Goal: Information Seeking & Learning: Check status

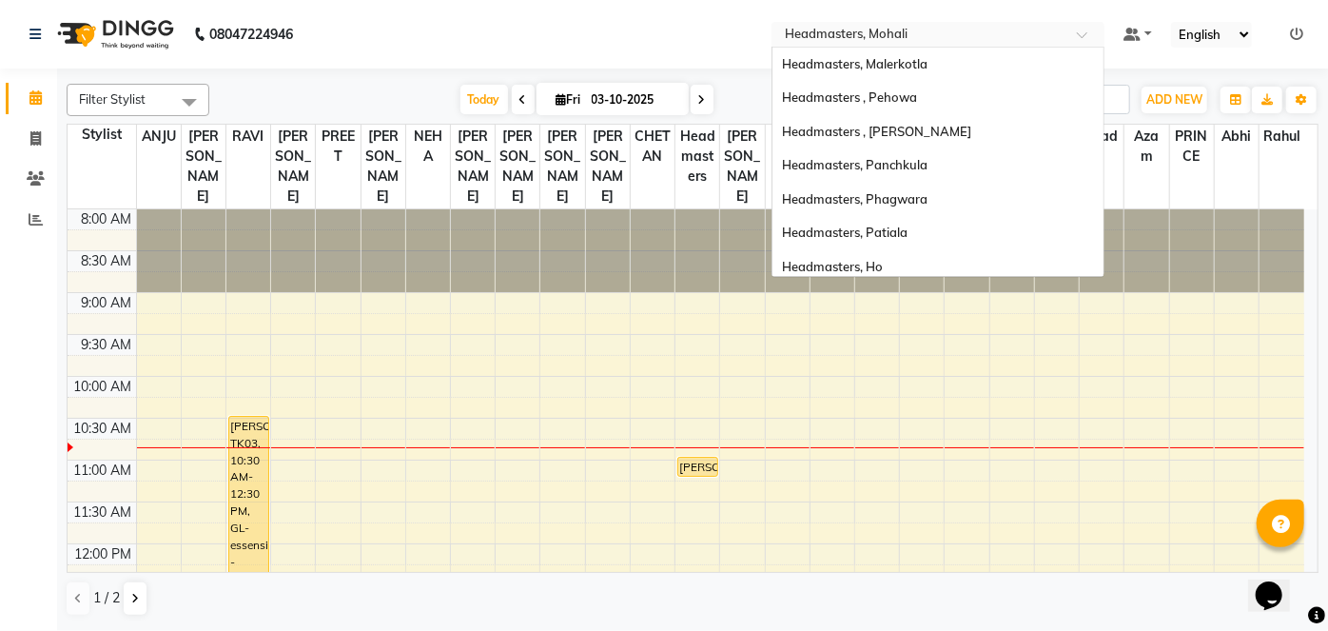
click at [880, 29] on input "text" at bounding box center [919, 36] width 276 height 19
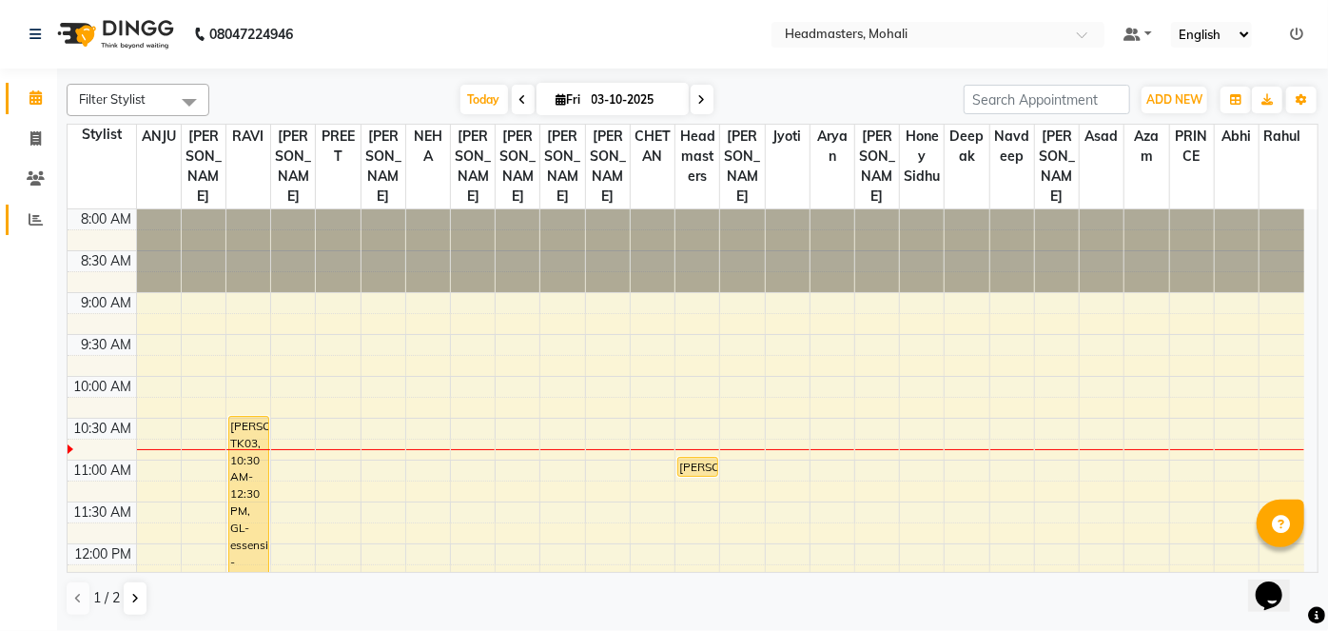
click at [11, 219] on link "Reports" at bounding box center [29, 220] width 46 height 31
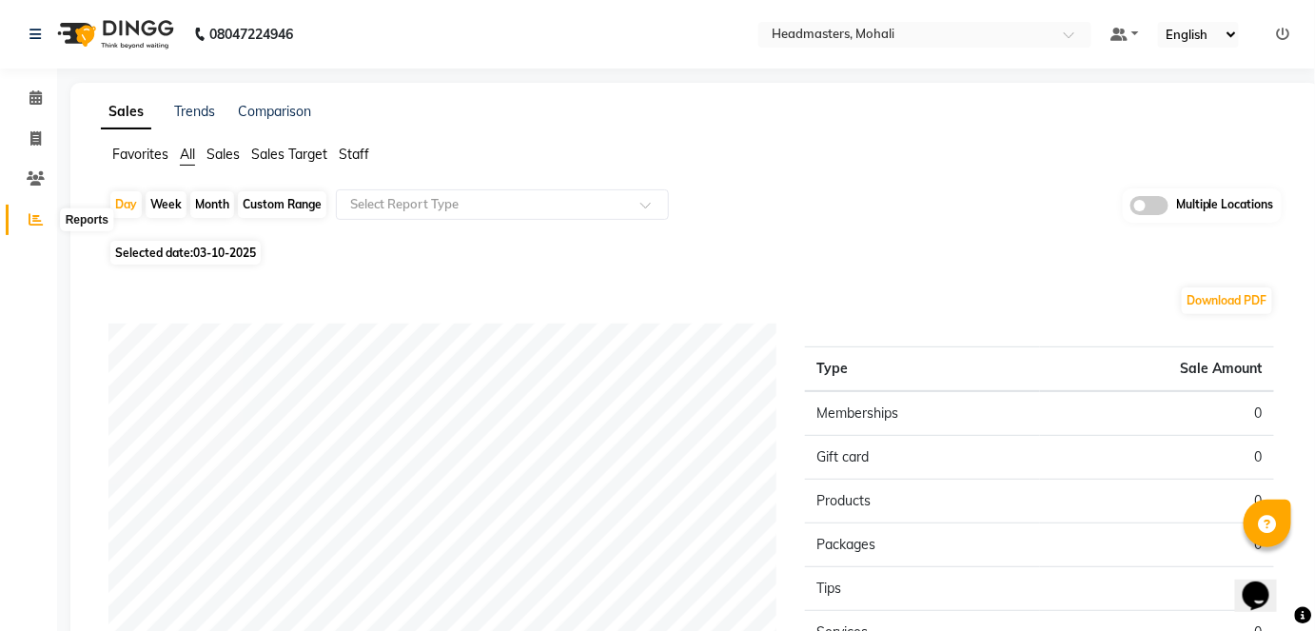
click at [35, 216] on icon at bounding box center [36, 219] width 14 height 14
click at [36, 94] on icon at bounding box center [35, 97] width 12 height 14
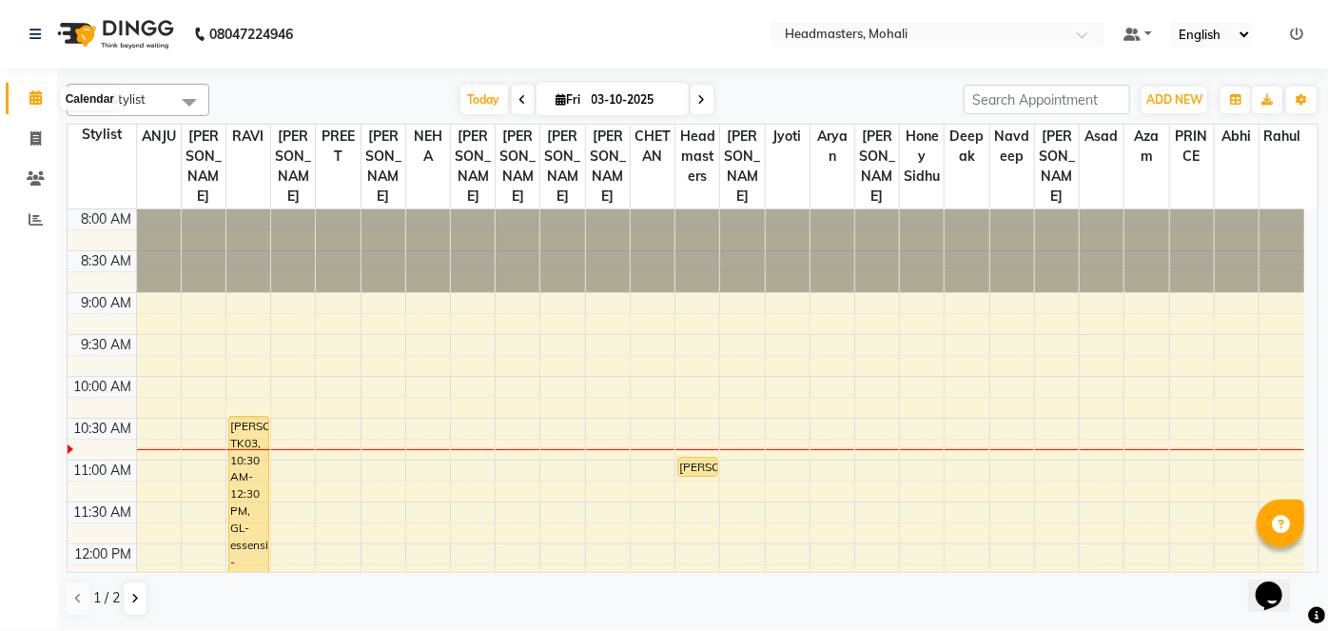
click at [46, 100] on span at bounding box center [35, 99] width 33 height 22
click at [27, 98] on span at bounding box center [35, 99] width 33 height 22
click at [29, 205] on link "Reports" at bounding box center [29, 220] width 46 height 31
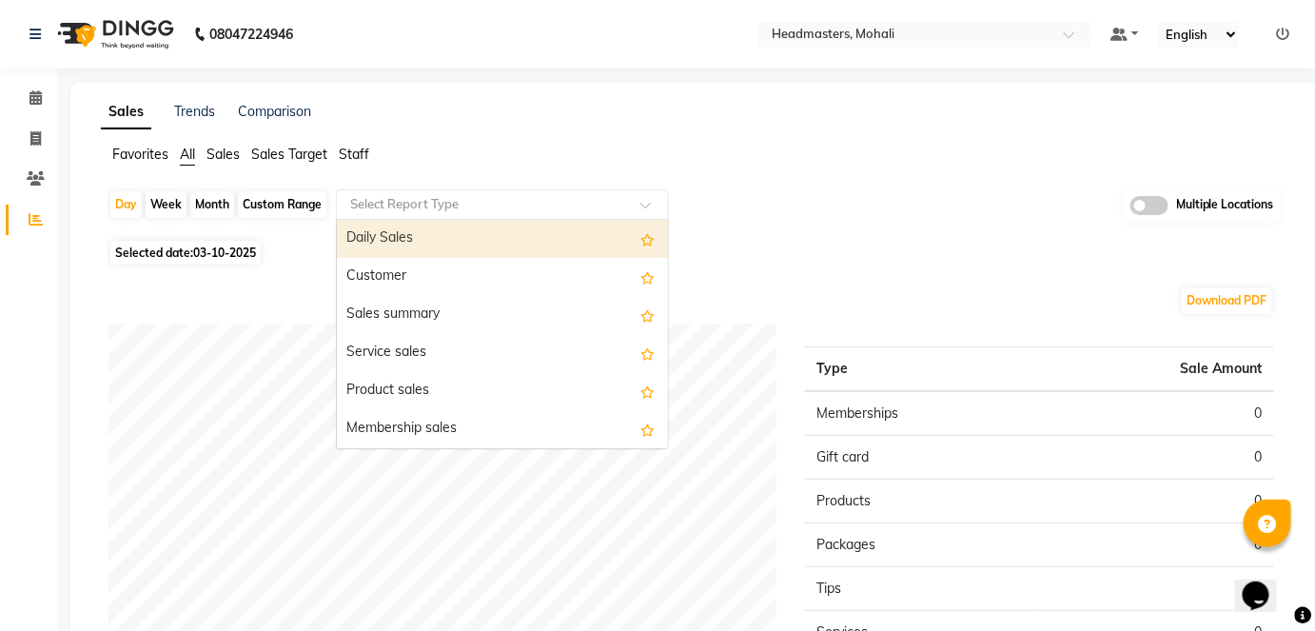
click at [406, 198] on input "text" at bounding box center [483, 204] width 274 height 19
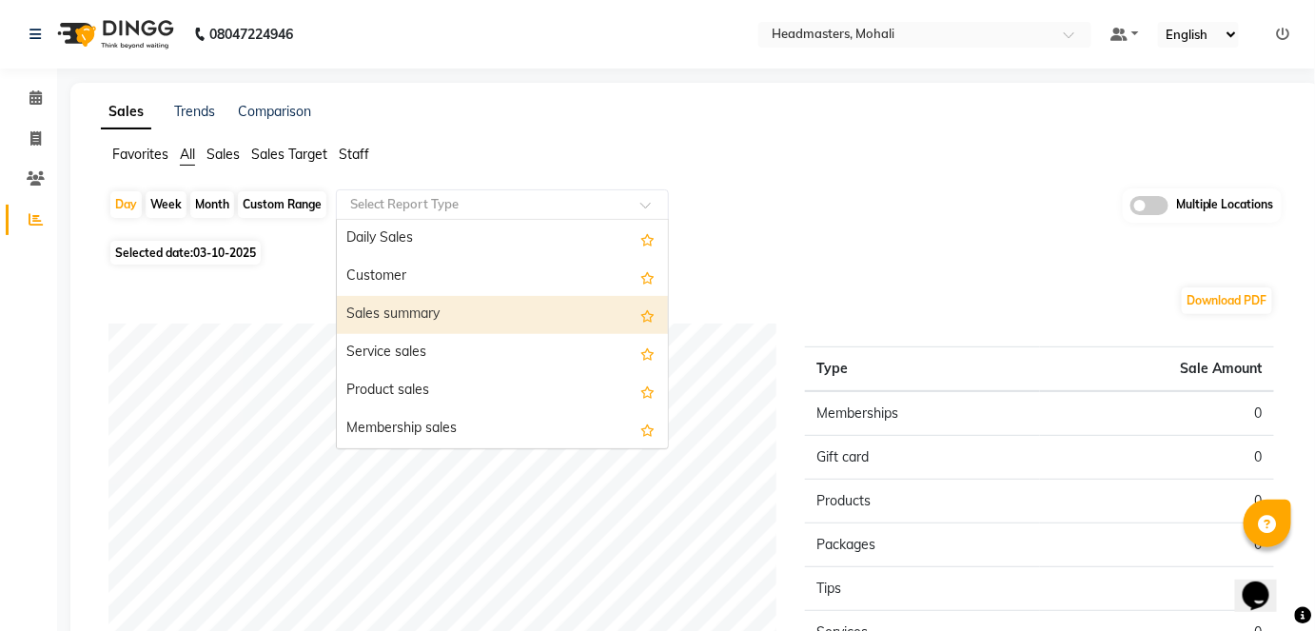
click at [416, 312] on div "Sales summary" at bounding box center [502, 315] width 331 height 38
select select "full_report"
select select "csv"
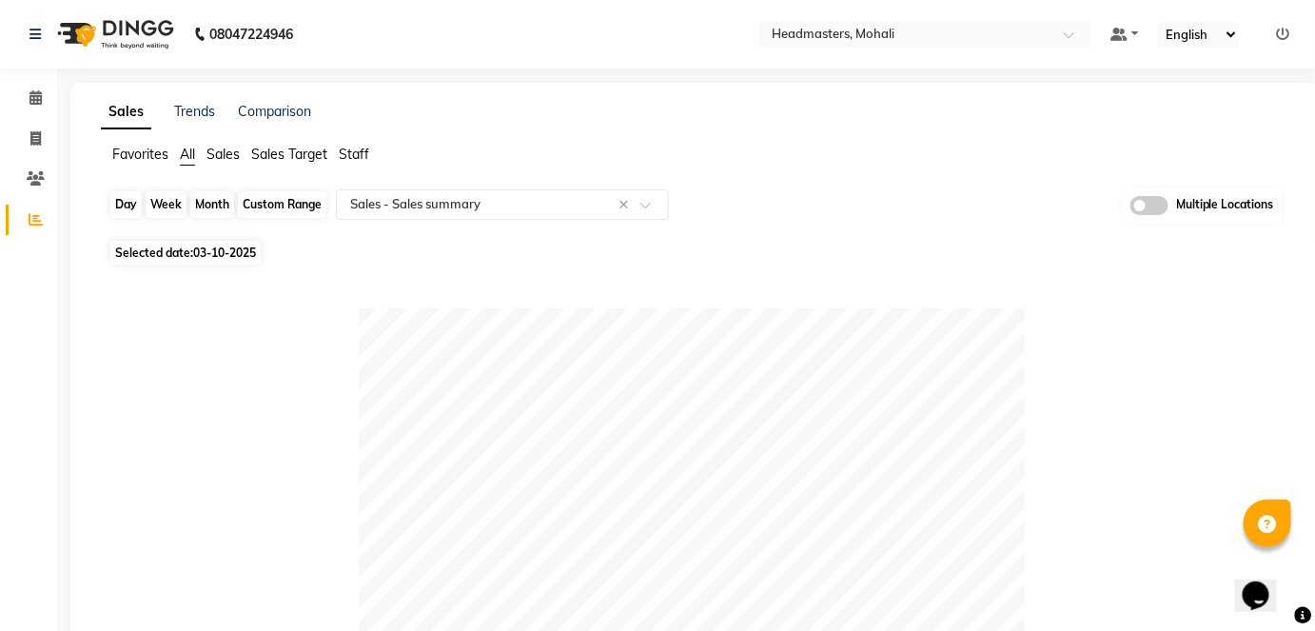
click at [114, 206] on div "Day" at bounding box center [125, 204] width 31 height 27
select select "10"
select select "2025"
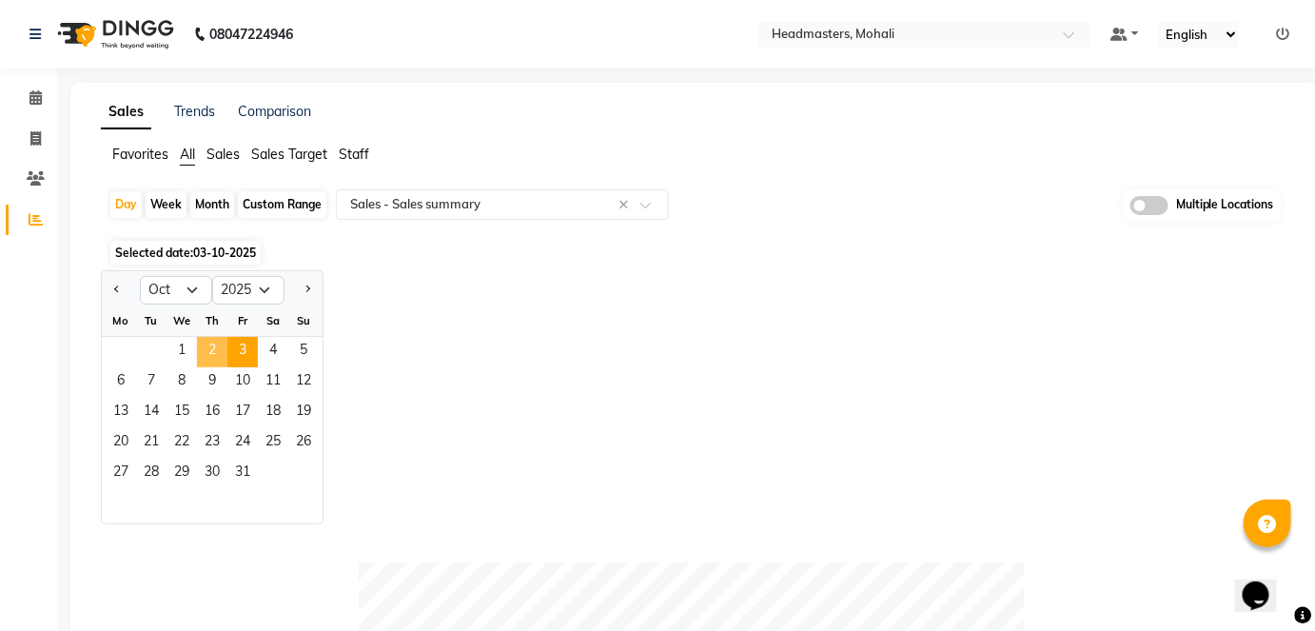
click at [205, 341] on span "2" at bounding box center [212, 352] width 30 height 30
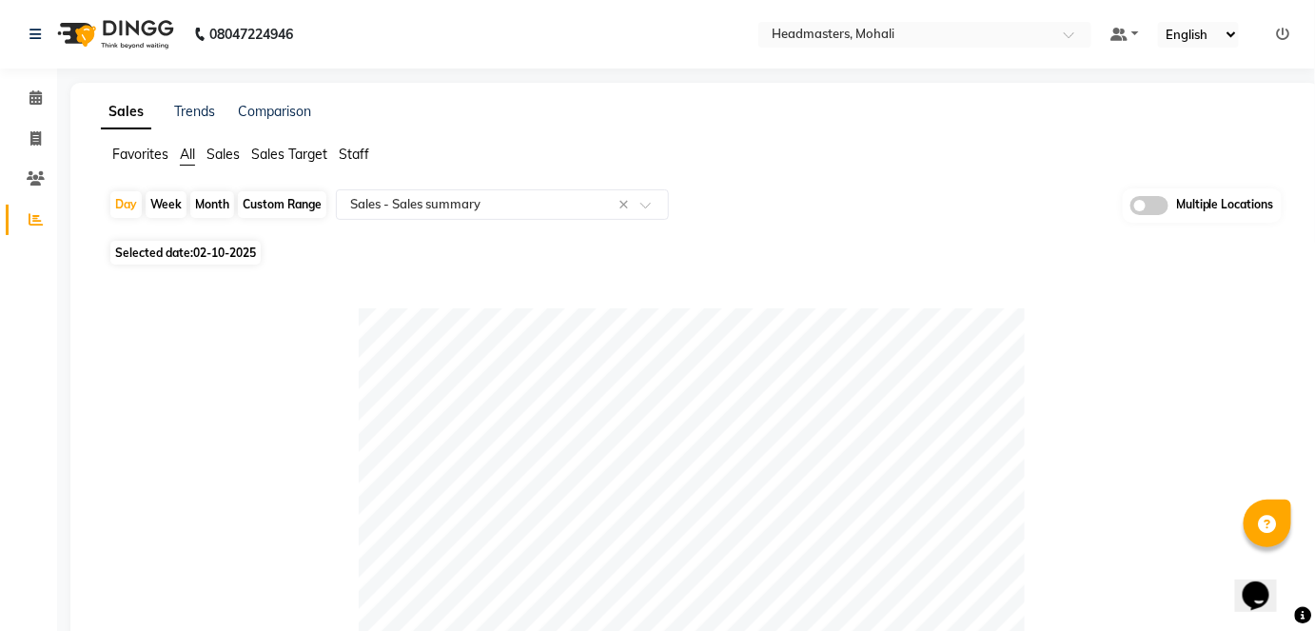
click at [209, 210] on div "Month" at bounding box center [212, 204] width 44 height 27
select select "10"
select select "2025"
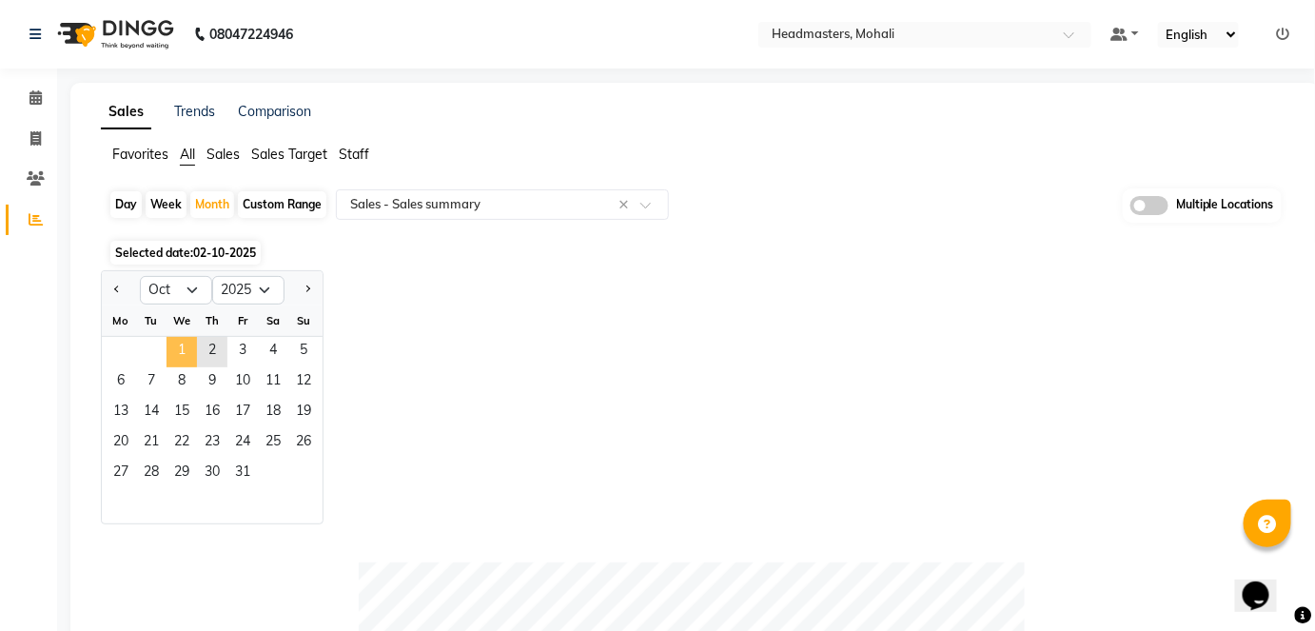
click at [168, 346] on span "1" at bounding box center [181, 352] width 30 height 30
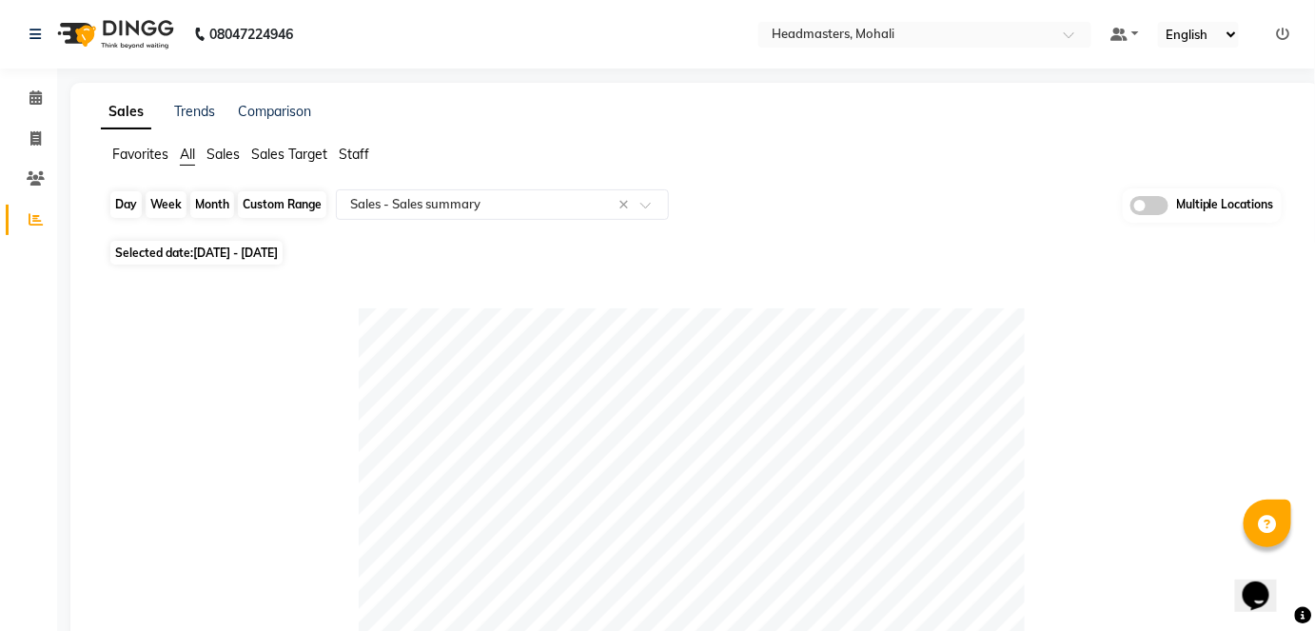
click at [222, 202] on div "Month" at bounding box center [212, 204] width 44 height 27
select select "10"
select select "2025"
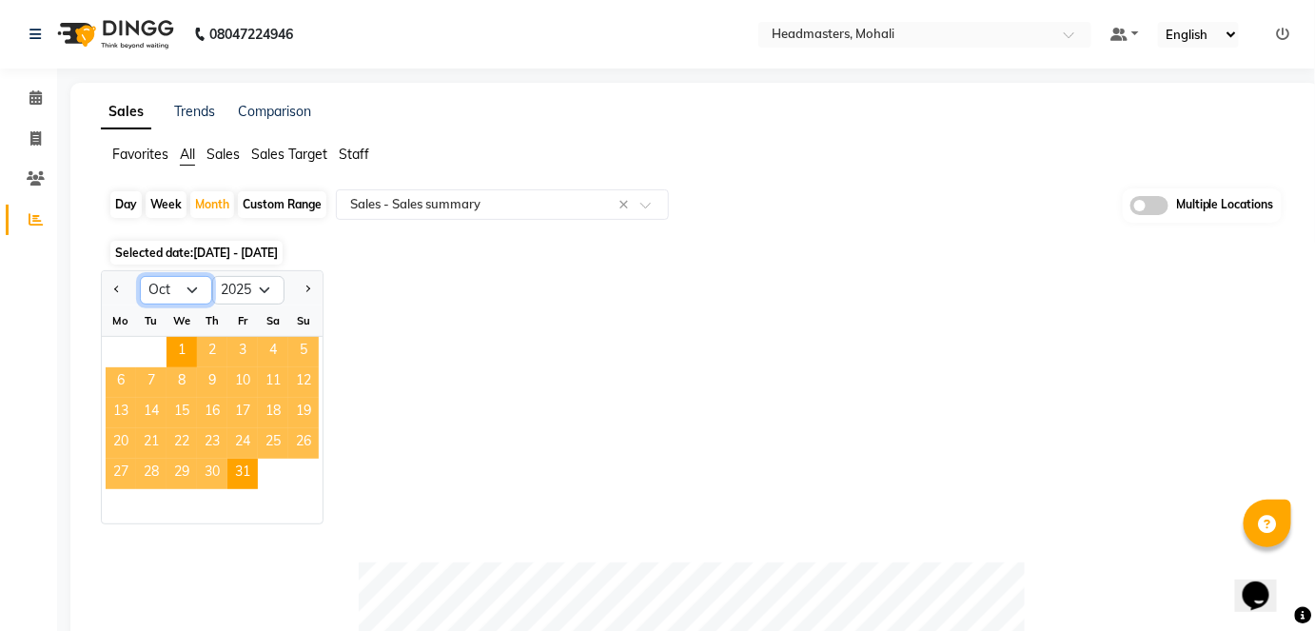
click at [187, 278] on select "Jan Feb Mar Apr May Jun Jul Aug Sep Oct Nov Dec" at bounding box center [176, 290] width 72 height 29
click at [595, 341] on div "Jan Feb Mar Apr May Jun Jul Aug Sep Oct Nov Dec 2015 2016 2017 2018 2019 2020 2…" at bounding box center [695, 397] width 1188 height 254
click at [124, 210] on div "Day" at bounding box center [125, 204] width 31 height 27
select select "10"
select select "2025"
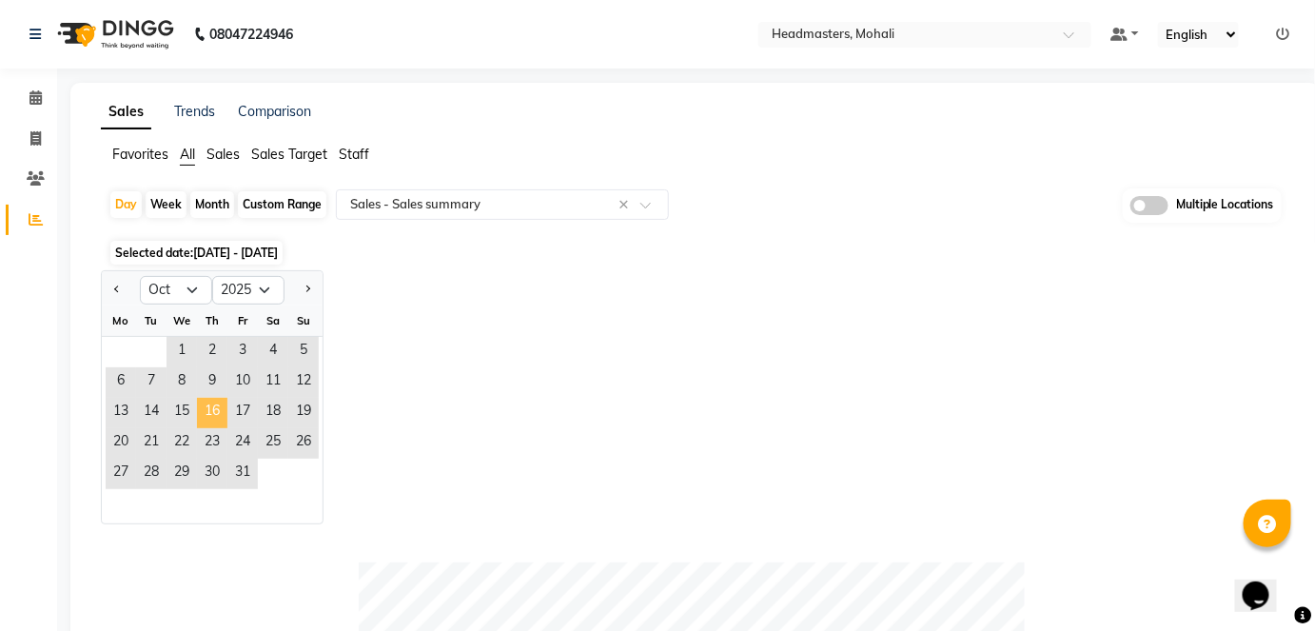
click at [217, 417] on span "16" at bounding box center [212, 413] width 30 height 30
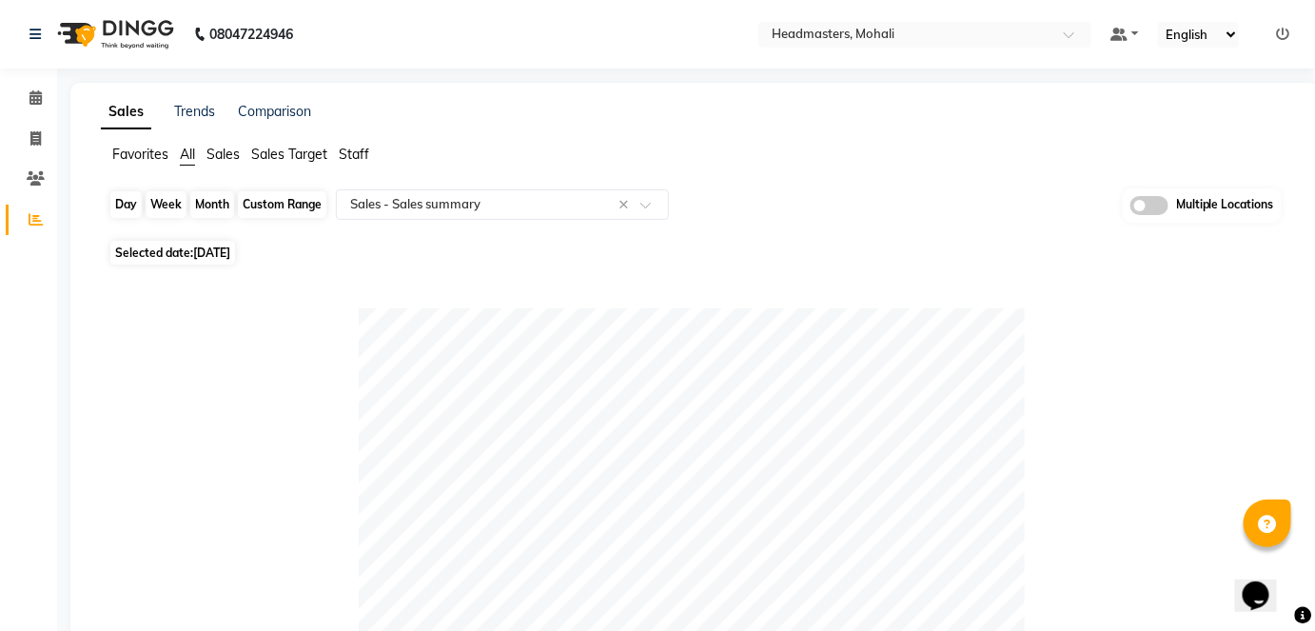
click at [120, 205] on div "Day" at bounding box center [125, 204] width 31 height 27
select select "10"
select select "2025"
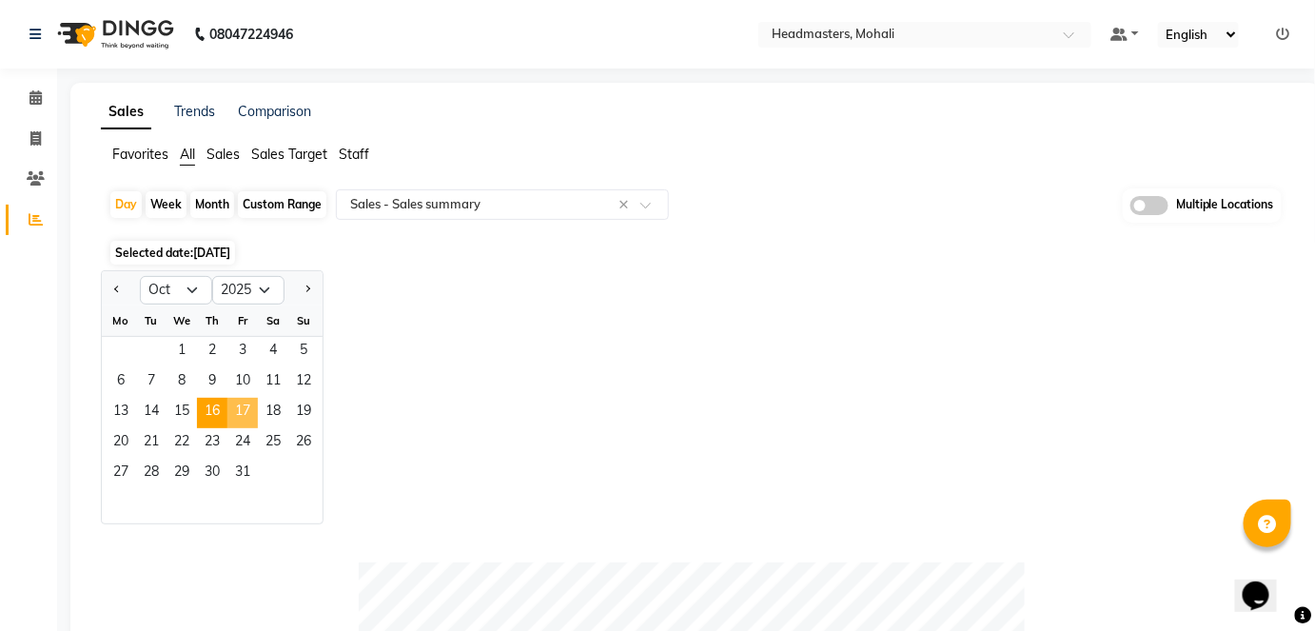
click at [247, 417] on span "17" at bounding box center [242, 413] width 30 height 30
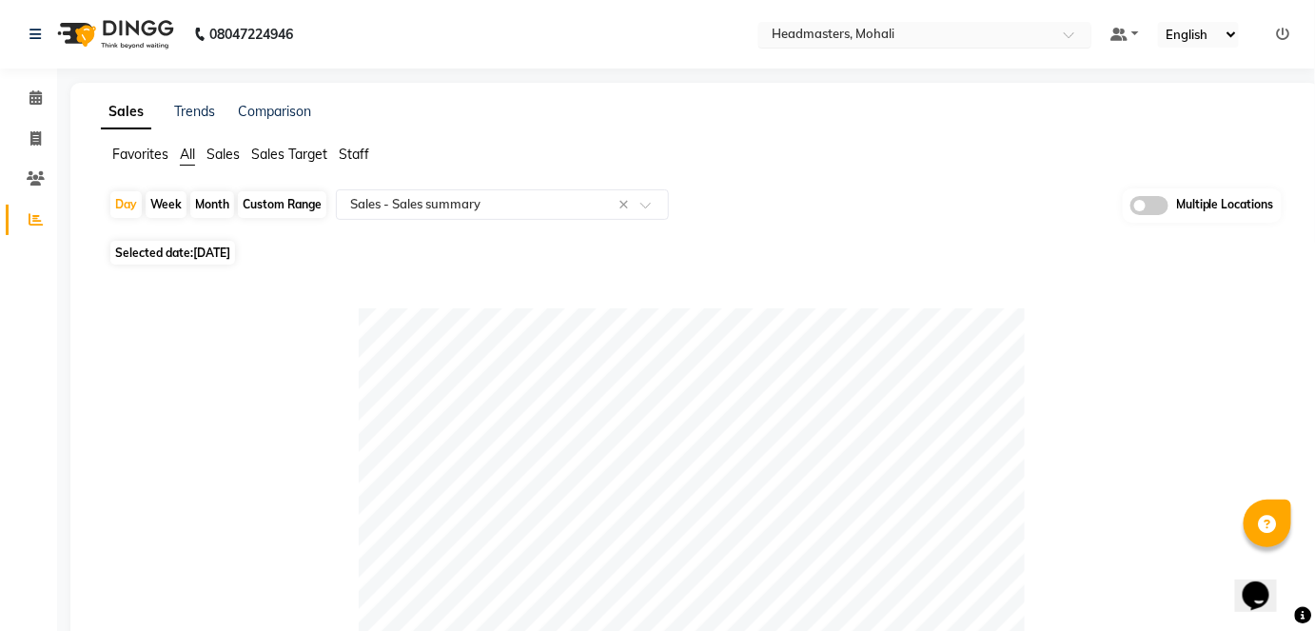
click at [904, 29] on input "text" at bounding box center [906, 36] width 276 height 19
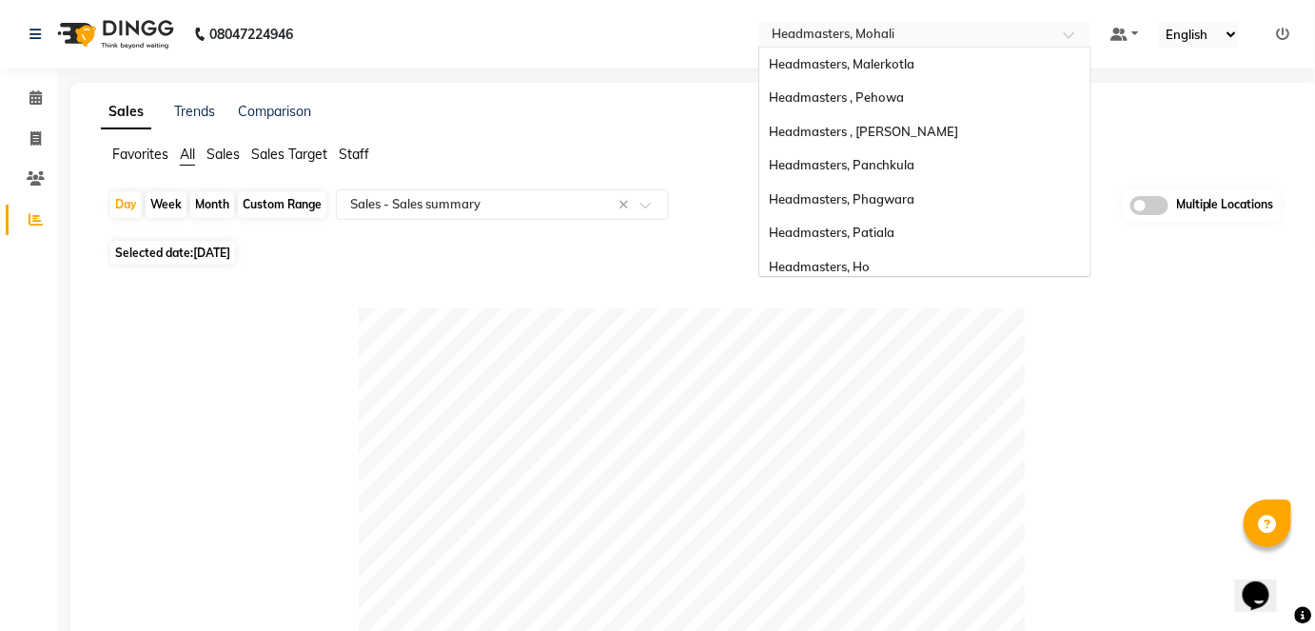
scroll to position [270, 0]
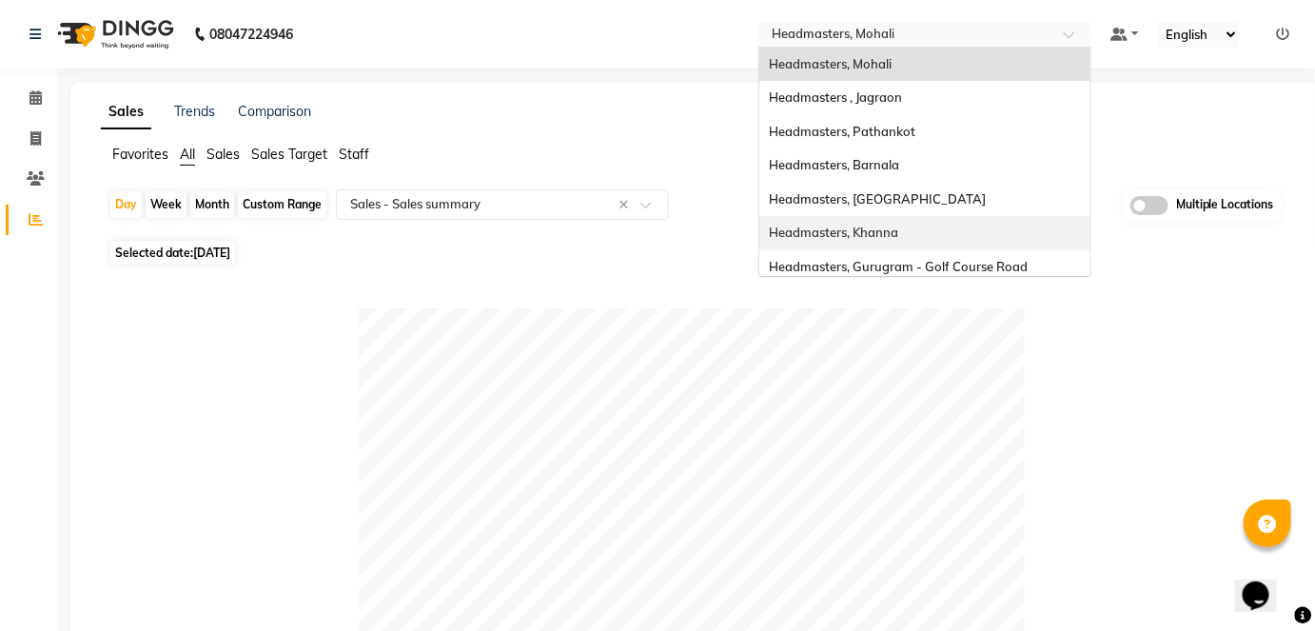
click at [994, 226] on div "Headmasters, Khanna" at bounding box center [924, 233] width 331 height 34
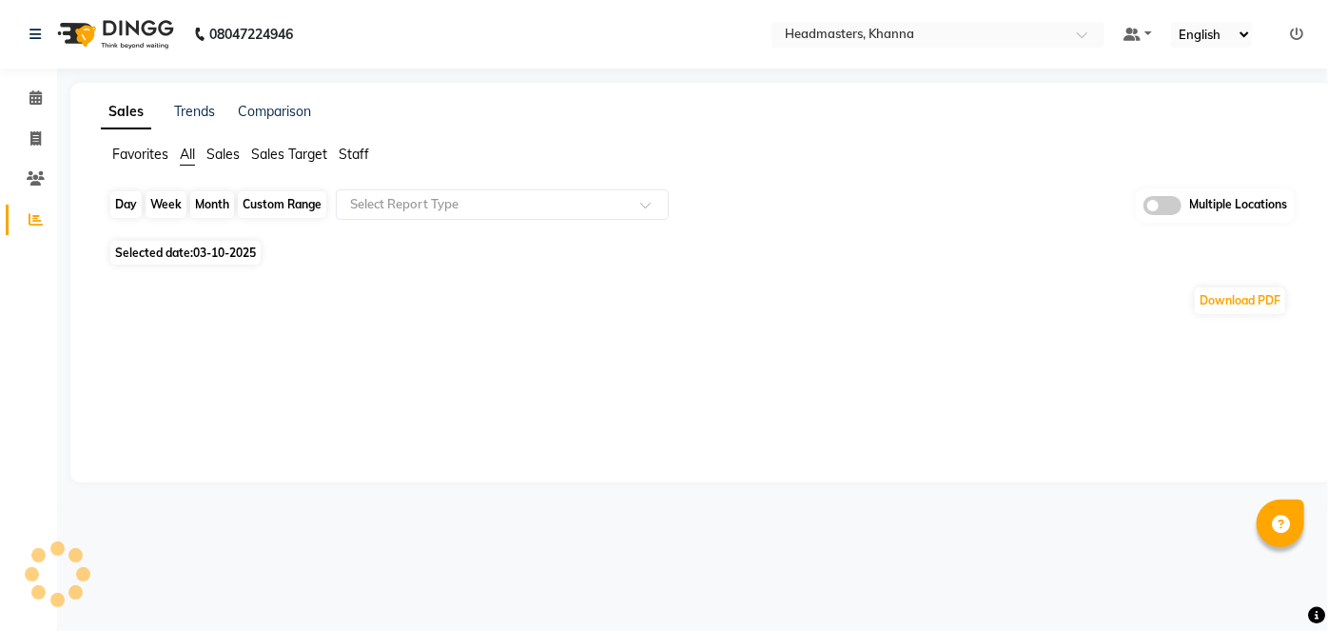
click at [131, 178] on div "Favorites All Sales Sales Target Staff" at bounding box center [702, 163] width 1230 height 36
click at [131, 215] on div "Day" at bounding box center [125, 204] width 31 height 27
select select "10"
select select "2025"
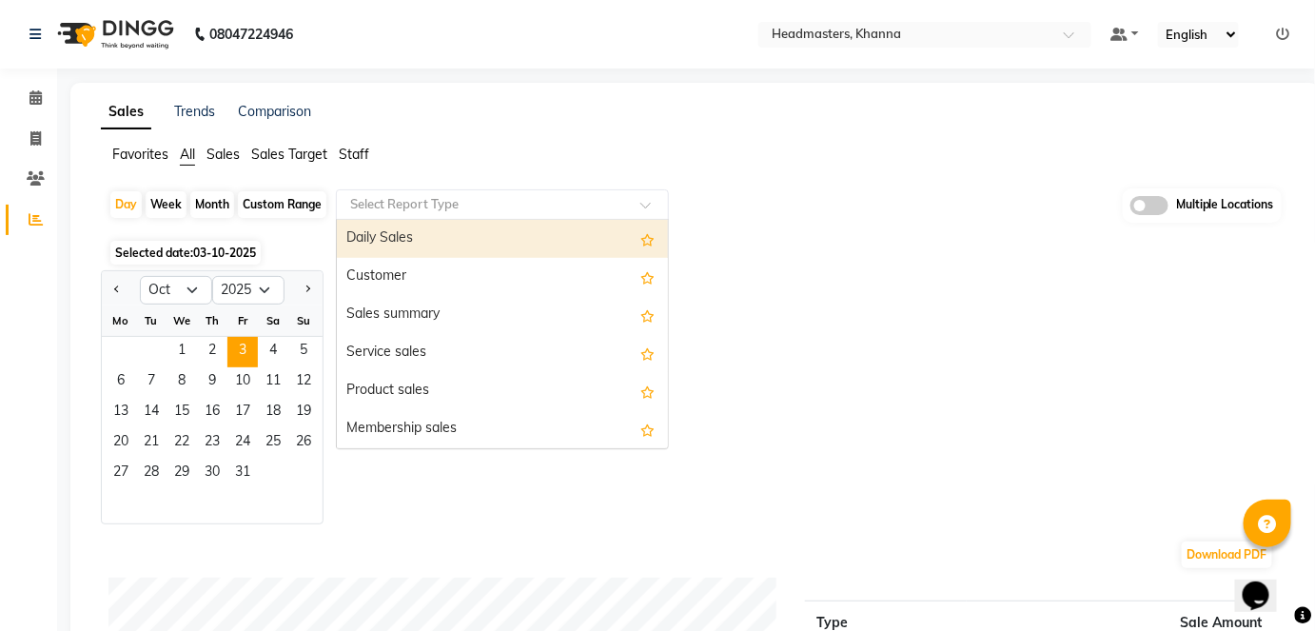
click at [462, 209] on input "text" at bounding box center [483, 204] width 274 height 19
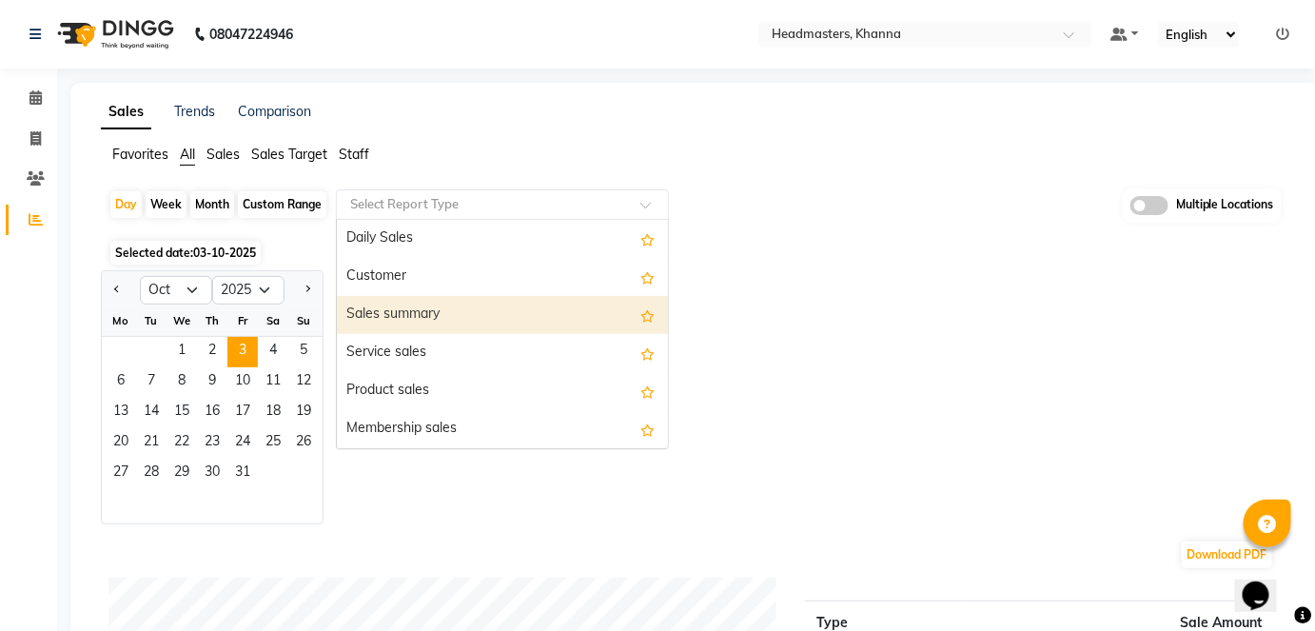
click at [477, 301] on div "Sales summary" at bounding box center [502, 315] width 331 height 38
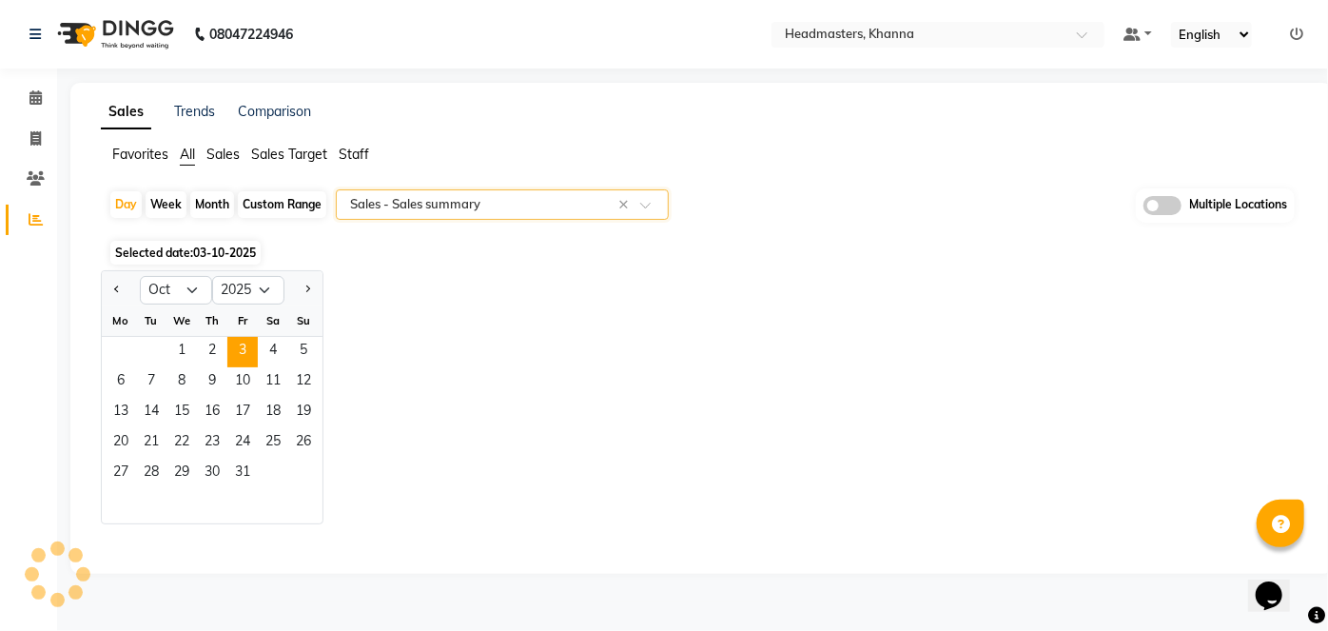
select select "full_report"
select select "csv"
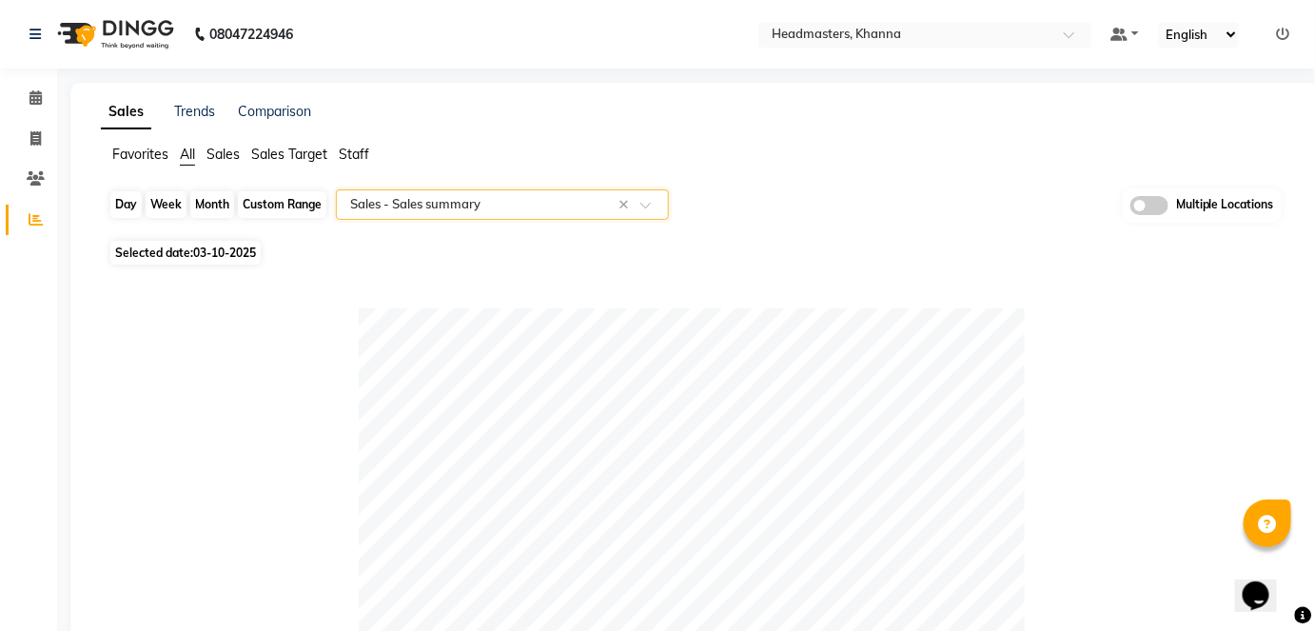
click at [121, 208] on div "Day" at bounding box center [125, 204] width 31 height 27
select select "10"
select select "2025"
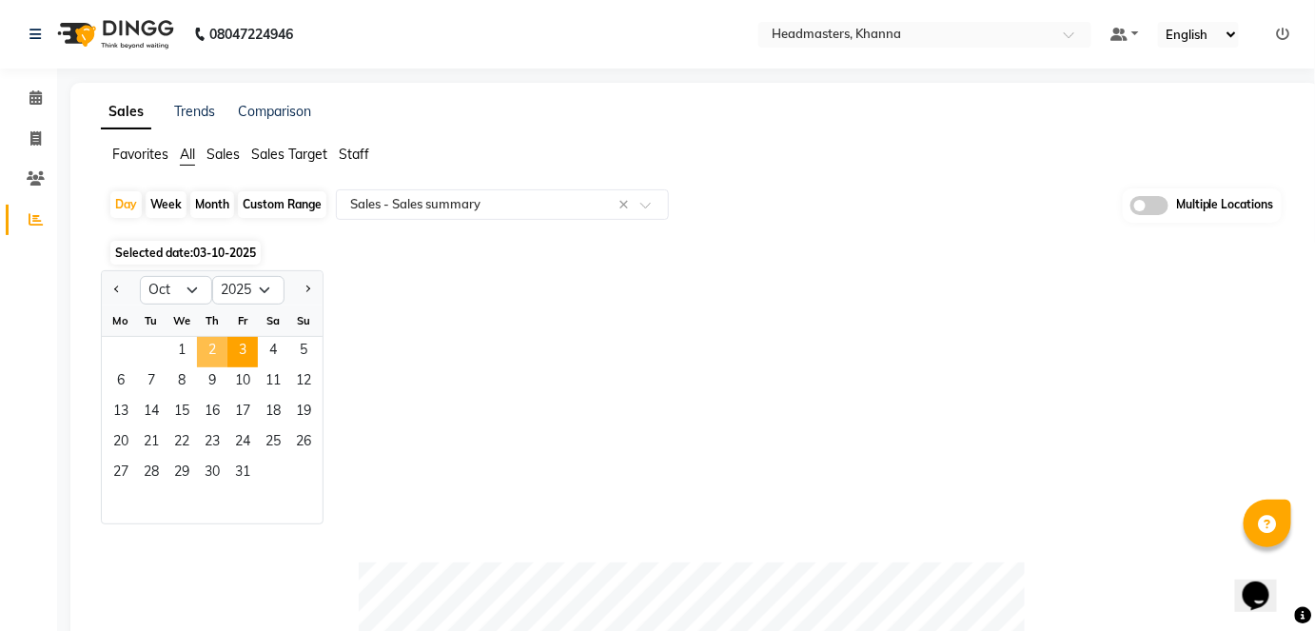
click at [216, 349] on span "2" at bounding box center [212, 352] width 30 height 30
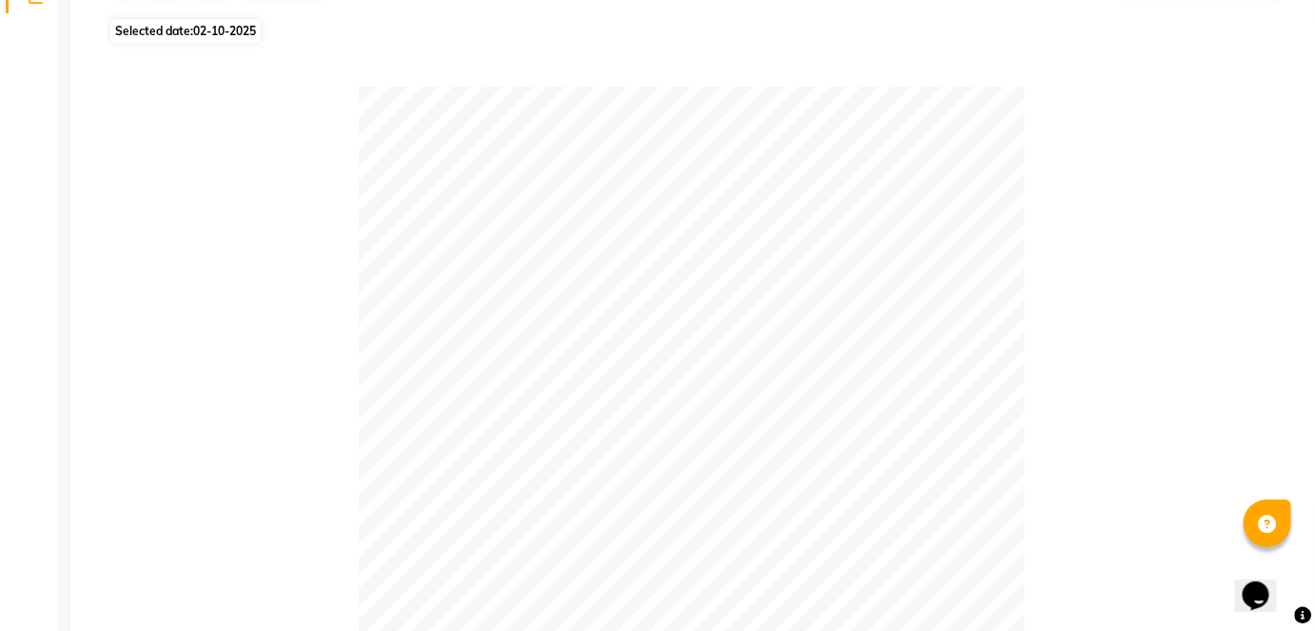
scroll to position [64, 0]
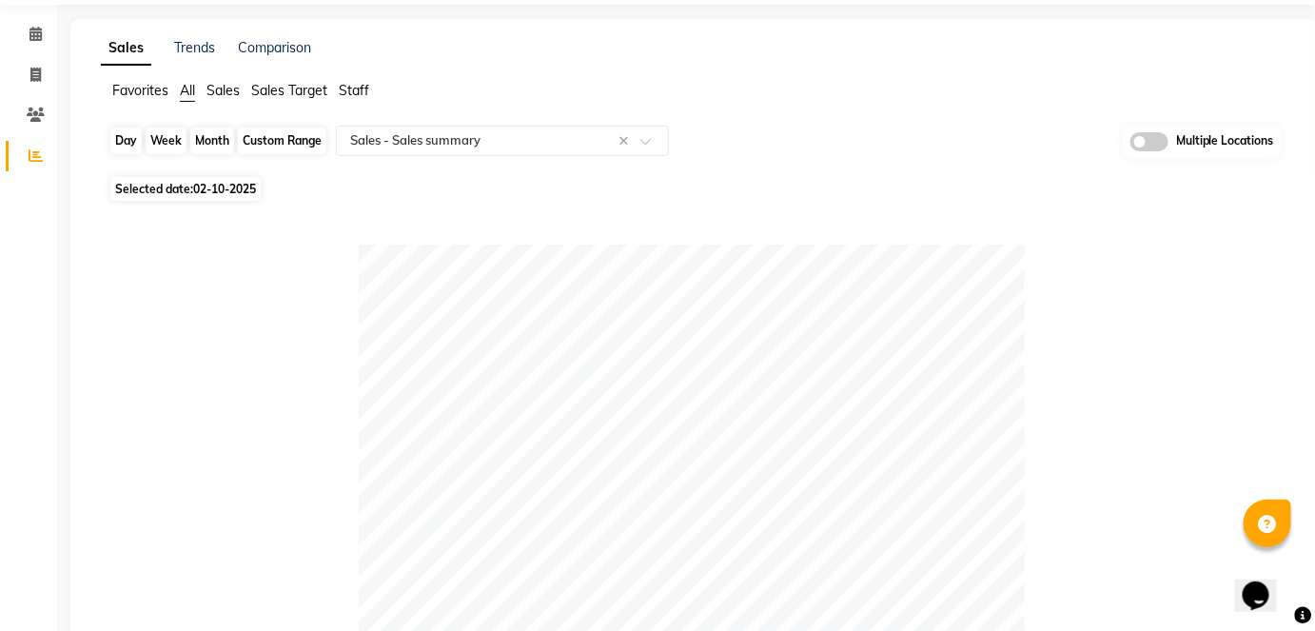
click at [127, 143] on div "Day" at bounding box center [125, 140] width 31 height 27
select select "10"
select select "2025"
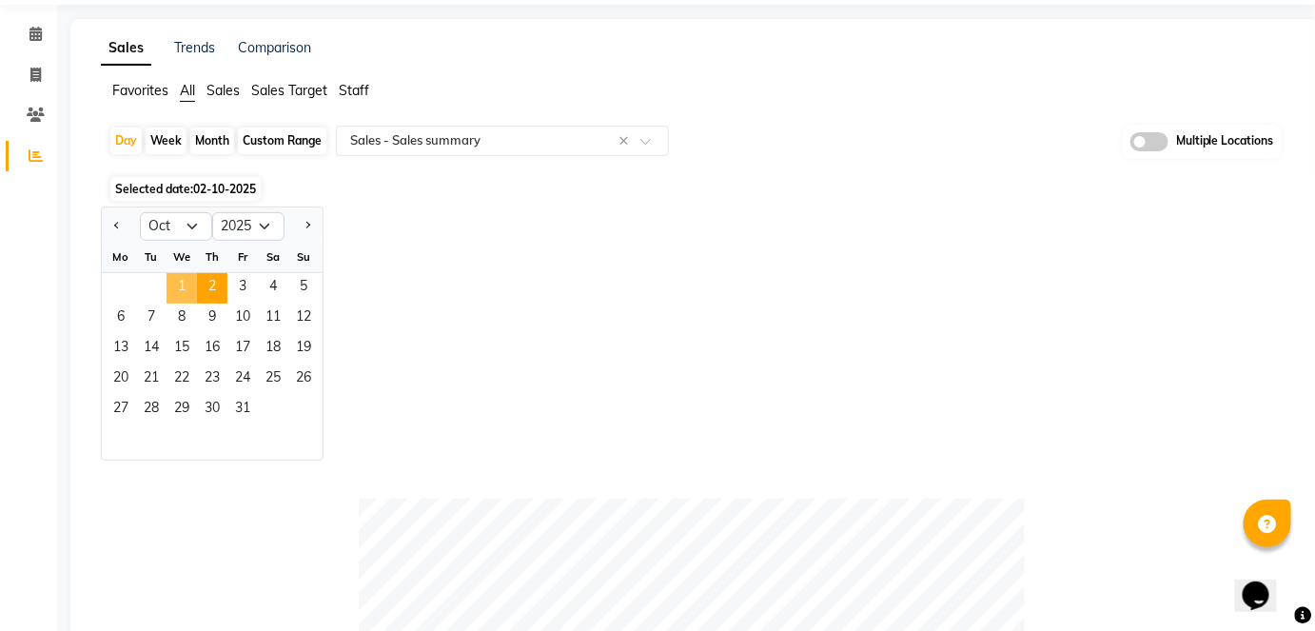
click at [185, 289] on span "1" at bounding box center [181, 288] width 30 height 30
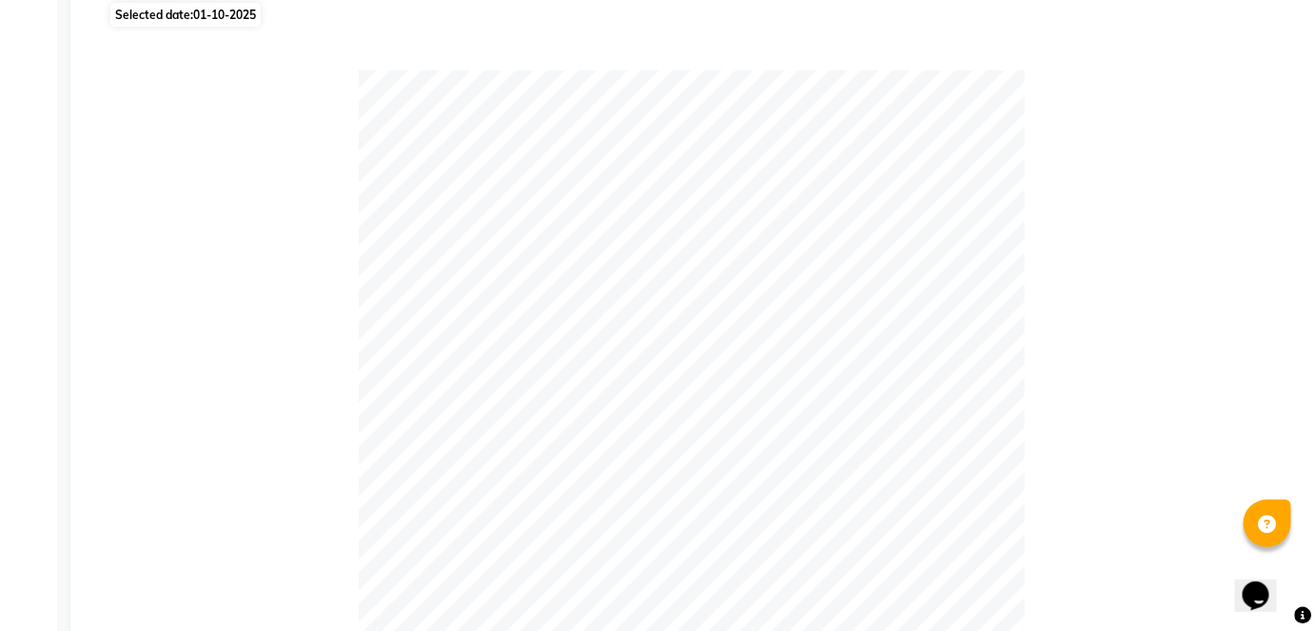
scroll to position [0, 0]
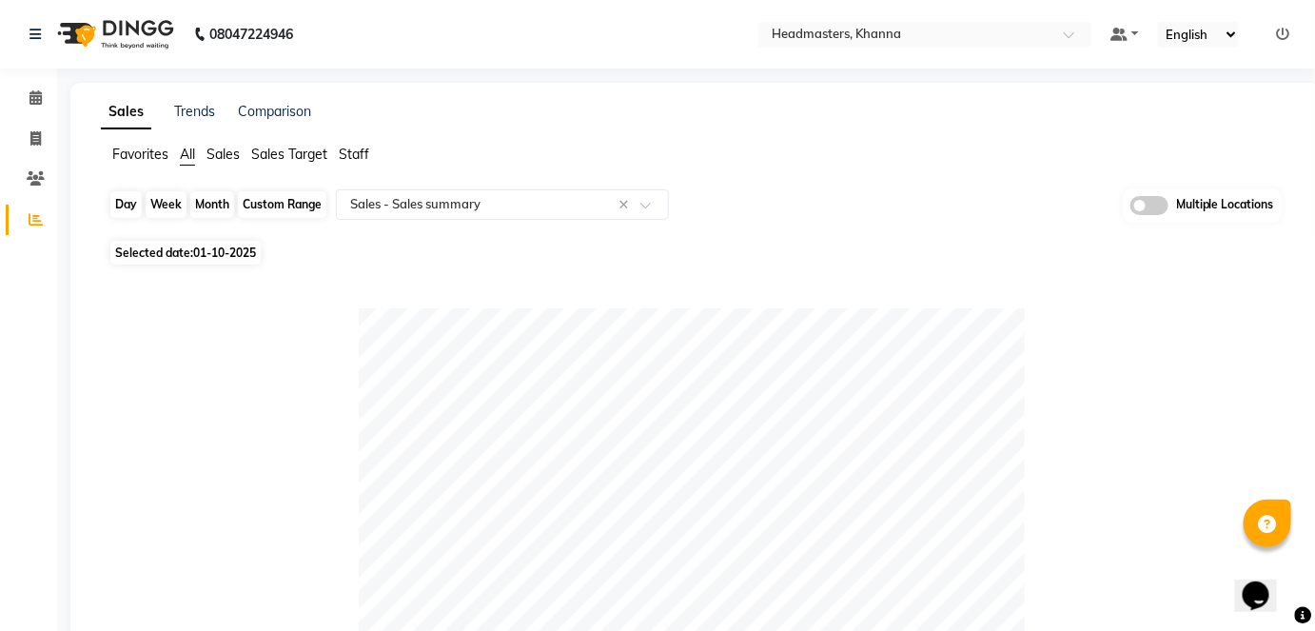
click at [129, 196] on div "Day" at bounding box center [125, 204] width 31 height 27
select select "10"
select select "2025"
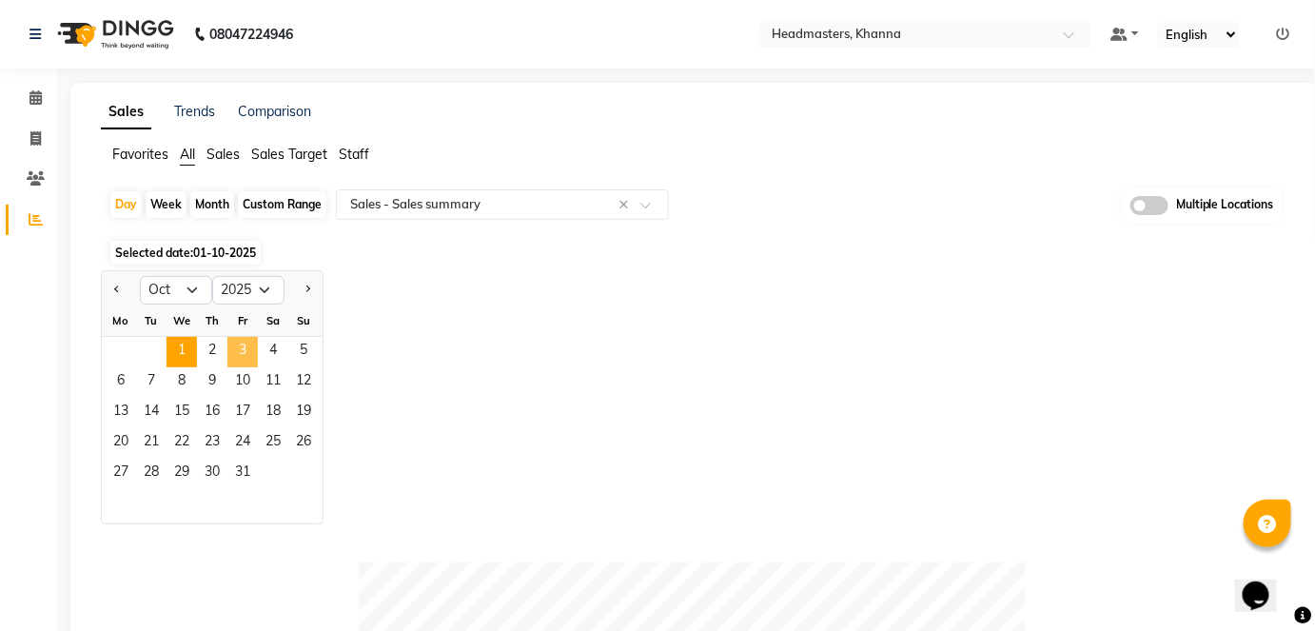
click at [243, 359] on span "3" at bounding box center [242, 352] width 30 height 30
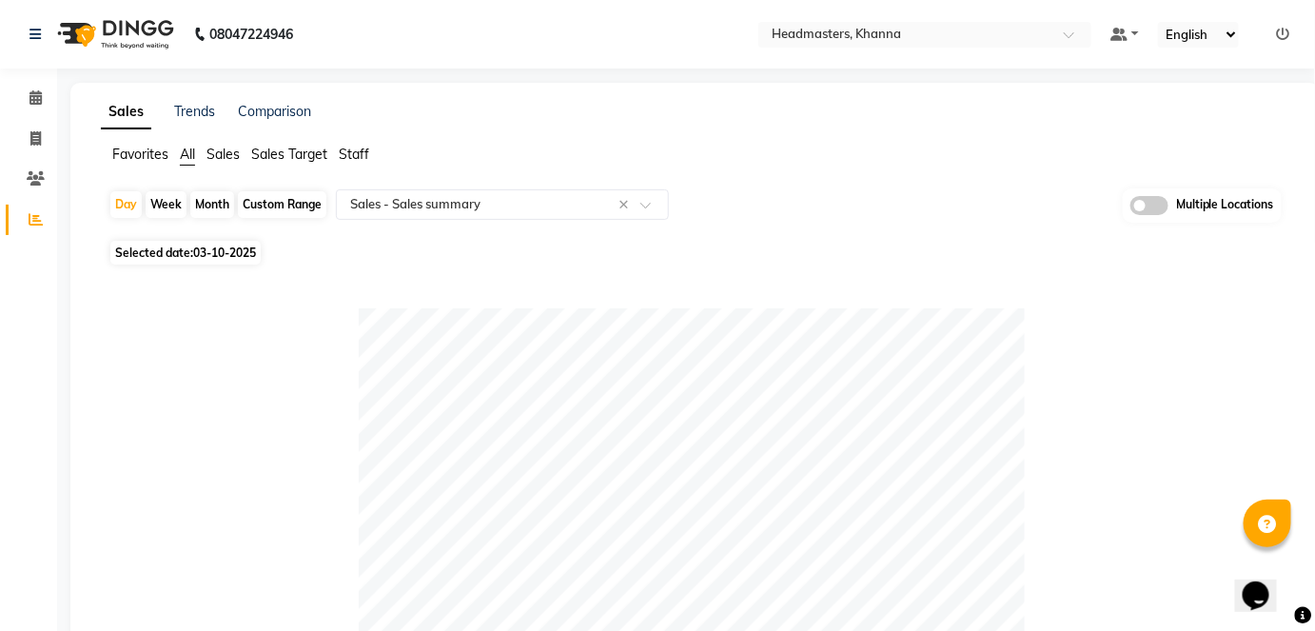
click at [206, 202] on div "Month" at bounding box center [212, 204] width 44 height 27
select select "10"
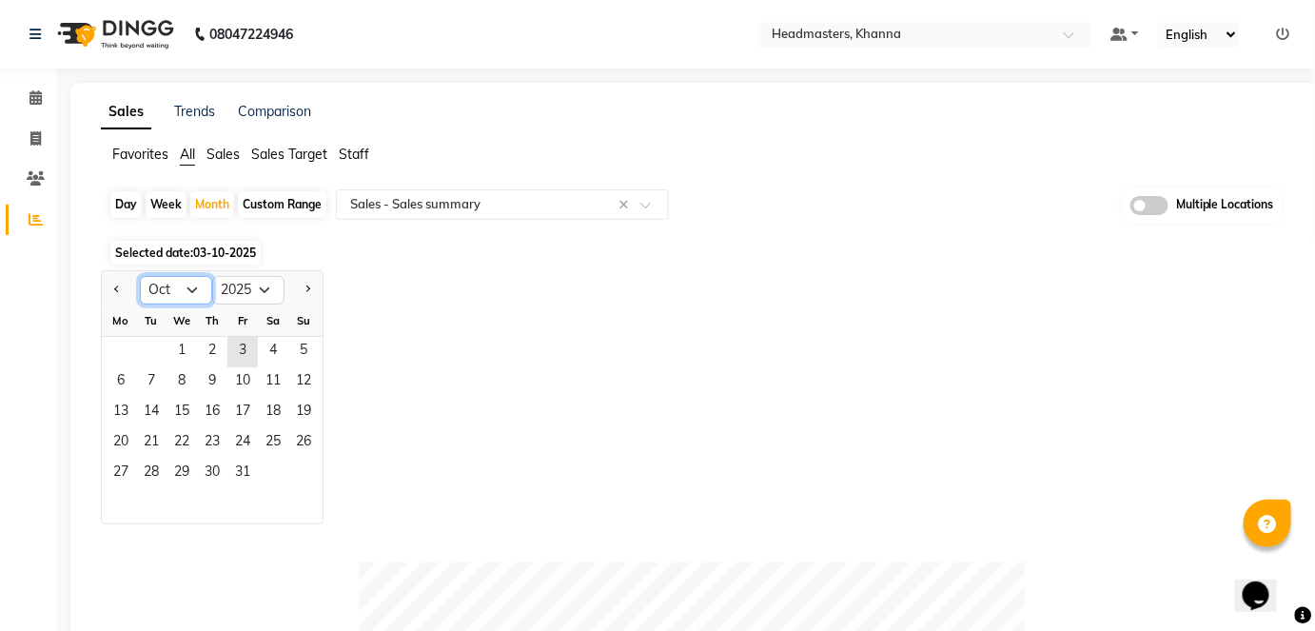
click at [190, 284] on select "Jan Feb Mar Apr May Jun [DATE] Aug Sep Oct Nov Dec" at bounding box center [176, 290] width 72 height 29
click at [267, 286] on select "2015 2016 2017 2018 2019 2020 2021 2022 2023 2024 2025 2026 2027 2028 2029 2030…" at bounding box center [248, 290] width 72 height 29
select select "2024"
click at [212, 276] on select "2015 2016 2017 2018 2019 2020 2021 2022 2023 2024 2025 2026 2027 2028 2029 2030…" at bounding box center [248, 290] width 72 height 29
click at [148, 342] on span "1" at bounding box center [151, 352] width 30 height 30
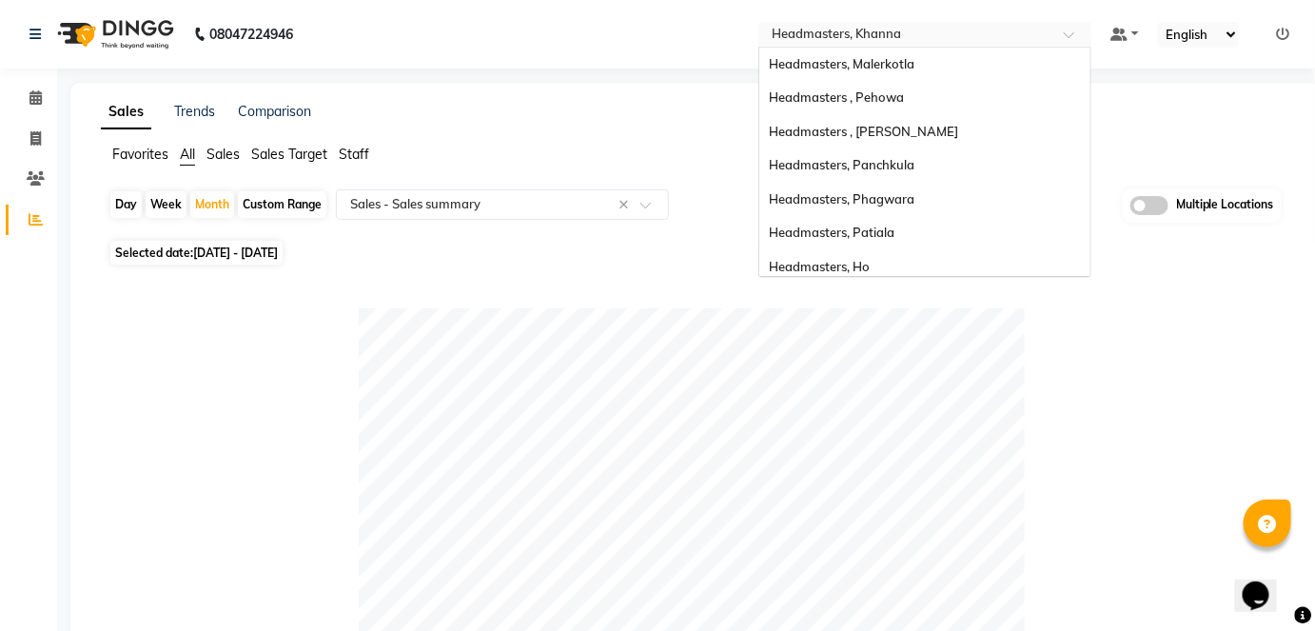
click at [979, 38] on input "text" at bounding box center [906, 36] width 276 height 19
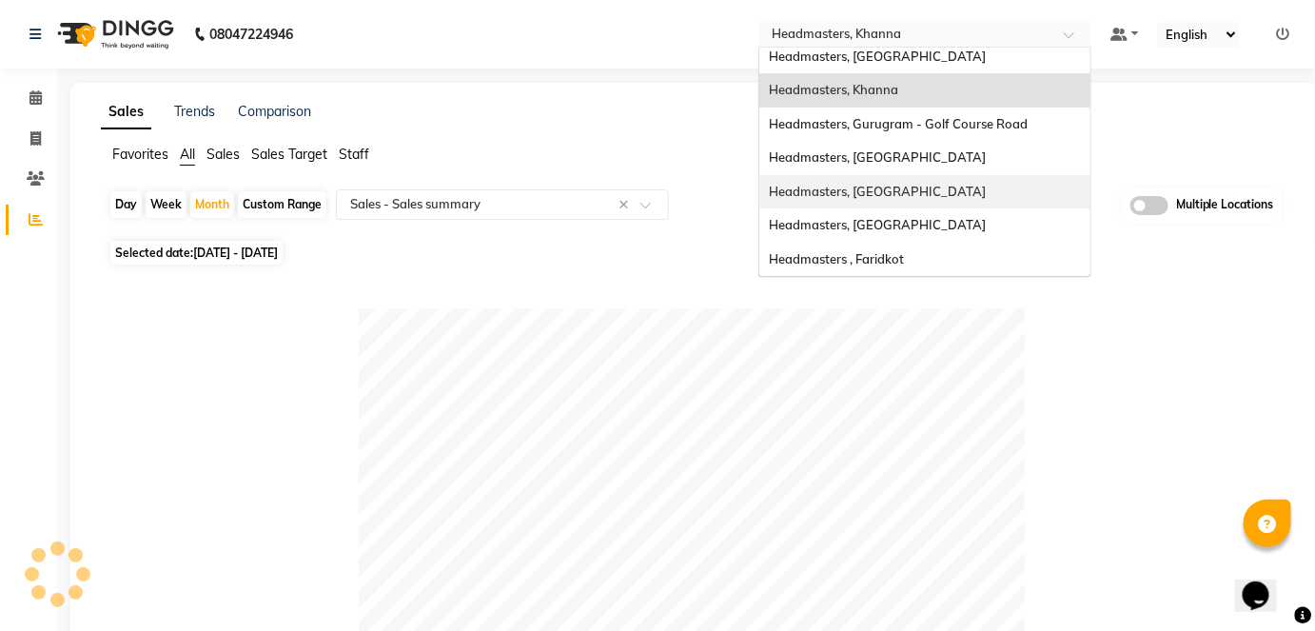
click at [1022, 194] on div "Headmasters, [GEOGRAPHIC_DATA]" at bounding box center [924, 192] width 331 height 34
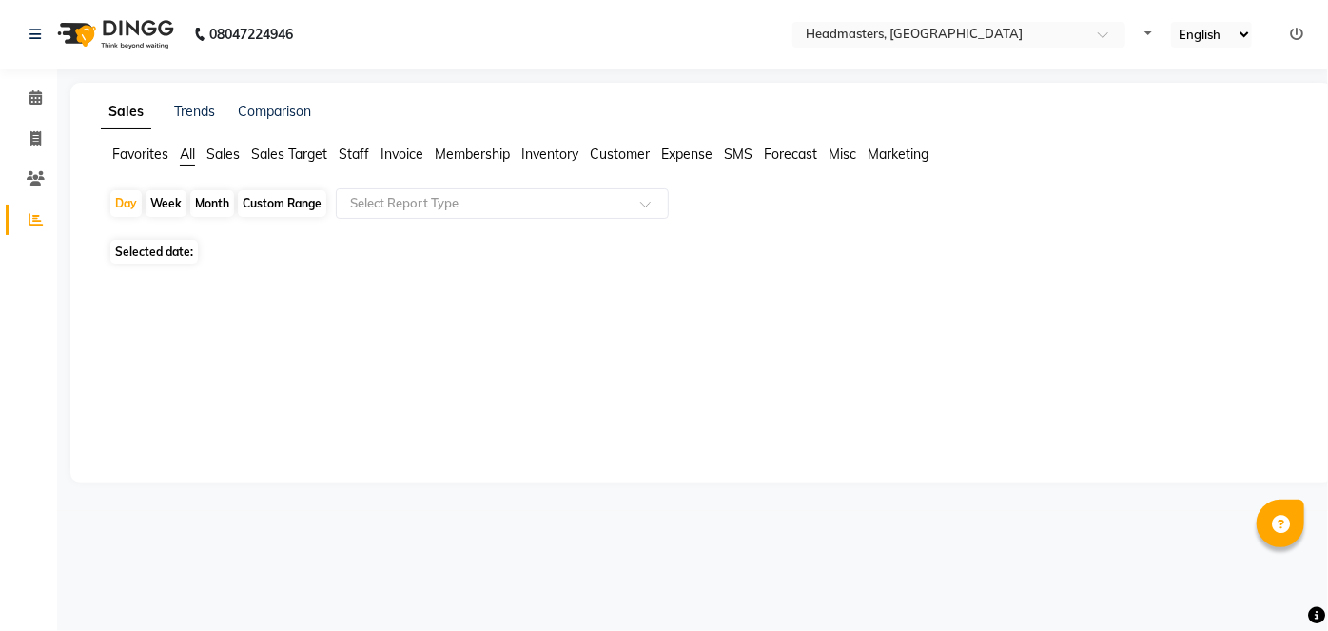
select select "en"
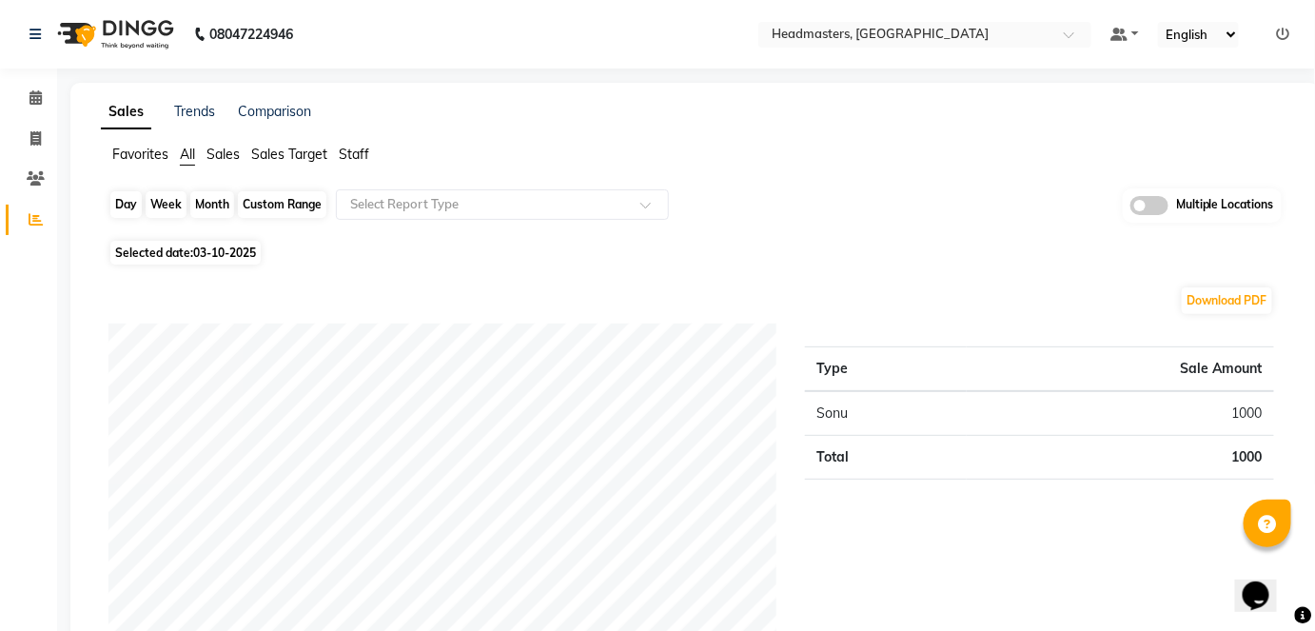
click at [122, 198] on div "Day" at bounding box center [125, 204] width 31 height 27
select select "10"
select select "2025"
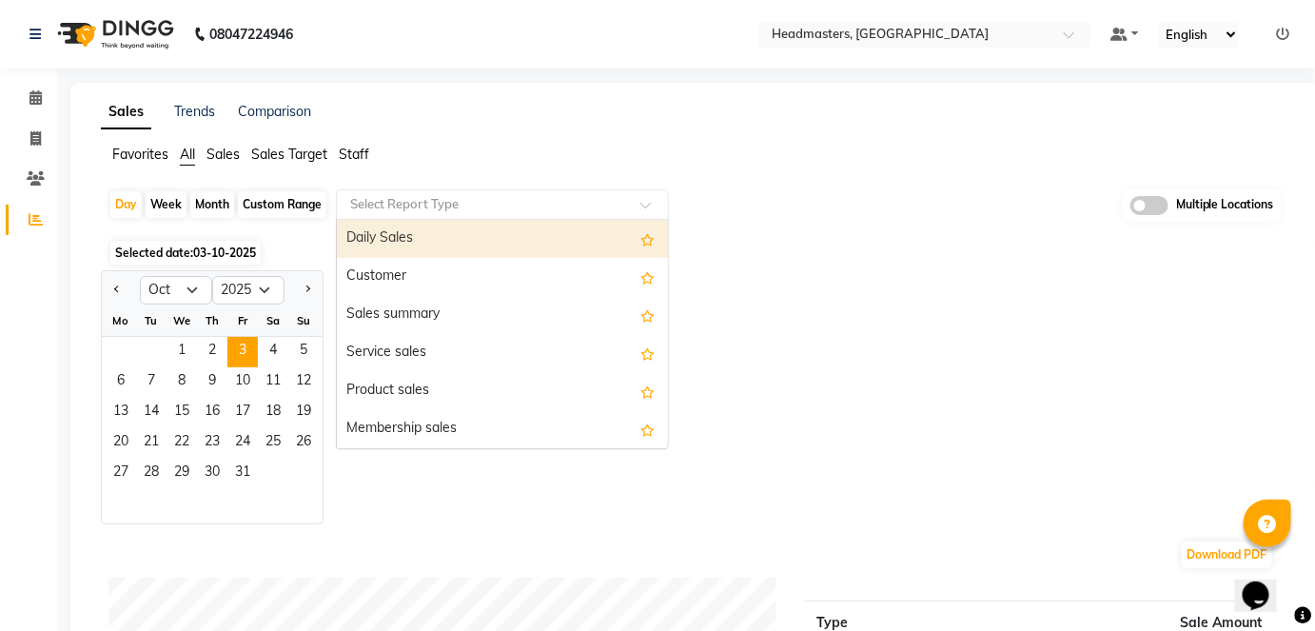
click at [481, 216] on div "Select Report Type" at bounding box center [502, 204] width 333 height 30
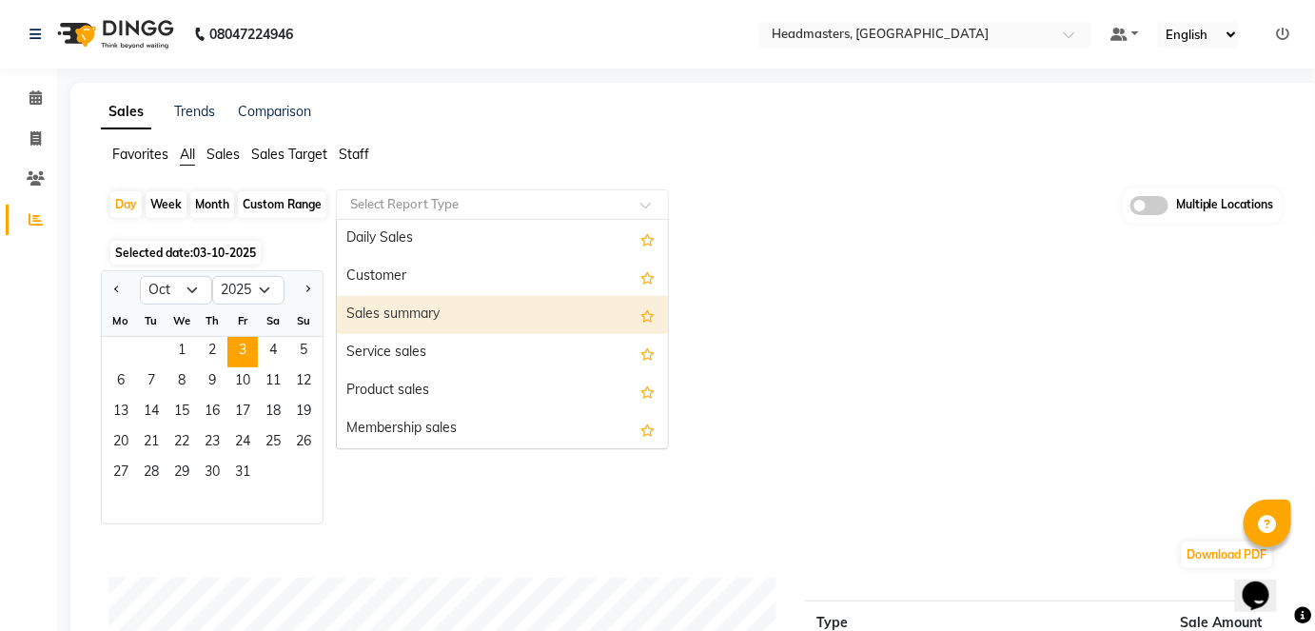
click at [485, 304] on div "Sales summary" at bounding box center [502, 315] width 331 height 38
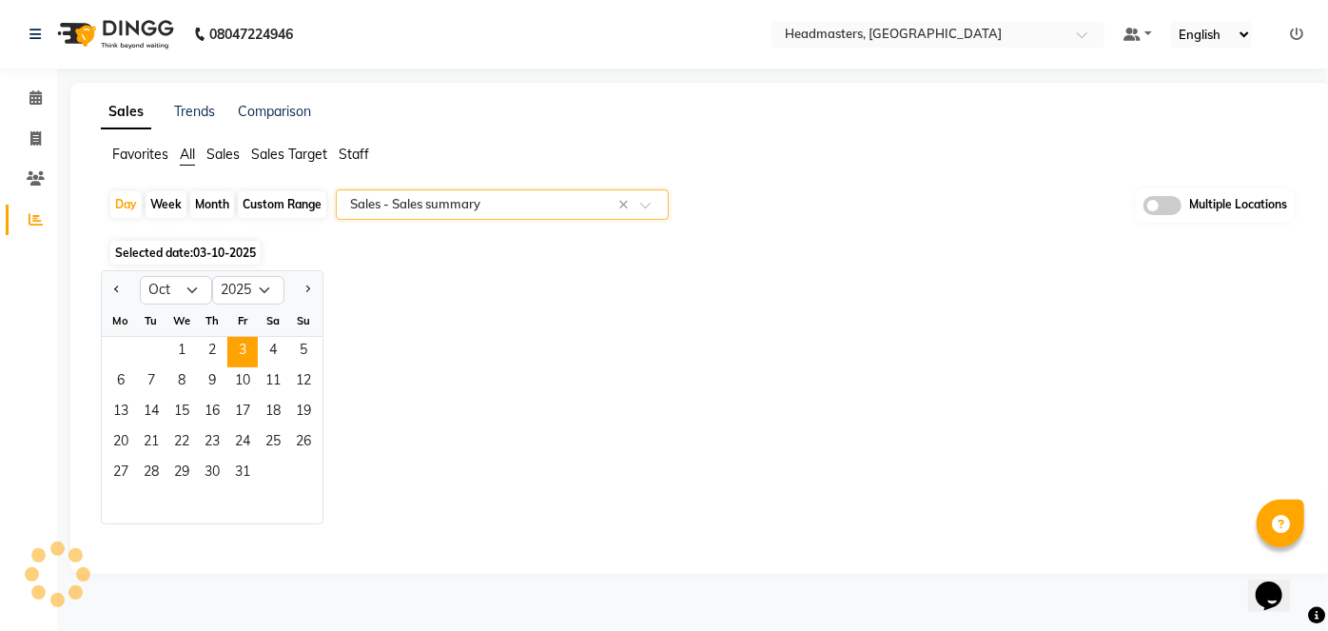
select select "full_report"
select select "csv"
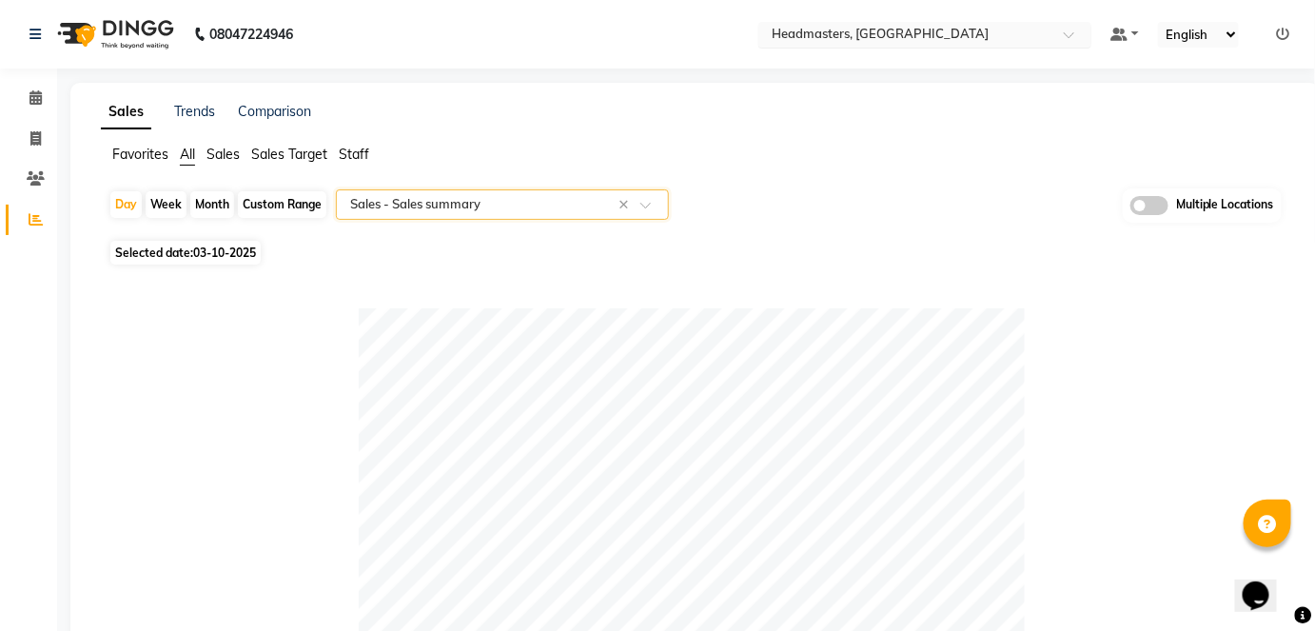
click at [964, 46] on ng-select "Select Location × Headmasters, Sangrur" at bounding box center [924, 35] width 333 height 26
click at [964, 38] on input "text" at bounding box center [906, 36] width 276 height 19
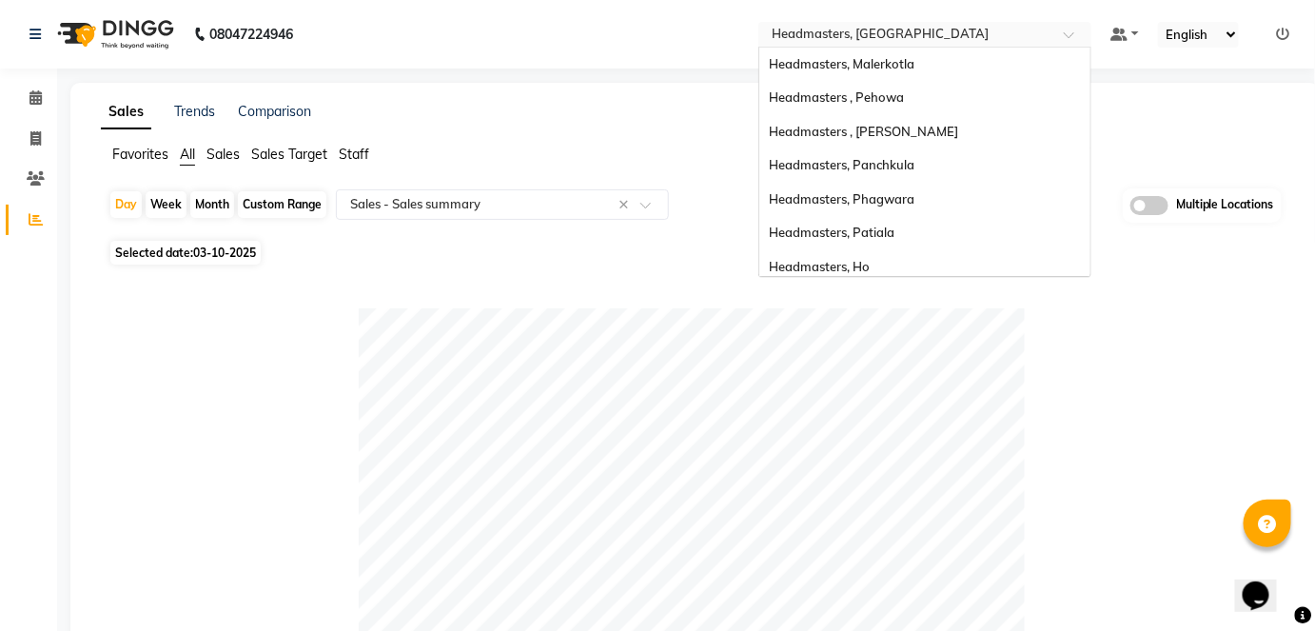
click at [973, 25] on div "Select Location × Headmasters, Sangrur" at bounding box center [910, 34] width 296 height 19
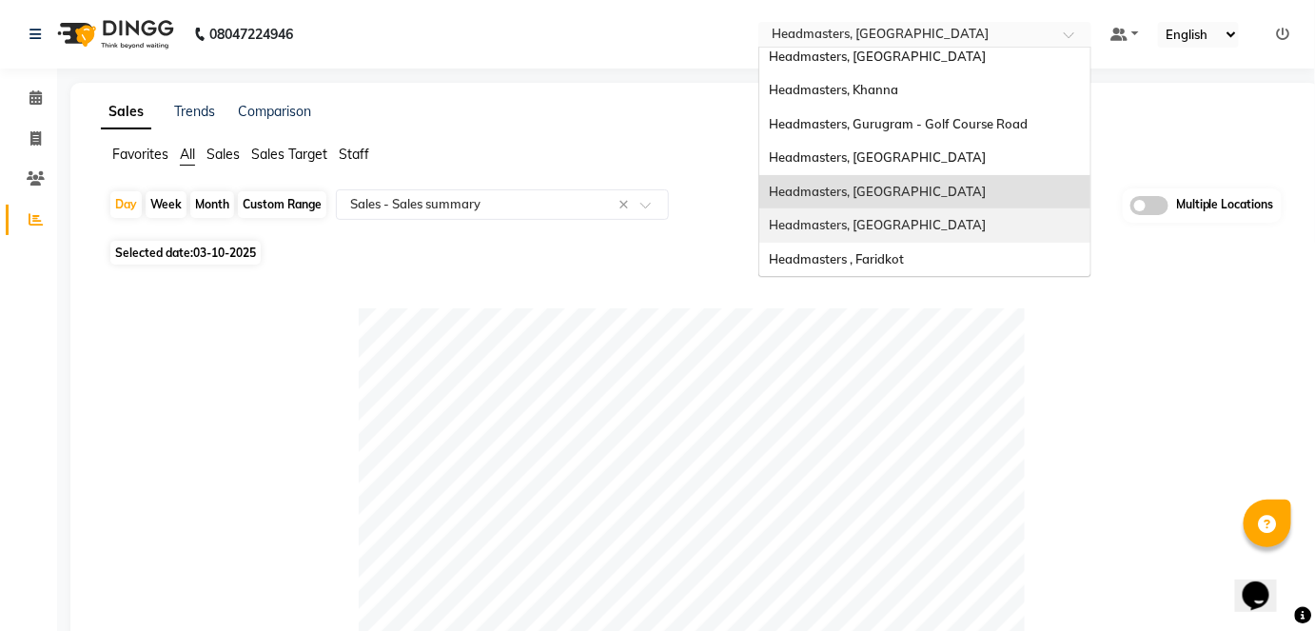
click at [936, 232] on div "Headmasters, [GEOGRAPHIC_DATA]" at bounding box center [924, 225] width 331 height 34
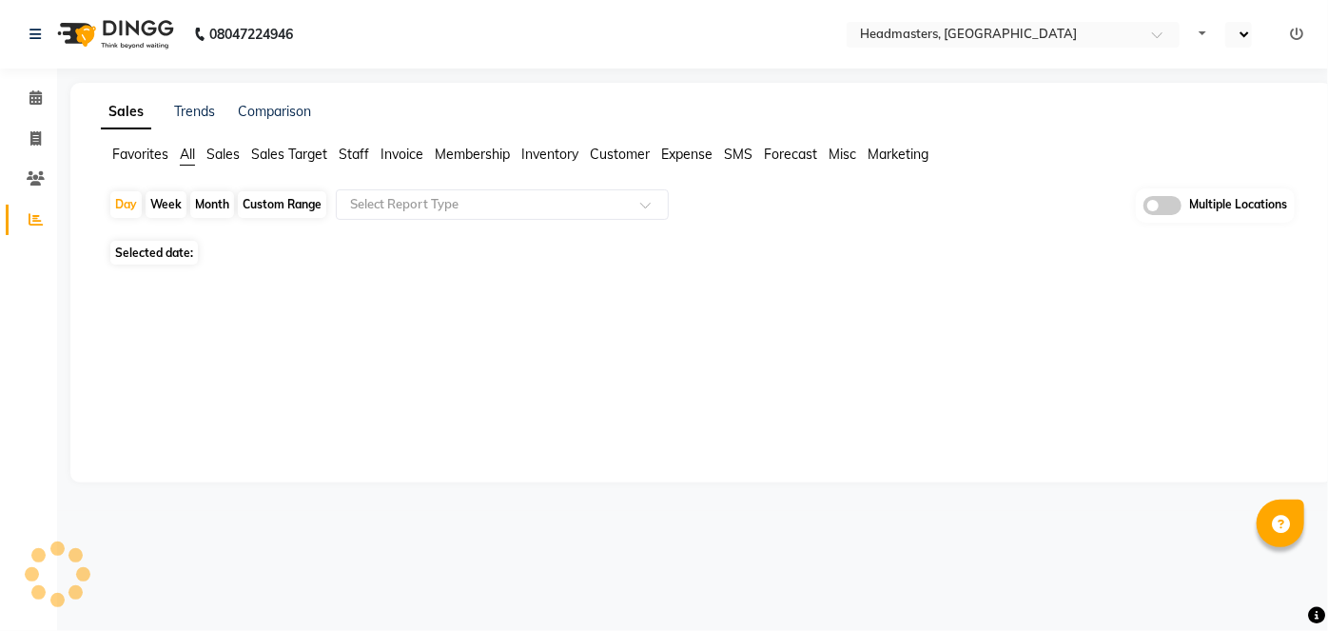
select select "en"
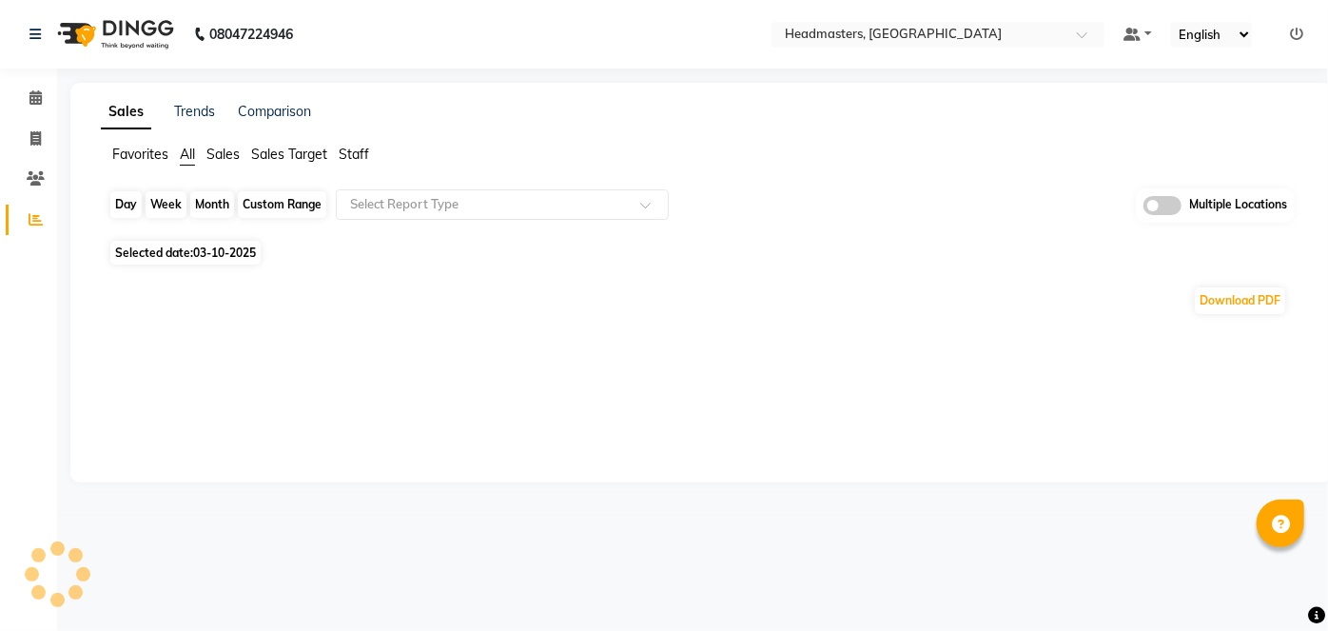
click at [123, 208] on div "Day" at bounding box center [125, 204] width 31 height 27
select select "10"
select select "2025"
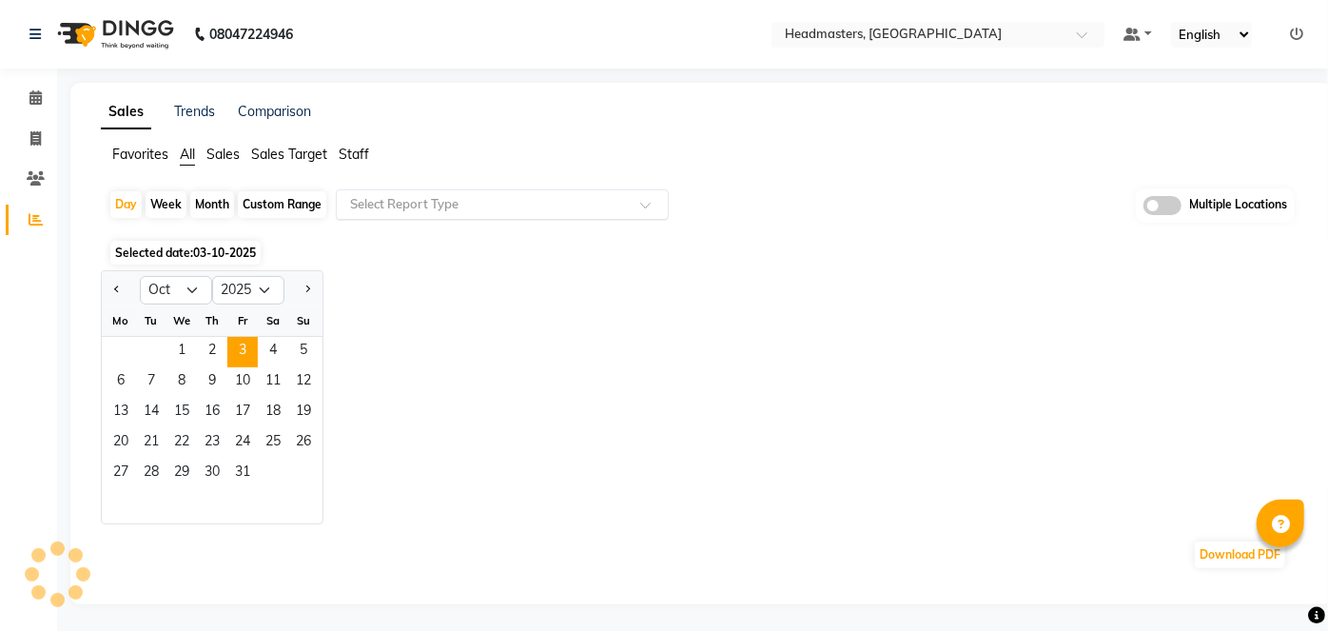
click at [396, 205] on input "text" at bounding box center [483, 204] width 274 height 19
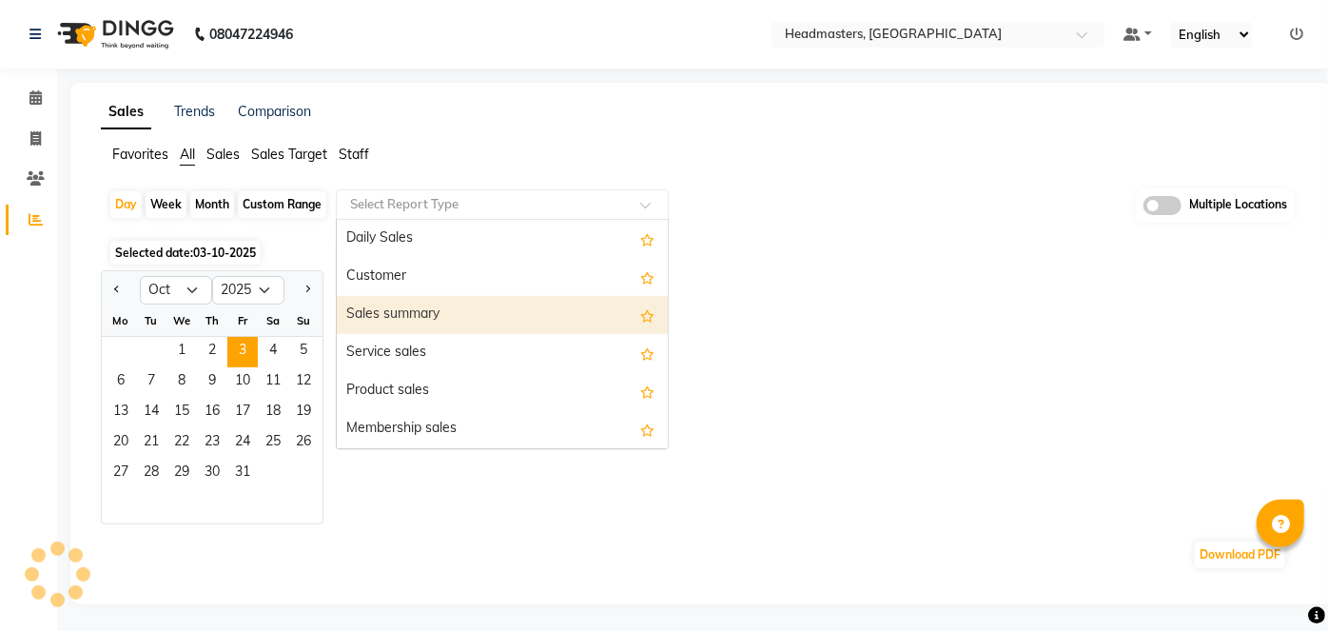
click at [412, 316] on div "Sales summary" at bounding box center [502, 315] width 331 height 38
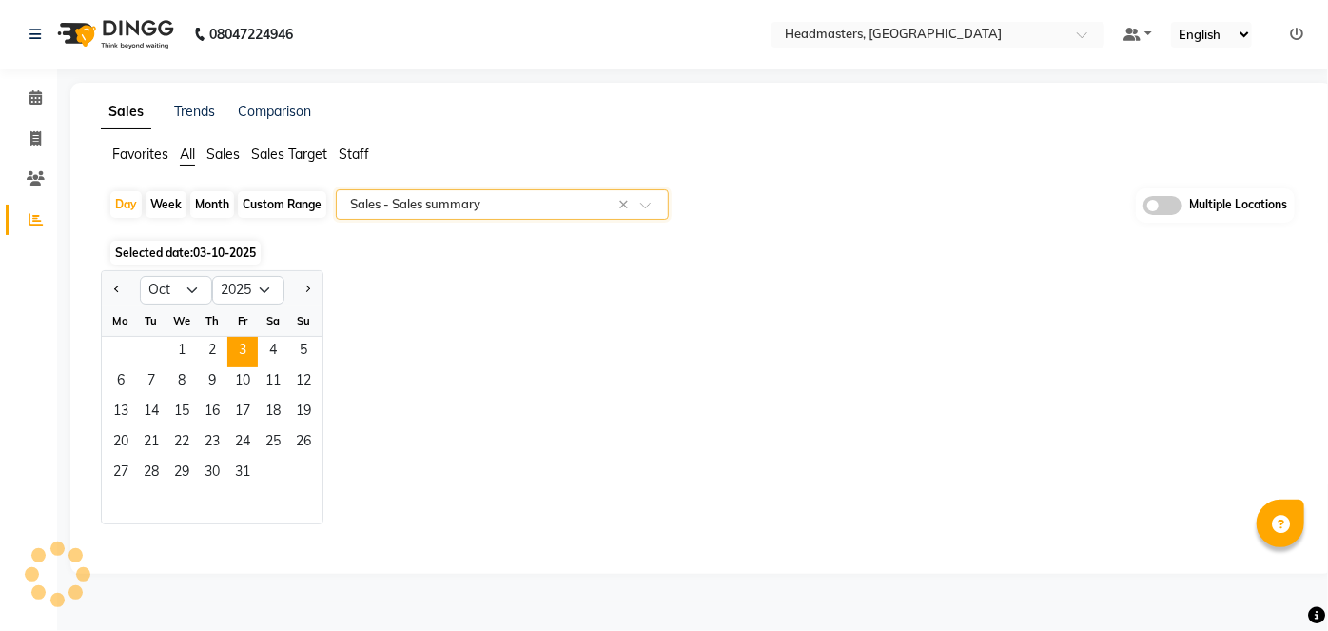
select select "full_report"
select select "csv"
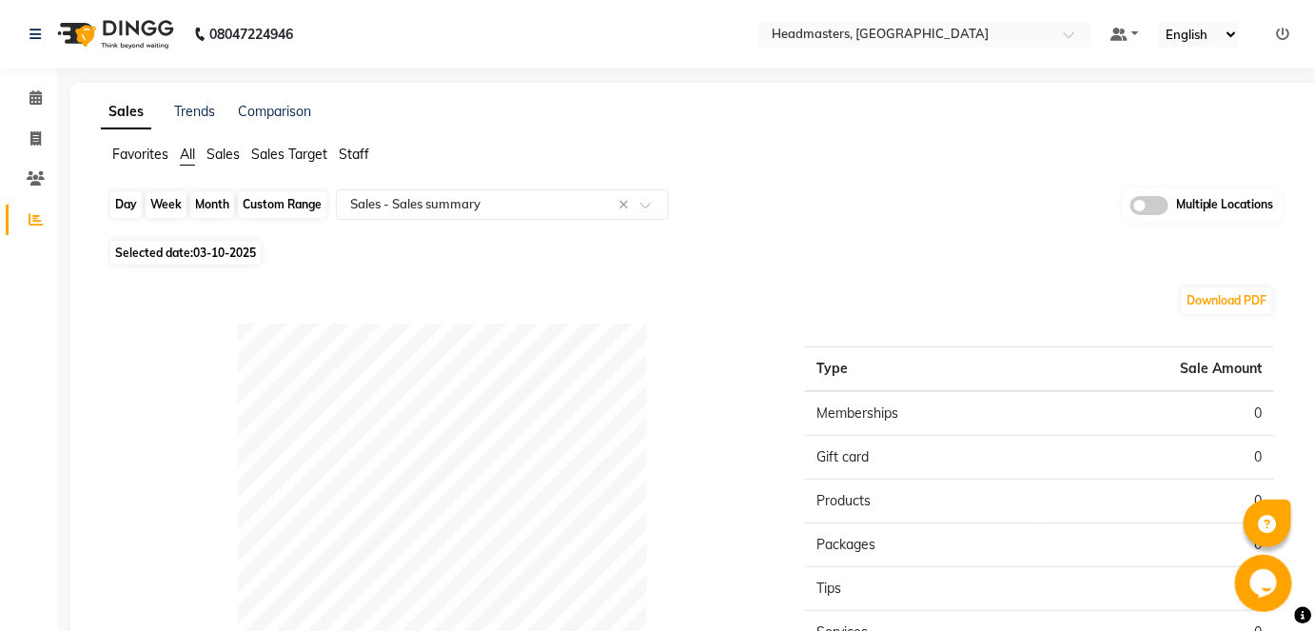
click at [130, 196] on div "Day" at bounding box center [125, 204] width 31 height 27
select select "10"
select select "2025"
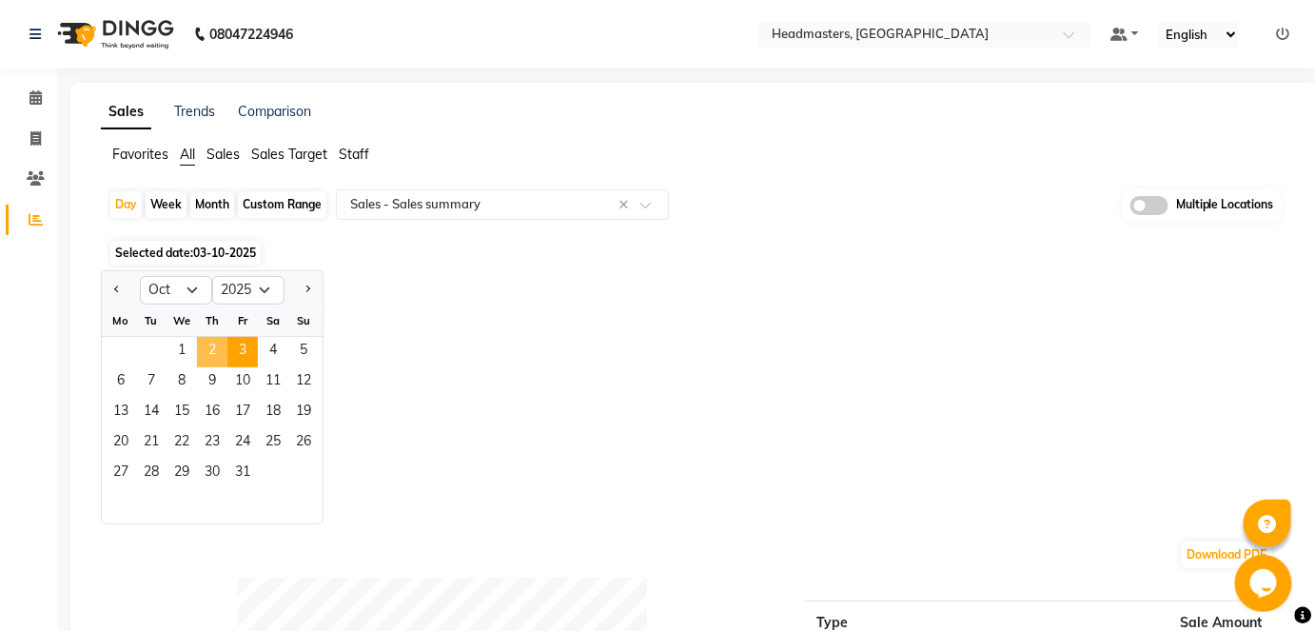
click at [198, 349] on span "2" at bounding box center [212, 352] width 30 height 30
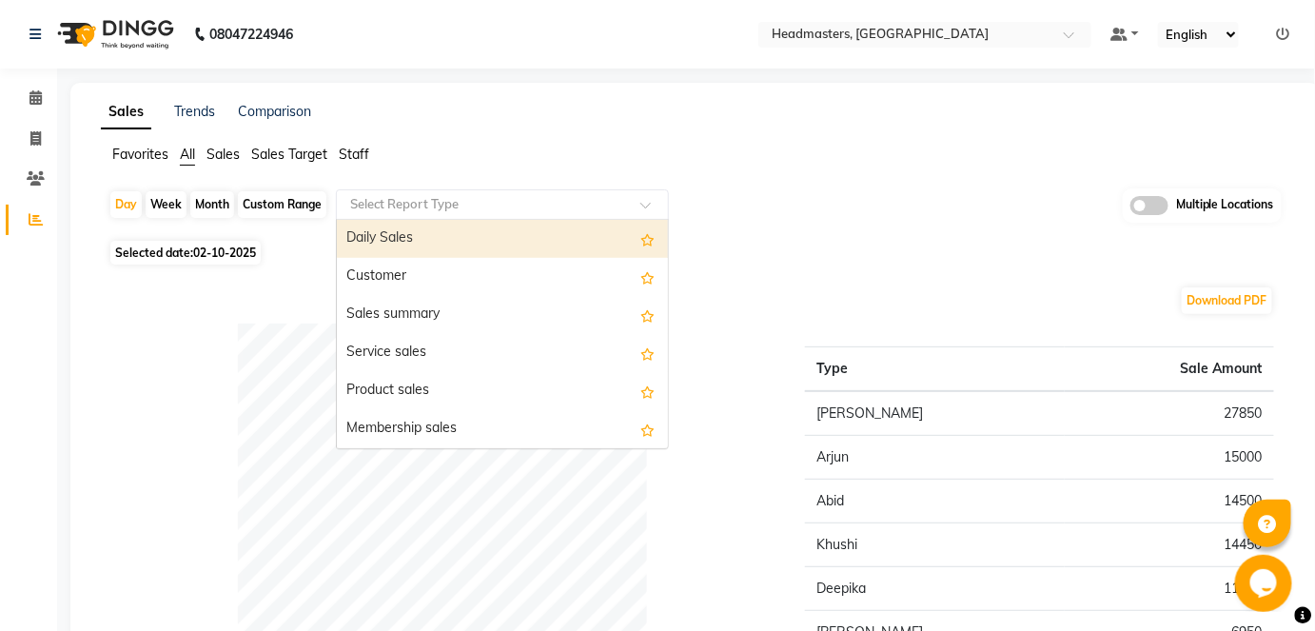
click at [454, 204] on input "text" at bounding box center [483, 204] width 274 height 19
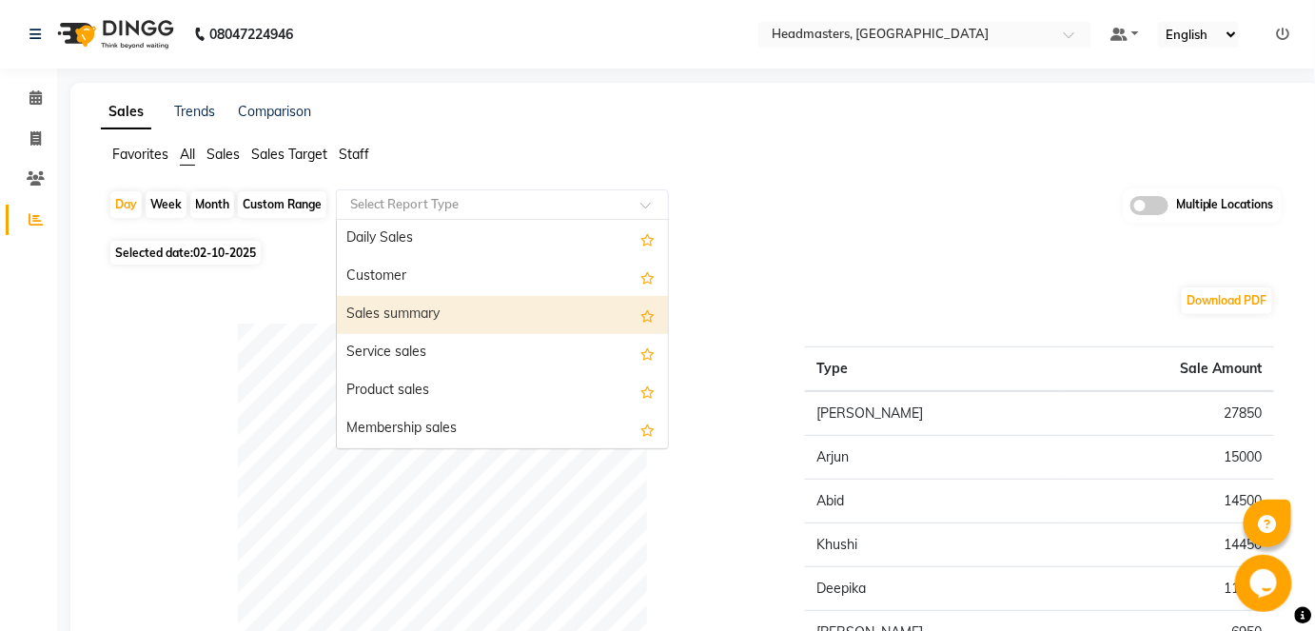
click at [443, 310] on div "Sales summary" at bounding box center [502, 315] width 331 height 38
select select "full_report"
select select "csv"
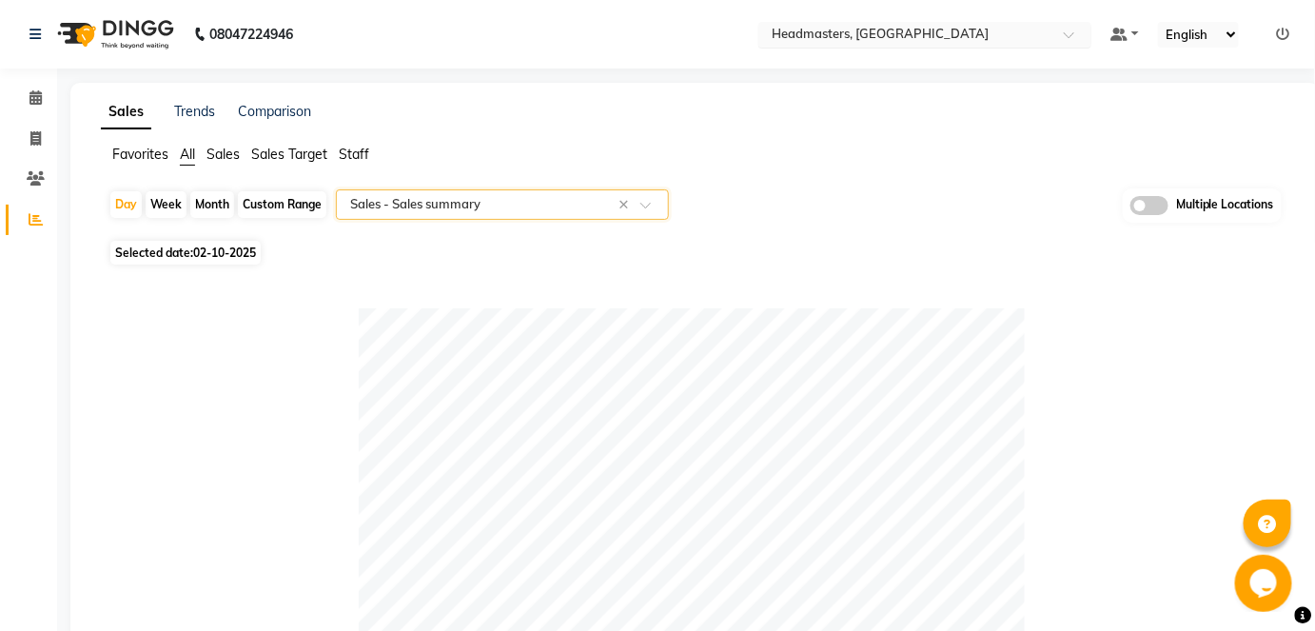
click at [928, 38] on input "text" at bounding box center [906, 36] width 276 height 19
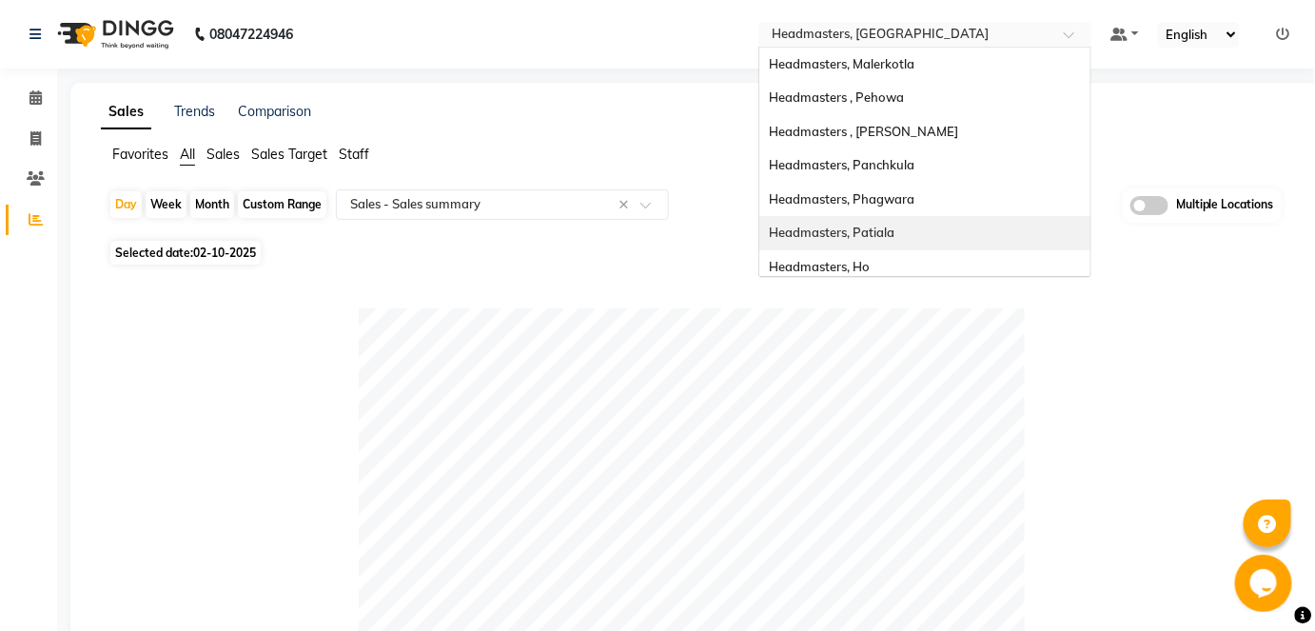
click at [945, 225] on div "Headmasters, Patiala" at bounding box center [924, 233] width 331 height 34
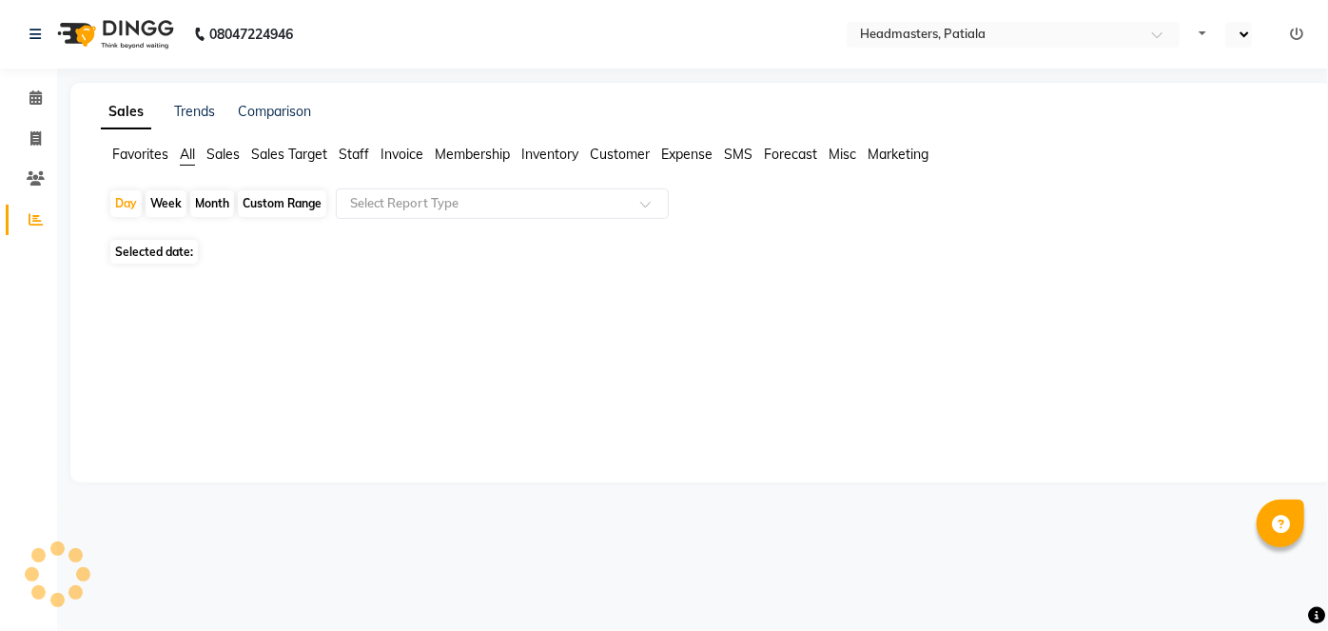
select select "en"
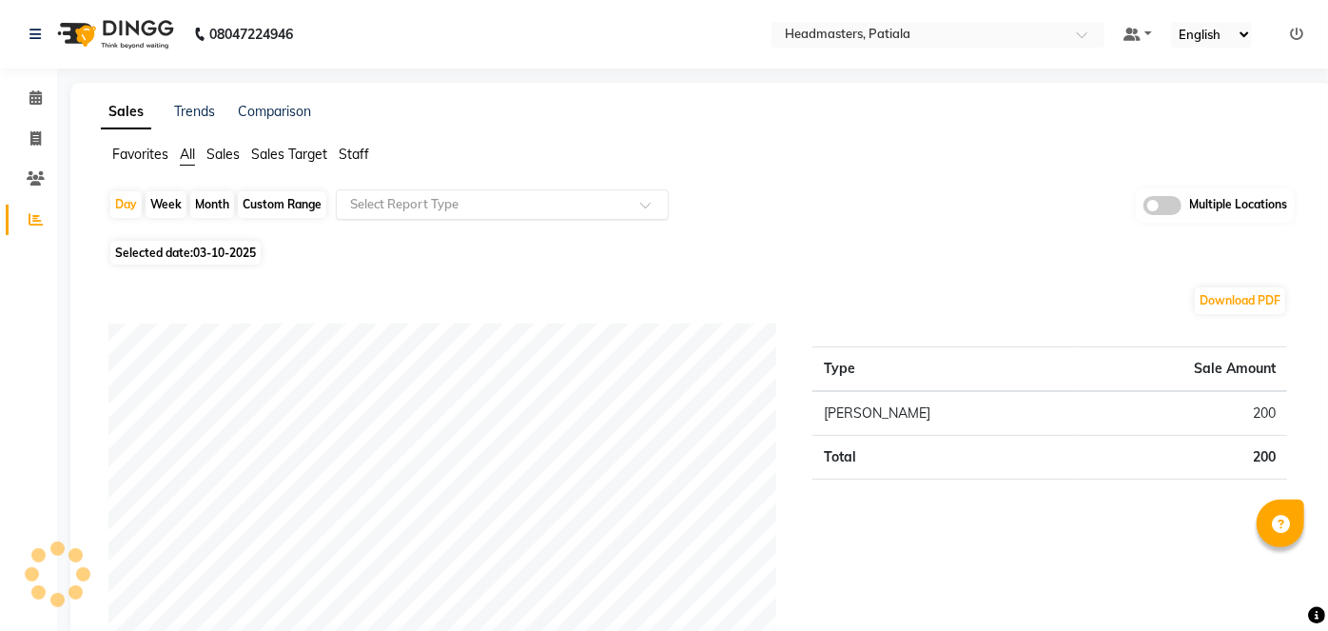
click at [446, 208] on input "text" at bounding box center [483, 204] width 274 height 19
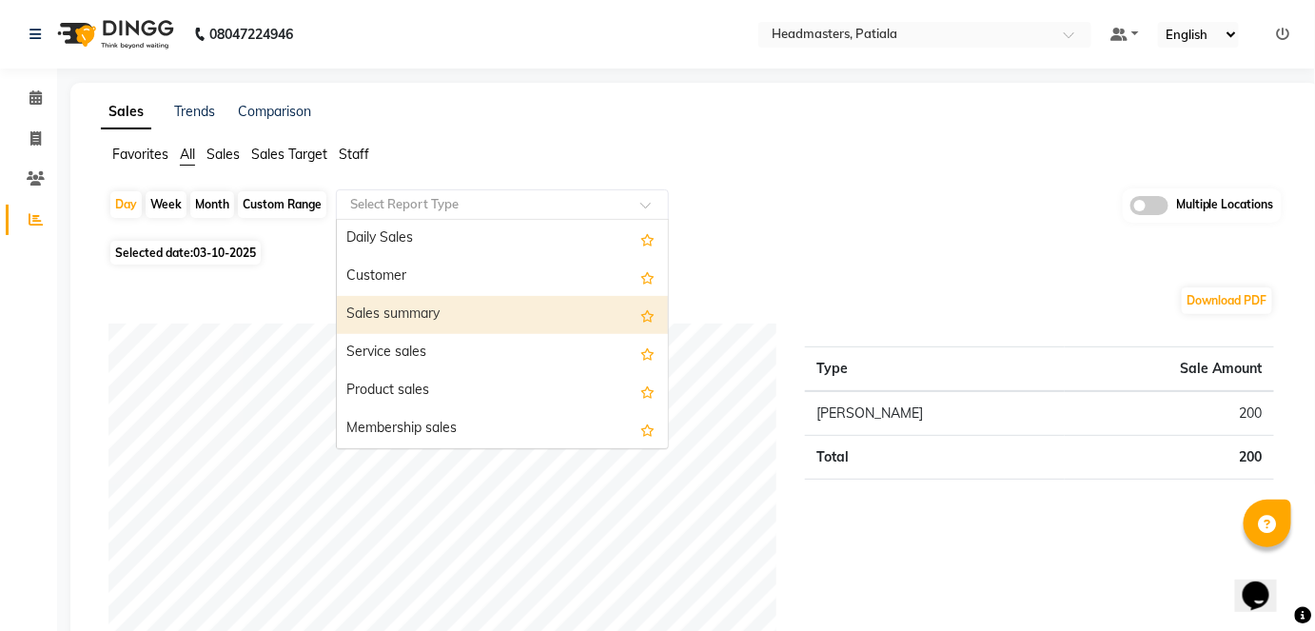
click at [447, 312] on div "Sales summary" at bounding box center [502, 315] width 331 height 38
select select "full_report"
select select "csv"
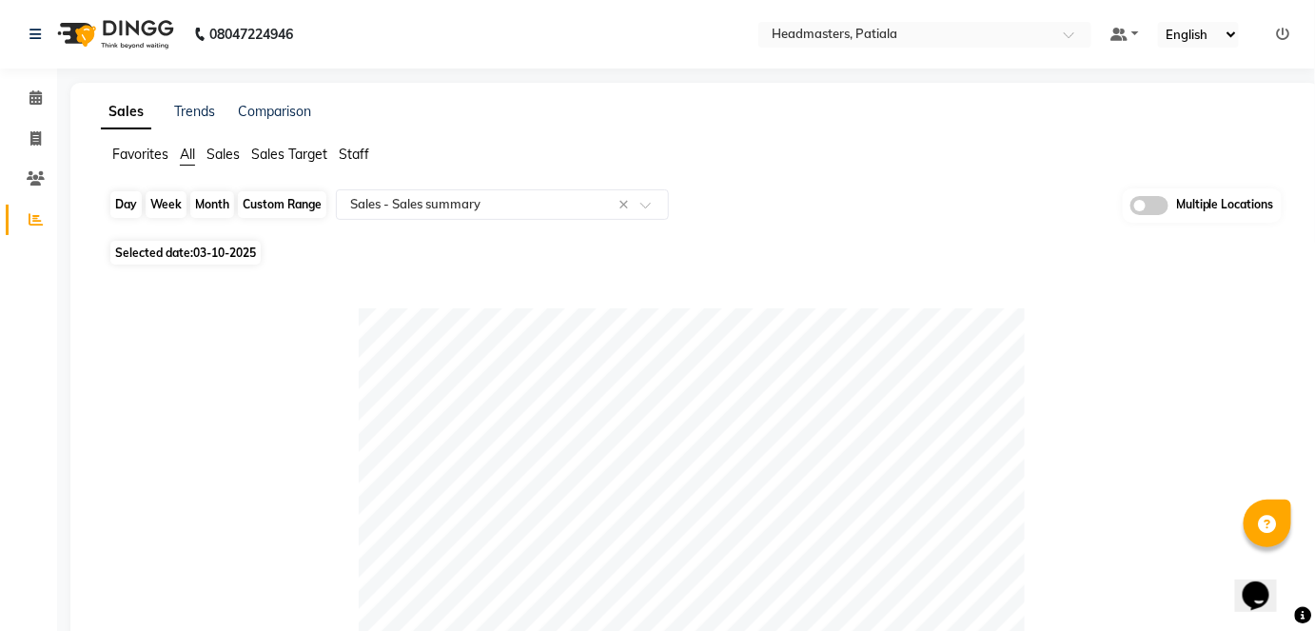
click at [131, 193] on div "Day" at bounding box center [125, 204] width 31 height 27
select select "10"
select select "2025"
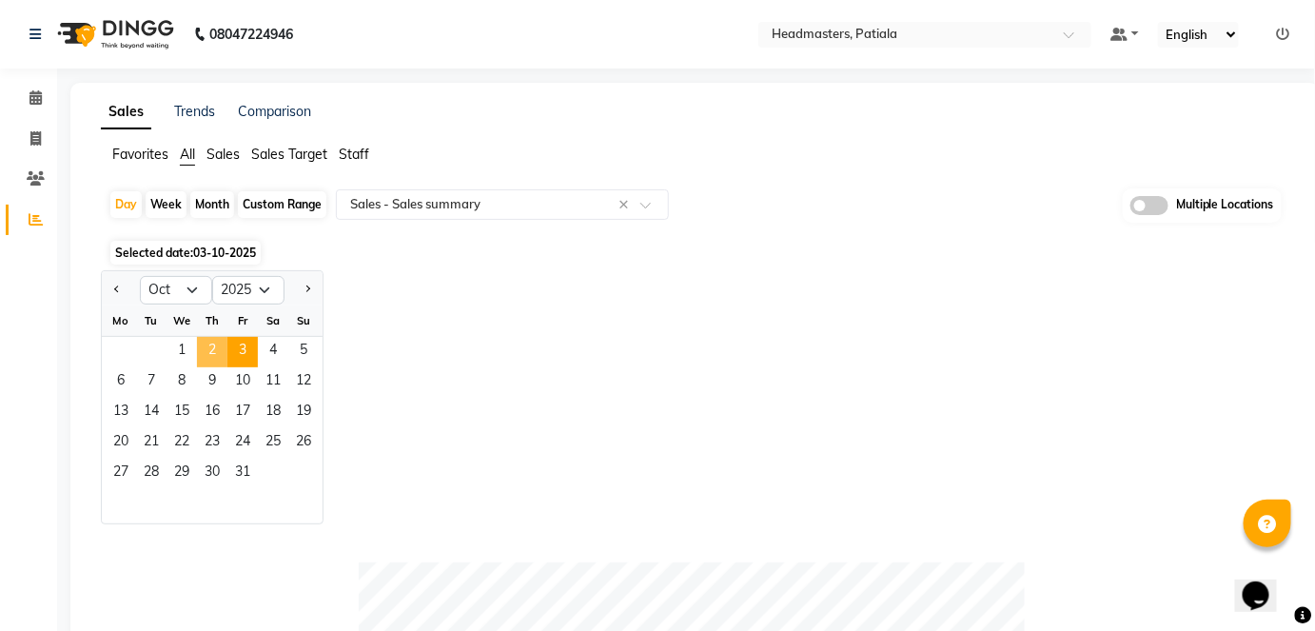
click at [215, 348] on span "2" at bounding box center [212, 352] width 30 height 30
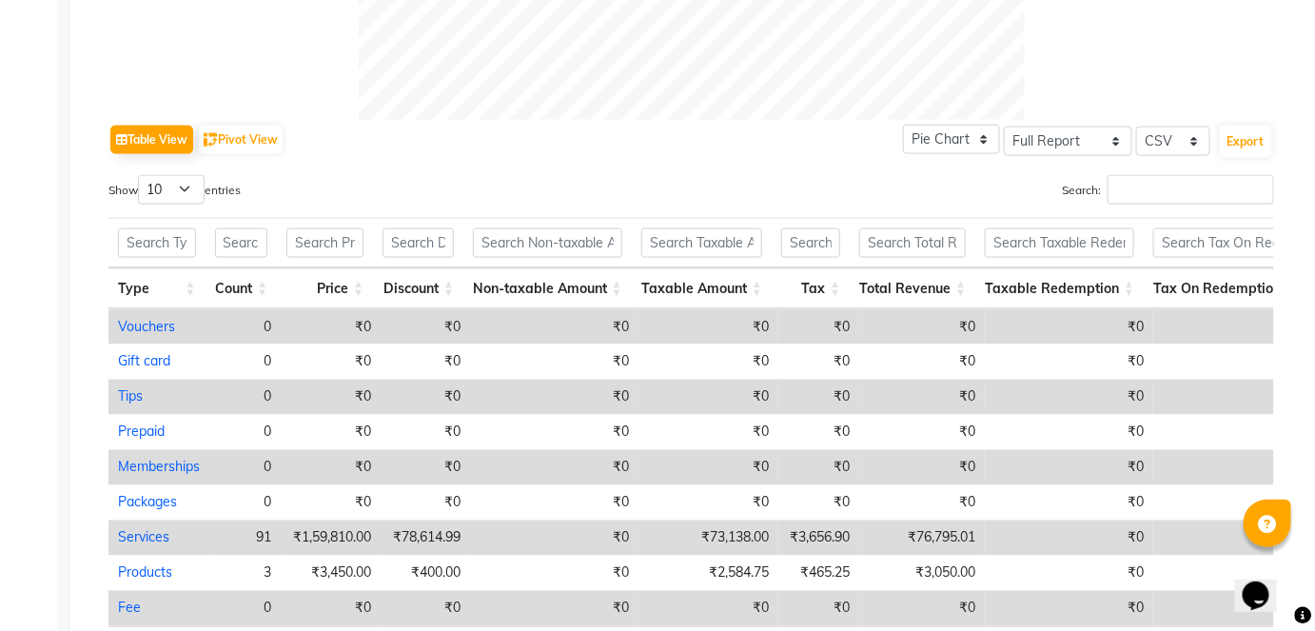
scroll to position [1015, 0]
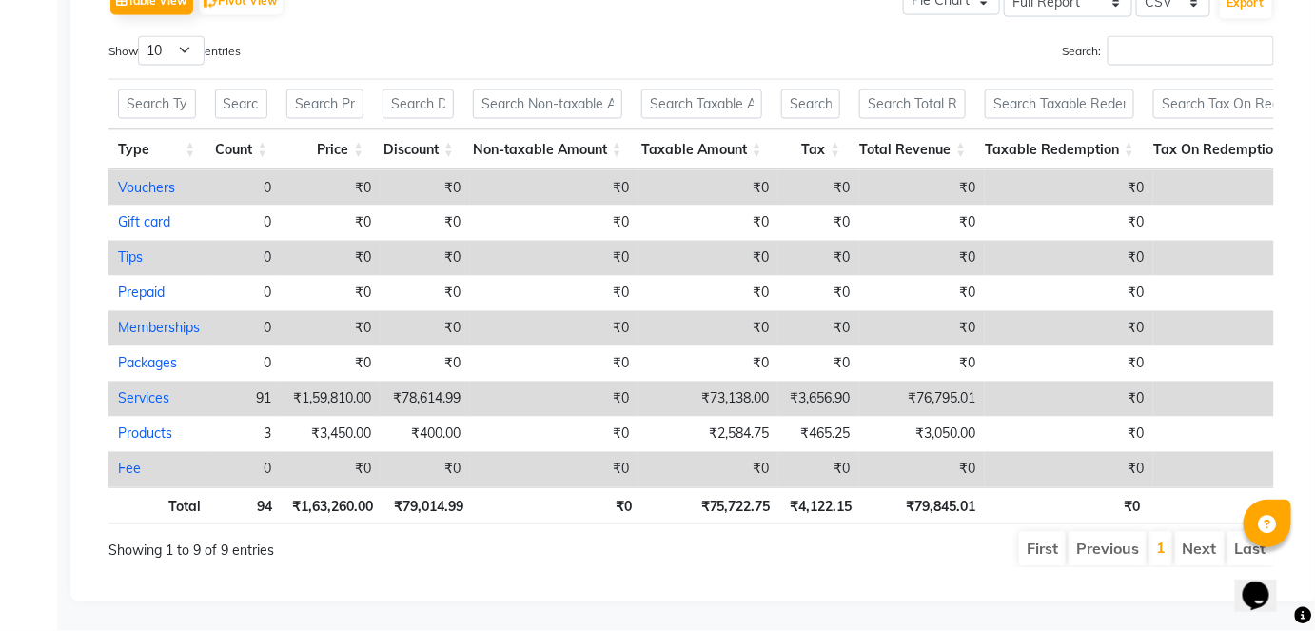
drag, startPoint x: 1327, startPoint y: 373, endPoint x: 852, endPoint y: 46, distance: 576.5
click at [852, 46] on div "Search:" at bounding box center [990, 54] width 569 height 37
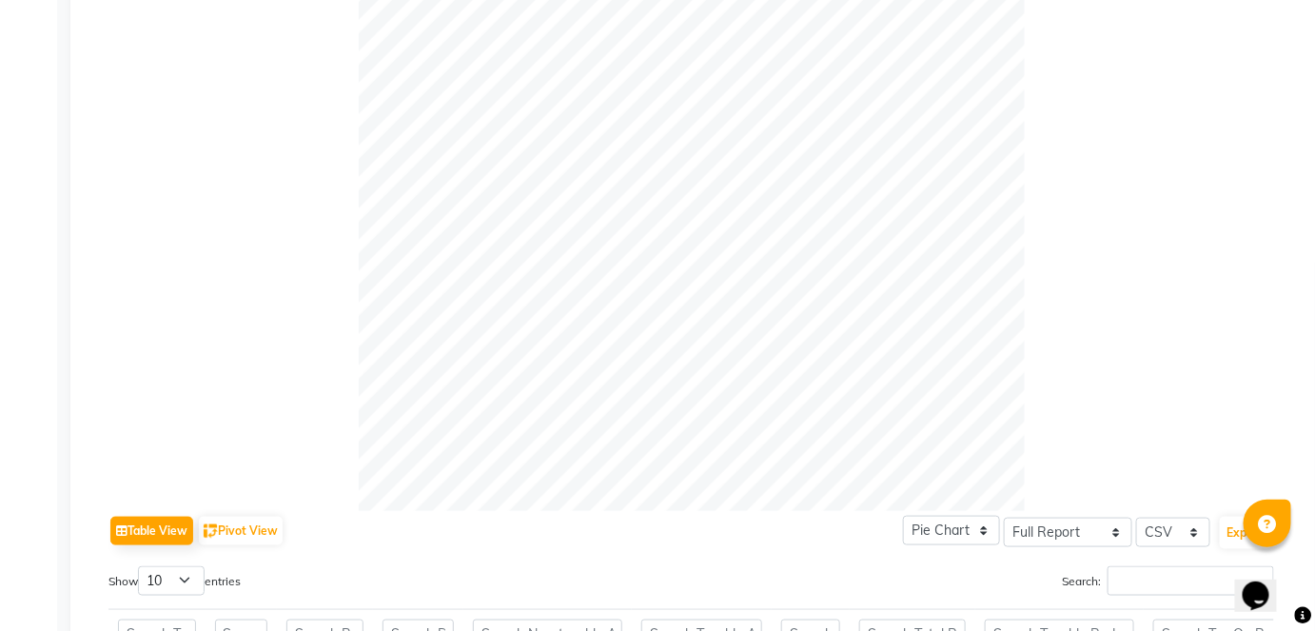
scroll to position [0, 0]
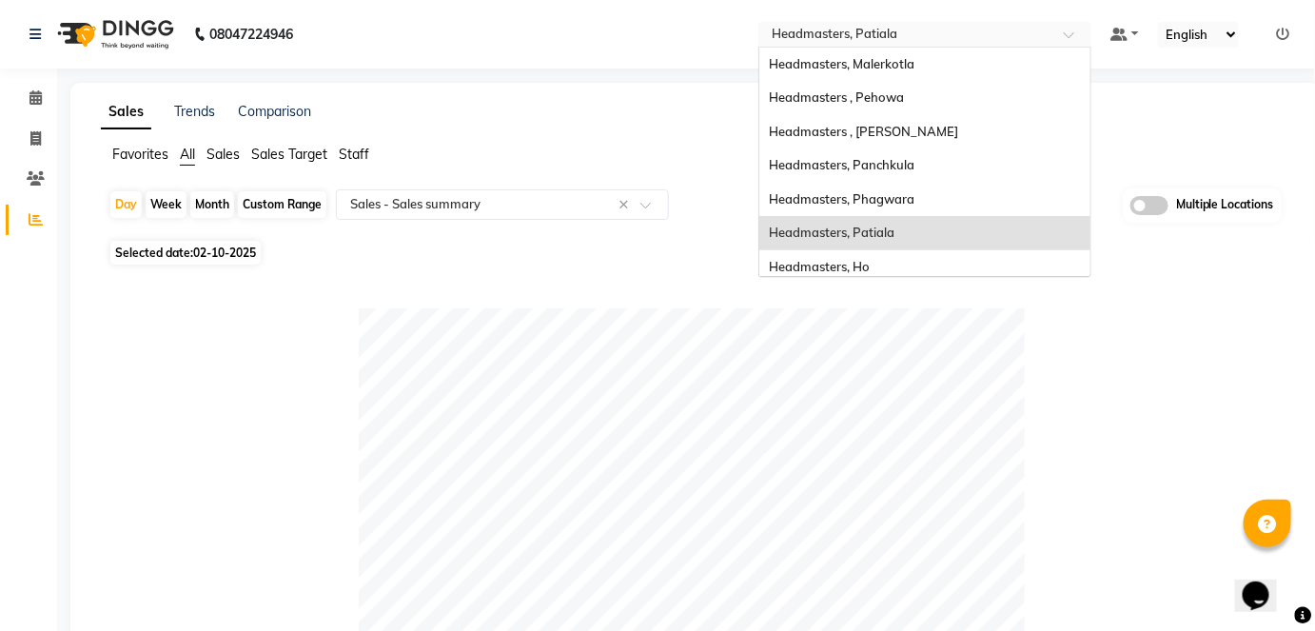
click at [946, 40] on input "text" at bounding box center [906, 36] width 276 height 19
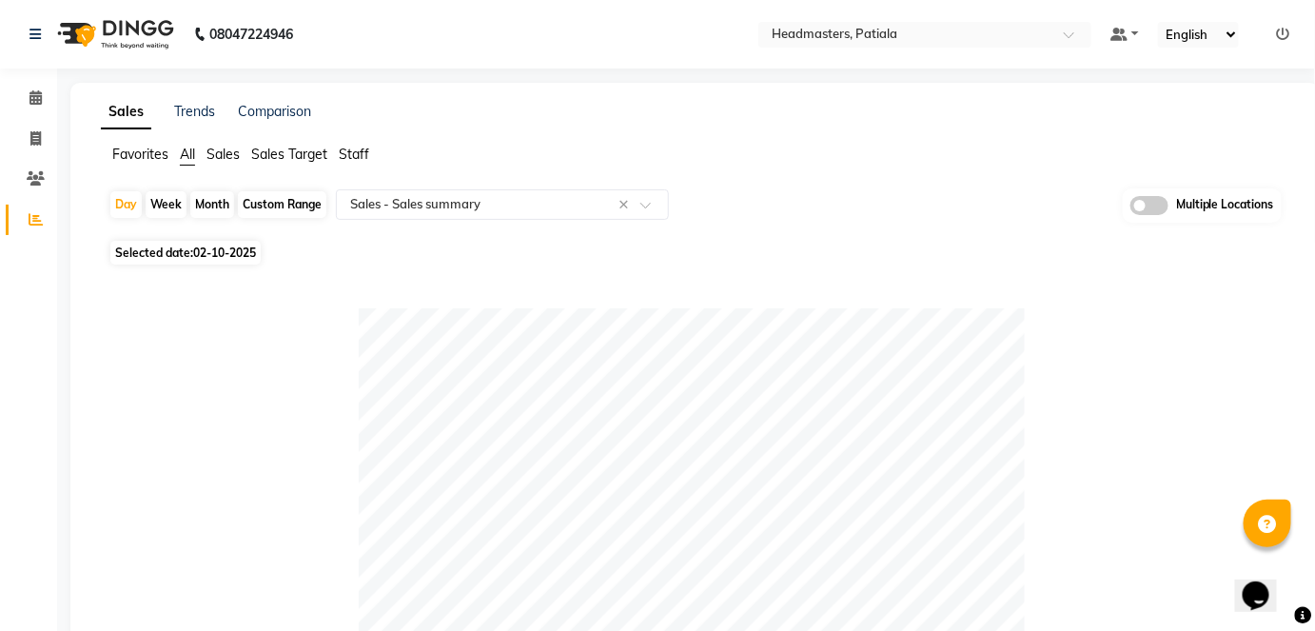
click at [525, 146] on ul "Favorites All Sales Sales Target Staff" at bounding box center [695, 155] width 1188 height 21
click at [865, 29] on input "text" at bounding box center [906, 36] width 276 height 19
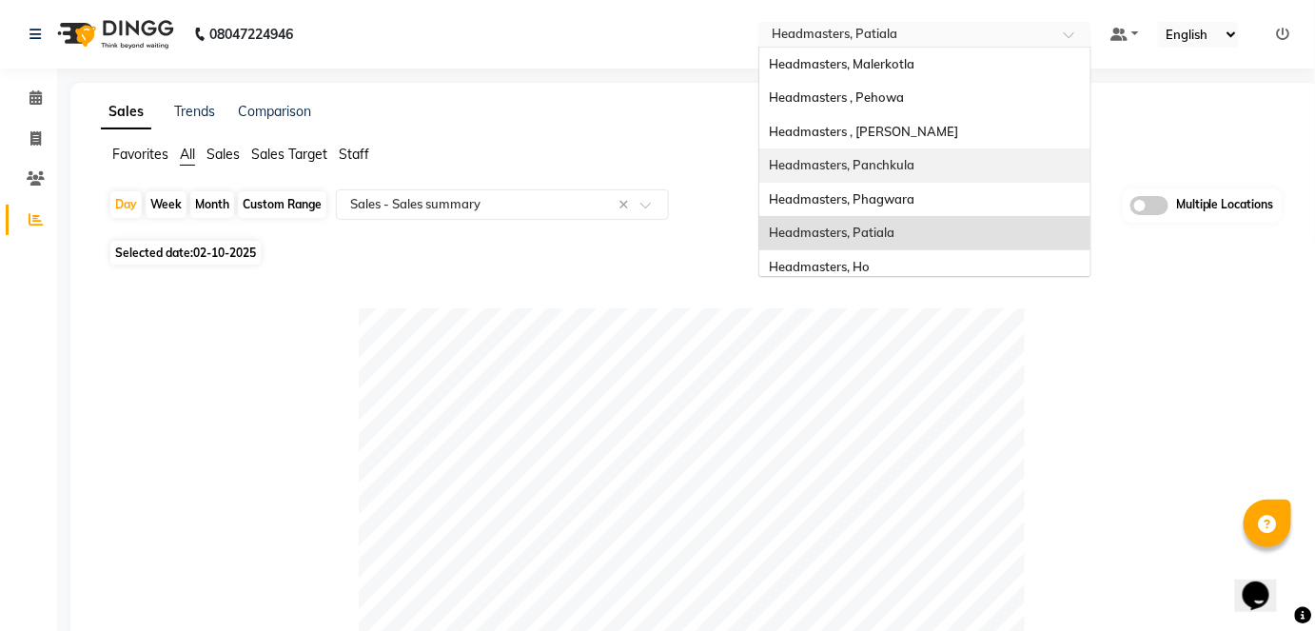
click at [639, 107] on div "Sales Trends Comparison" at bounding box center [694, 112] width 1211 height 20
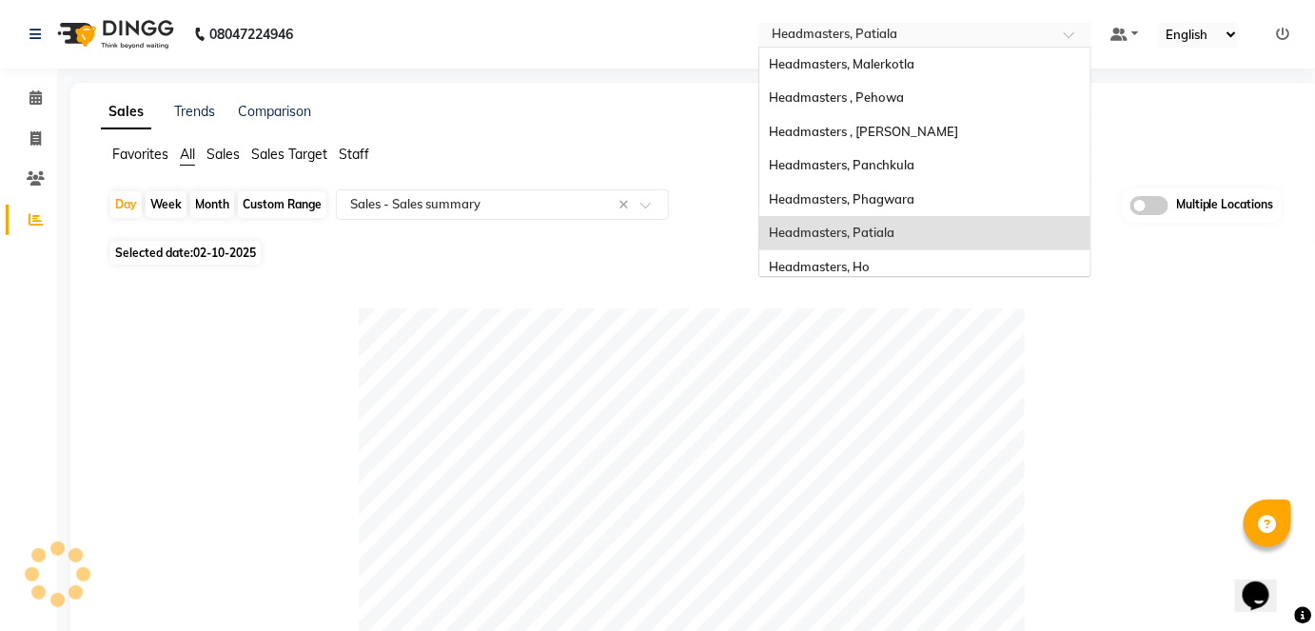
click at [990, 29] on input "text" at bounding box center [906, 36] width 276 height 19
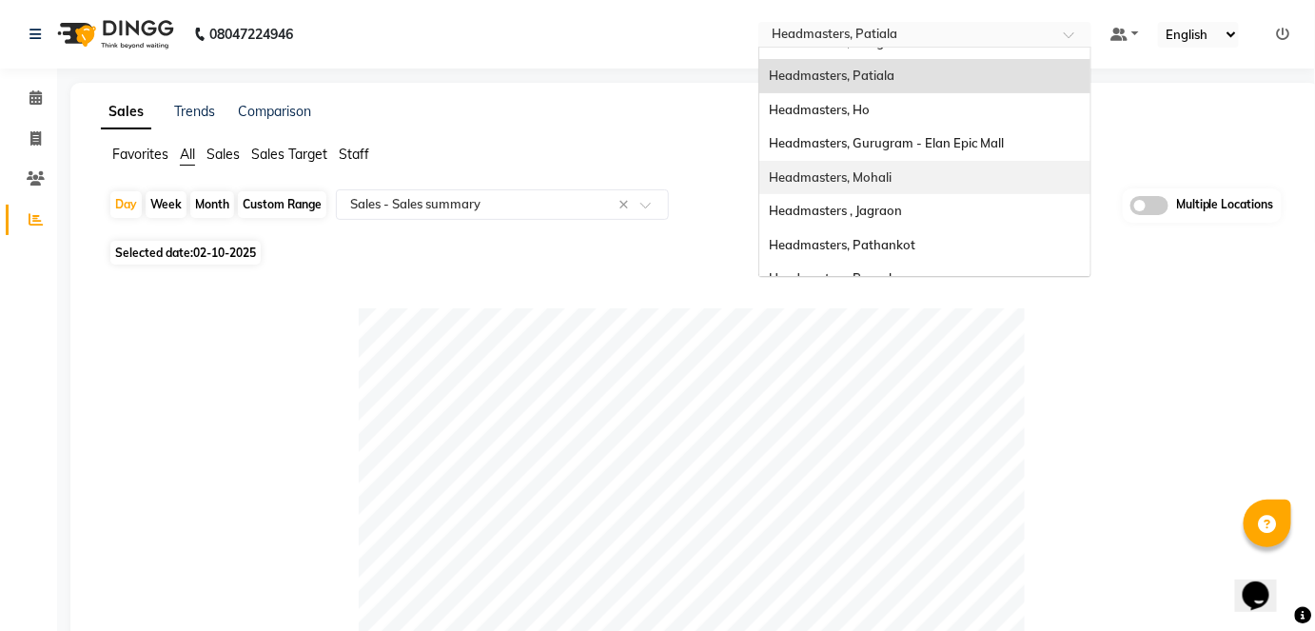
scroll to position [160, 0]
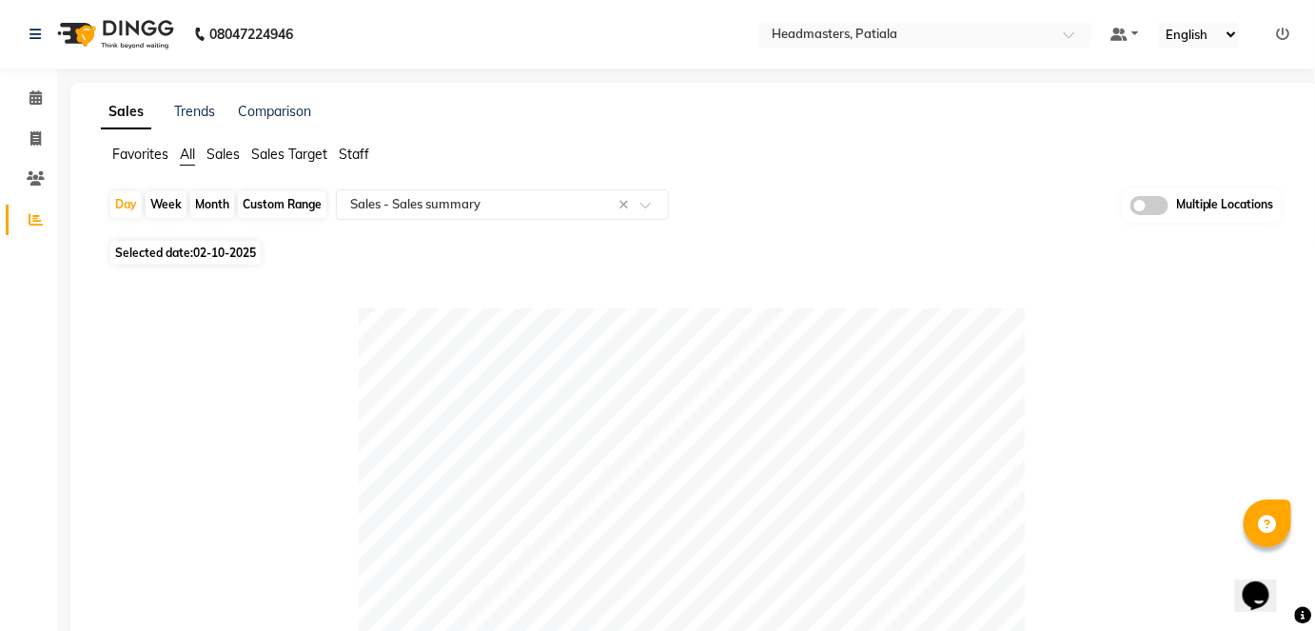
click at [705, 152] on ul "Favorites All Sales Sales Target Staff" at bounding box center [695, 155] width 1188 height 21
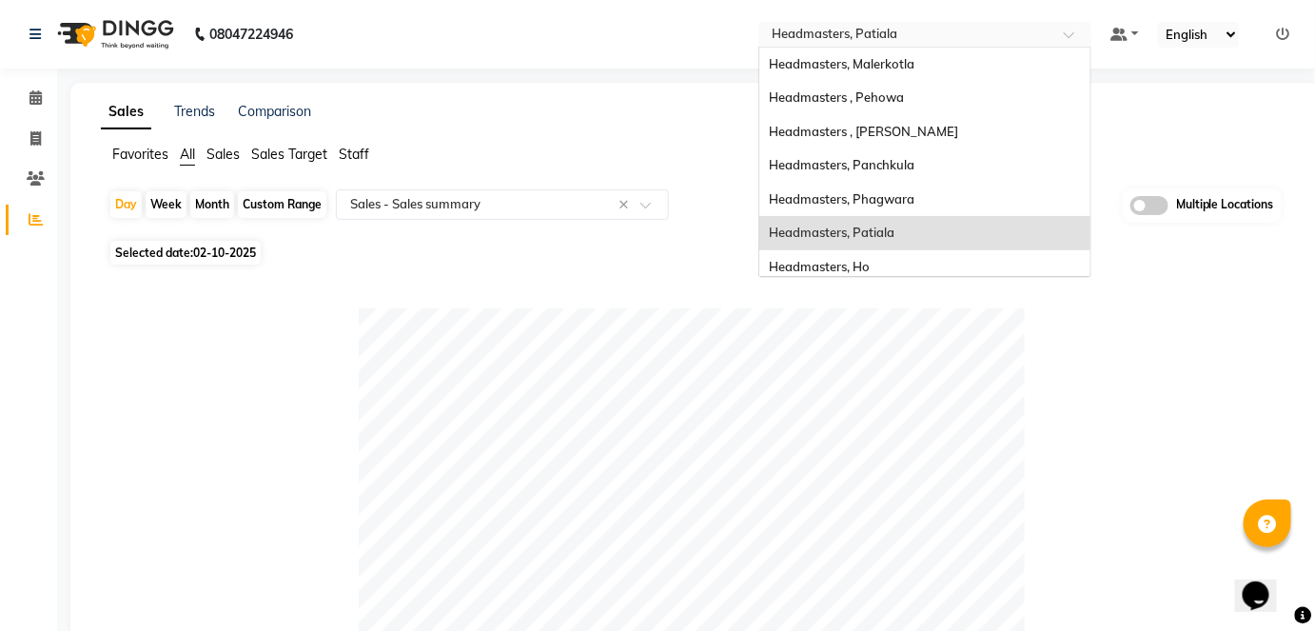
click at [947, 29] on input "text" at bounding box center [906, 36] width 276 height 19
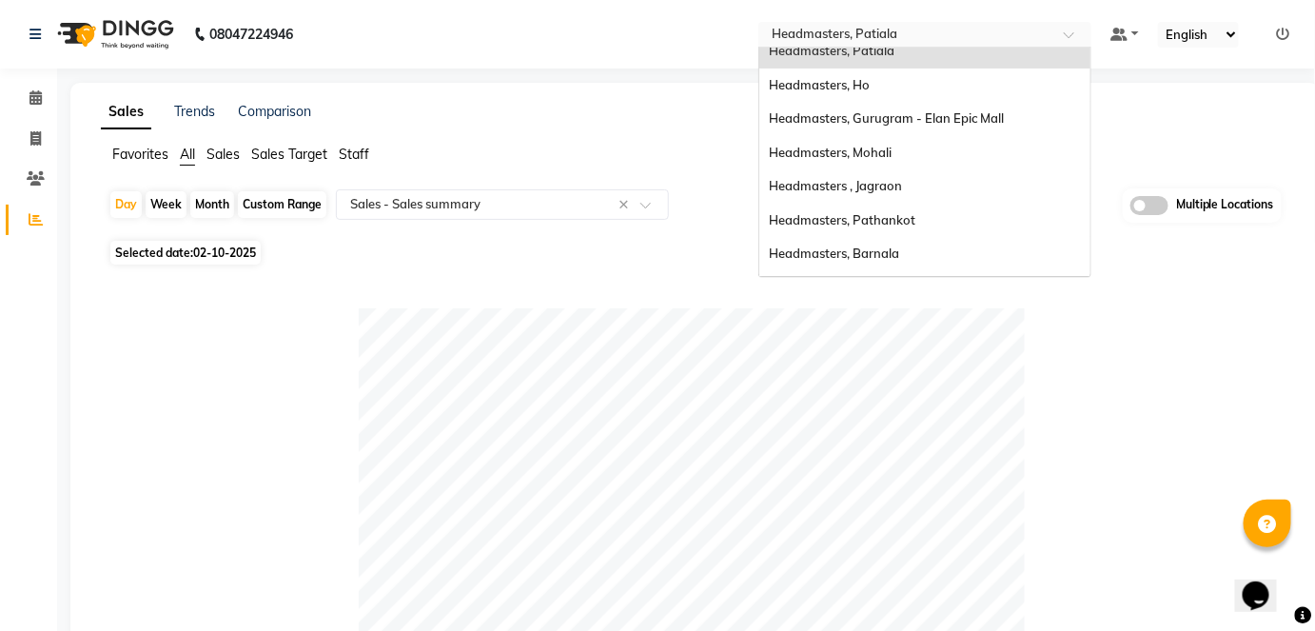
scroll to position [254, 0]
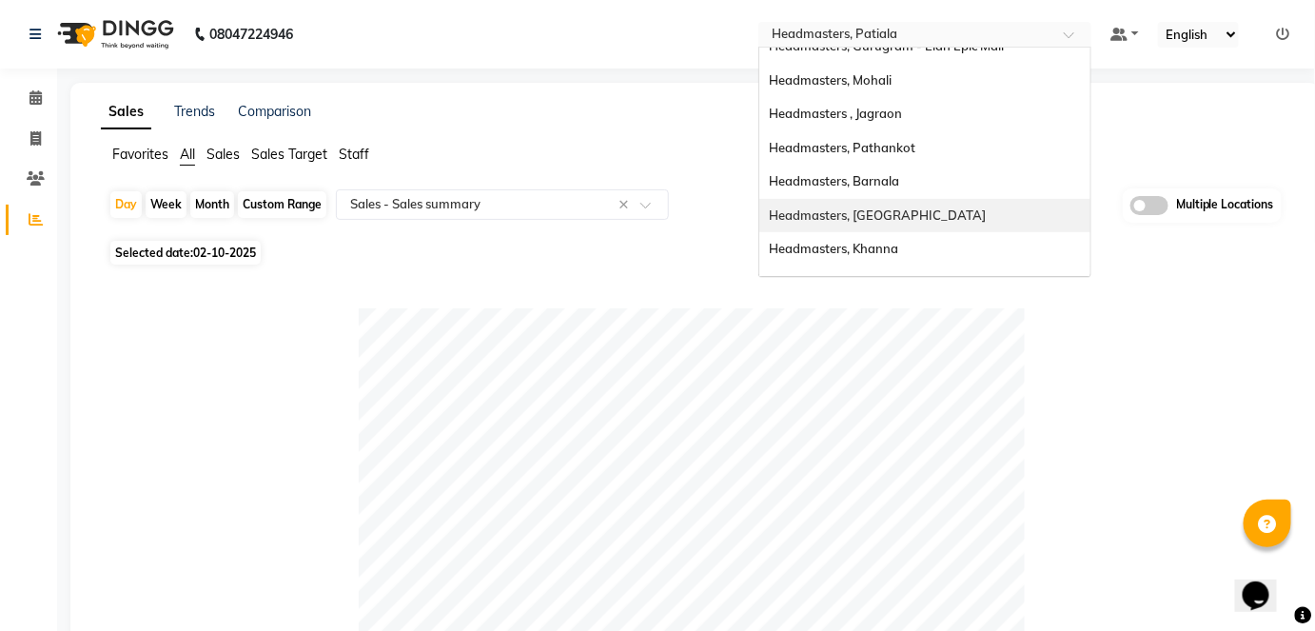
click at [907, 226] on div "Headmasters, Jalandhar" at bounding box center [924, 216] width 331 height 34
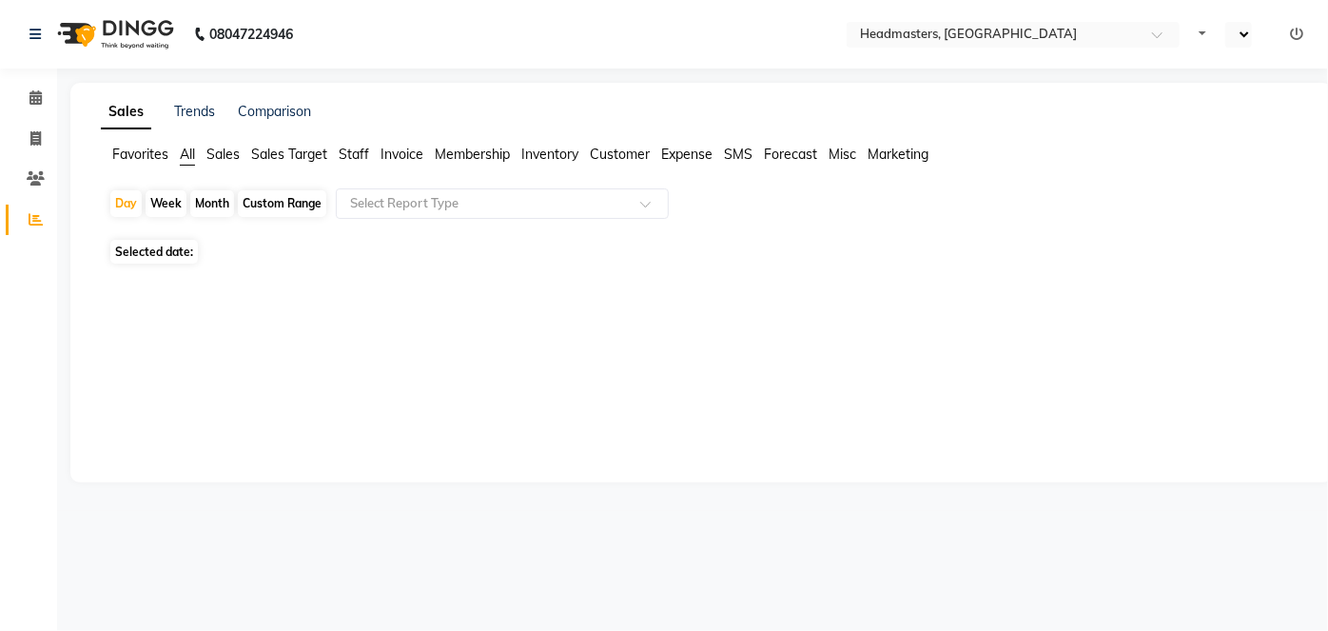
select select "en"
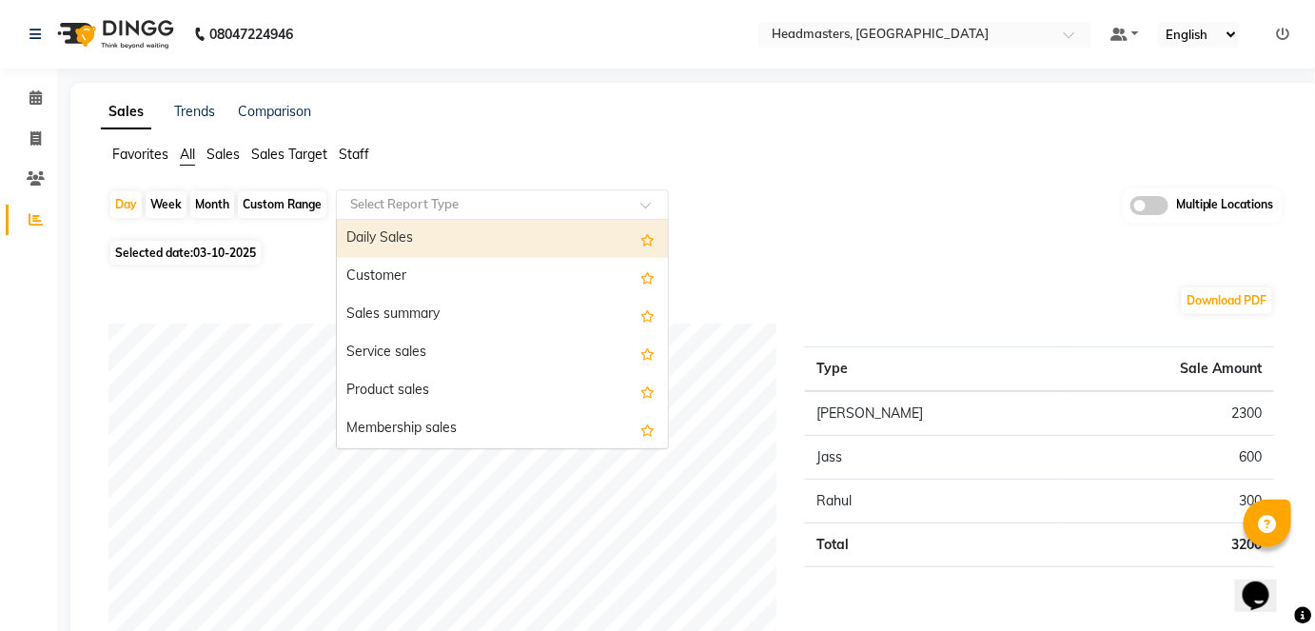
click at [439, 208] on input "text" at bounding box center [483, 204] width 274 height 19
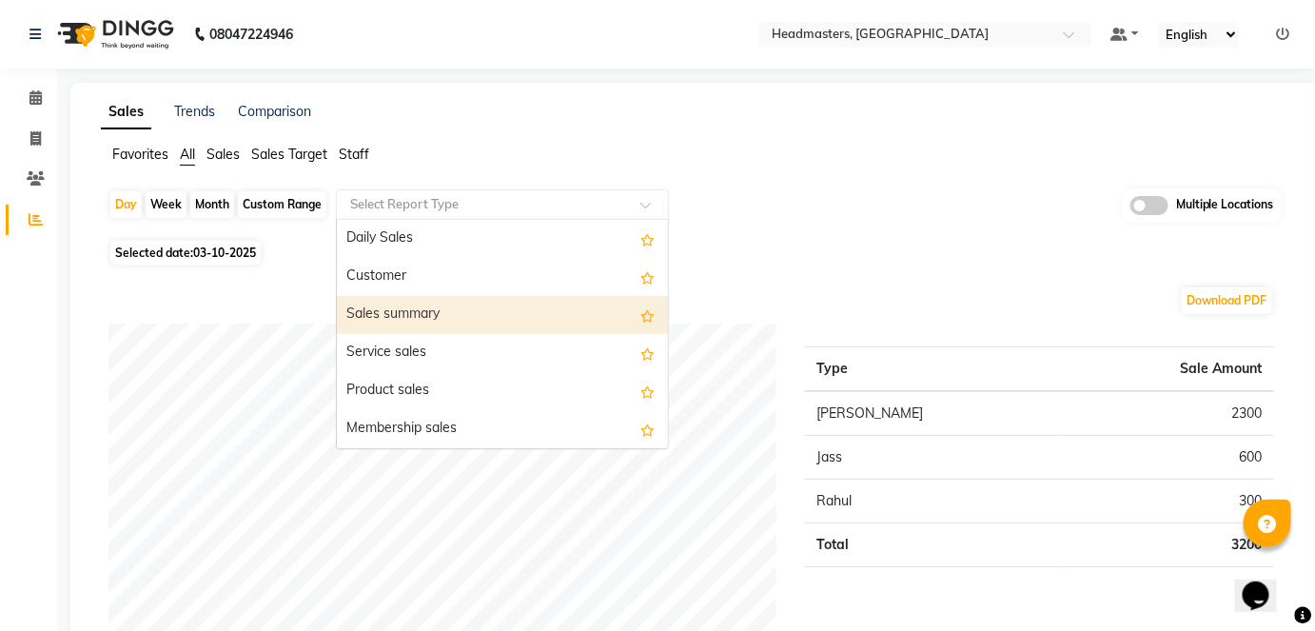
click at [451, 330] on div "Sales summary" at bounding box center [502, 315] width 331 height 38
select select "full_report"
select select "csv"
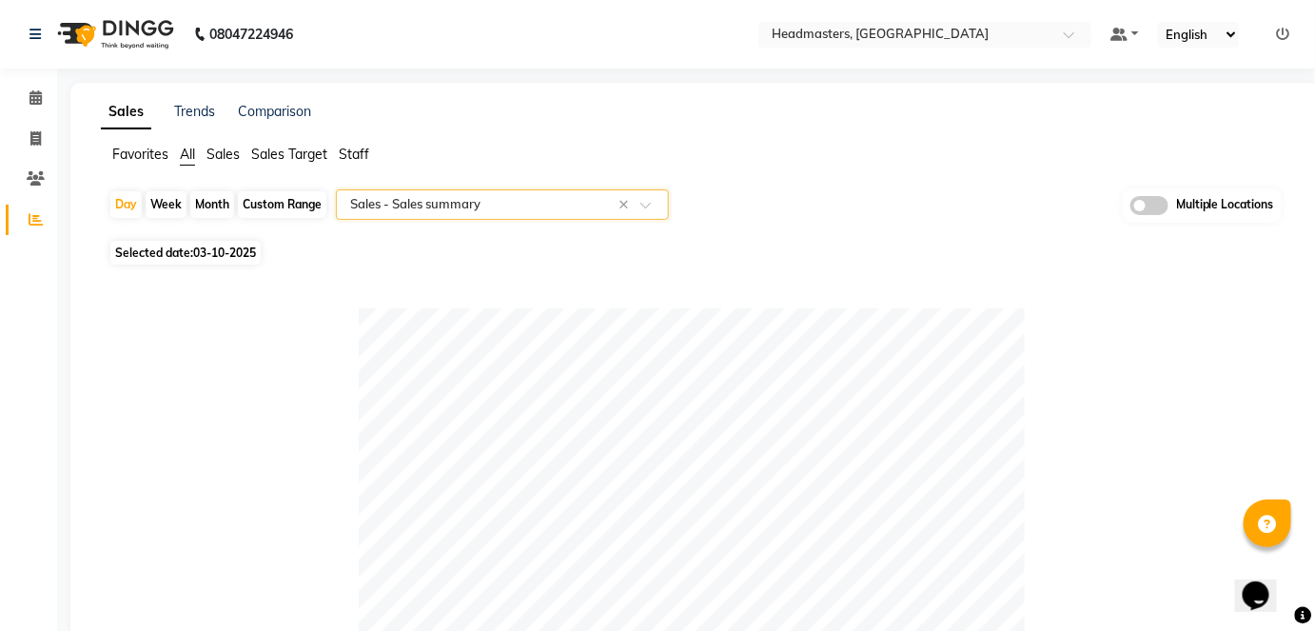
click at [214, 204] on div "Month" at bounding box center [212, 204] width 44 height 27
select select "10"
select select "2025"
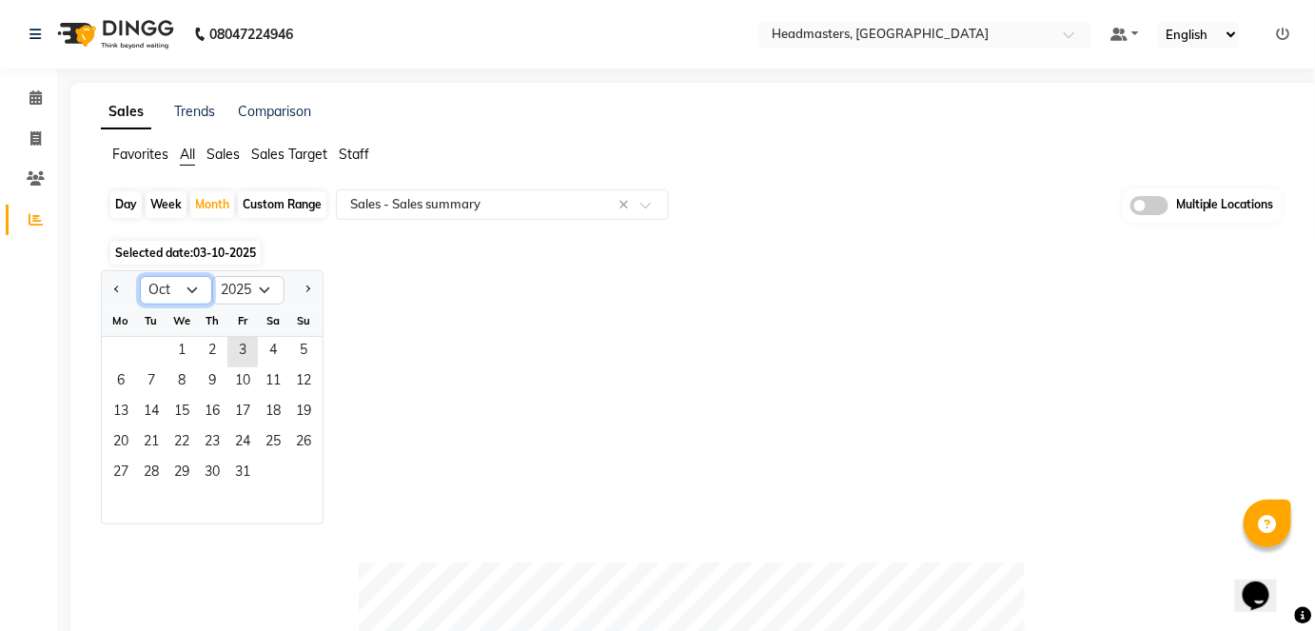
click at [195, 294] on select "Jan Feb Mar Apr May Jun Jul Aug Sep Oct Nov Dec" at bounding box center [176, 290] width 72 height 29
select select "9"
click at [140, 276] on select "Jan Feb Mar Apr May Jun Jul Aug Sep Oct Nov Dec" at bounding box center [176, 290] width 72 height 29
click at [122, 351] on span "1" at bounding box center [121, 352] width 30 height 30
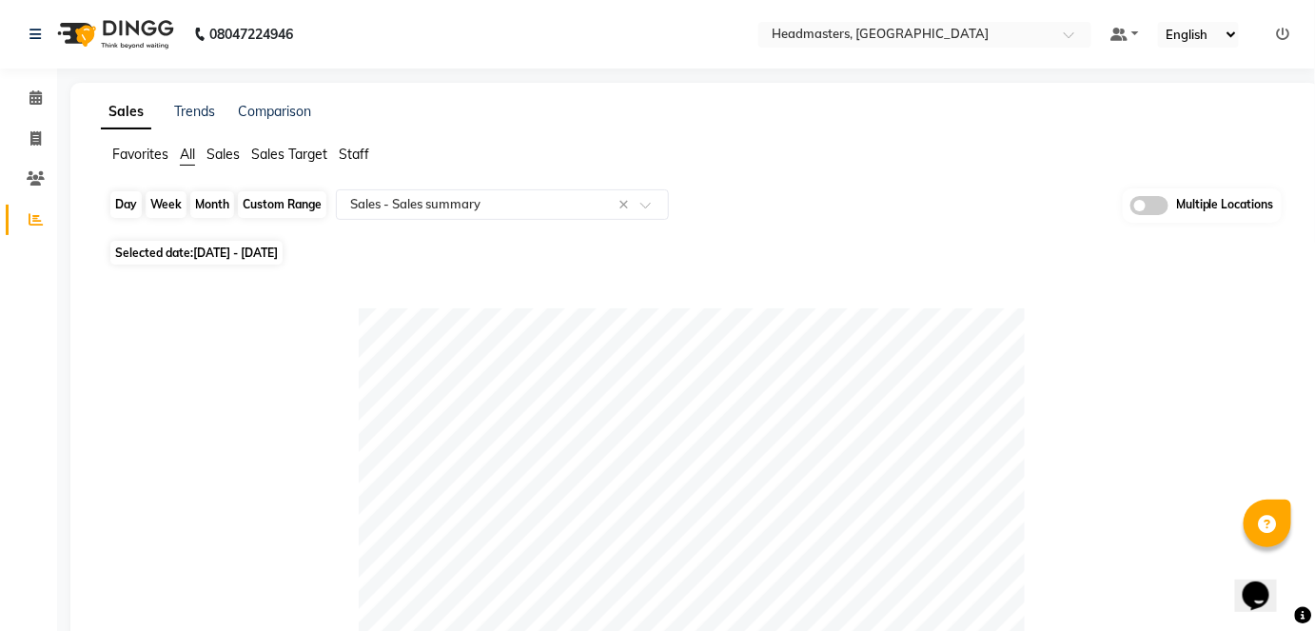
click at [210, 208] on div "Month" at bounding box center [212, 204] width 44 height 27
select select "9"
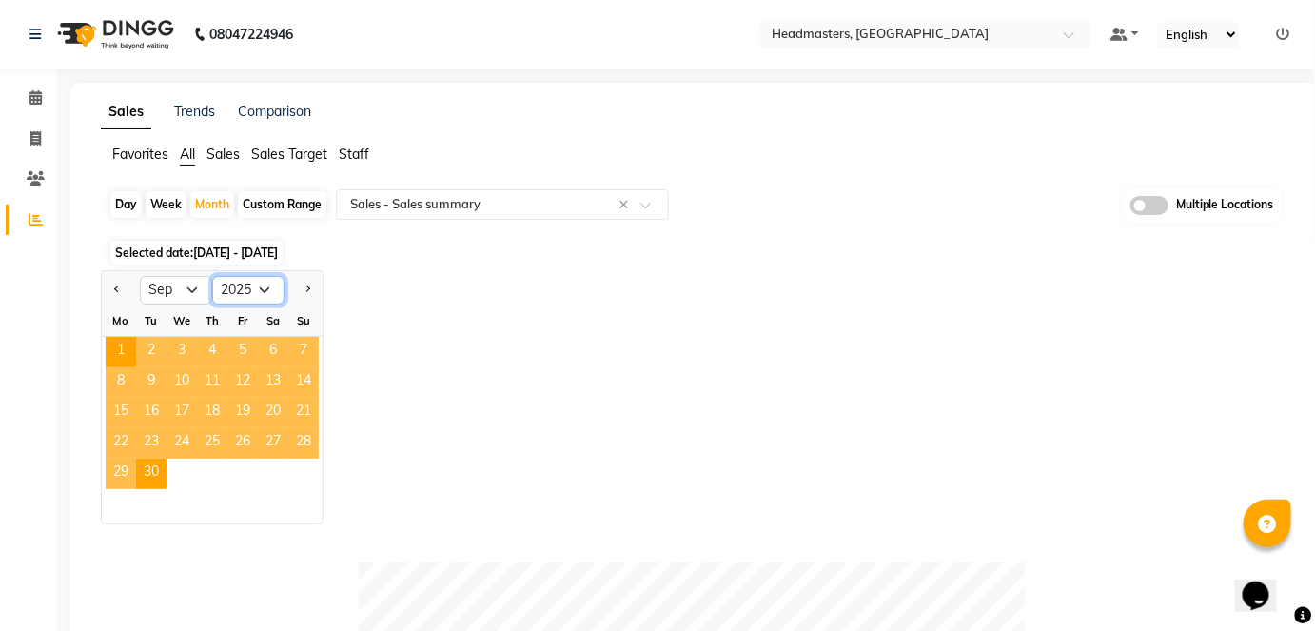
click at [263, 281] on select "2015 2016 2017 2018 2019 2020 2021 2022 2023 2024 2025 2026 2027 2028 2029 2030…" at bounding box center [248, 290] width 72 height 29
select select "2024"
click at [212, 276] on select "2015 2016 2017 2018 2019 2020 2021 2022 2023 2024 2025 2026 2027 2028 2029 2030…" at bounding box center [248, 290] width 72 height 29
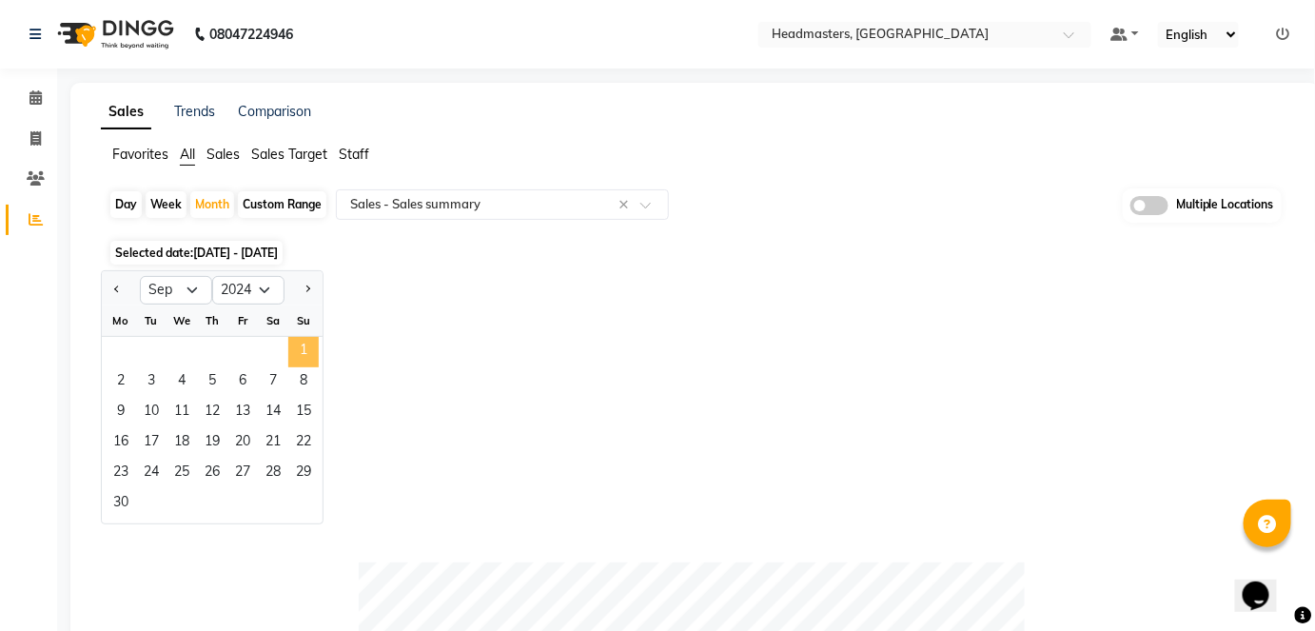
click at [297, 361] on span "1" at bounding box center [303, 352] width 30 height 30
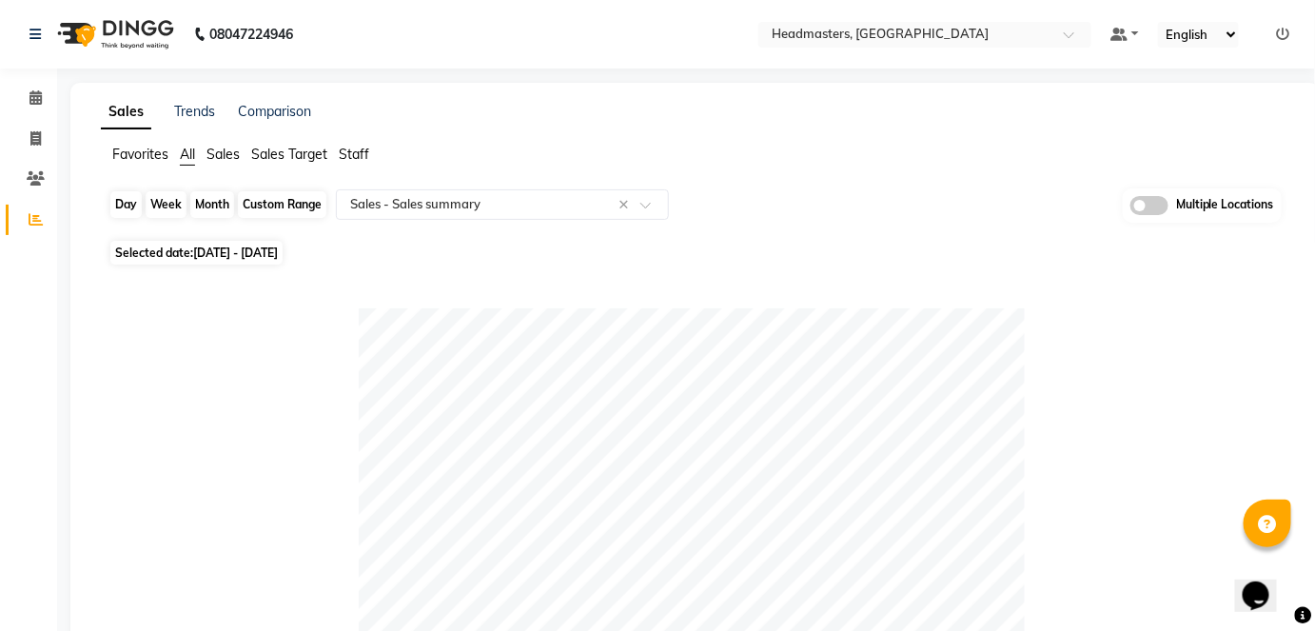
click at [221, 204] on div "Month" at bounding box center [212, 204] width 44 height 27
select select "9"
select select "2024"
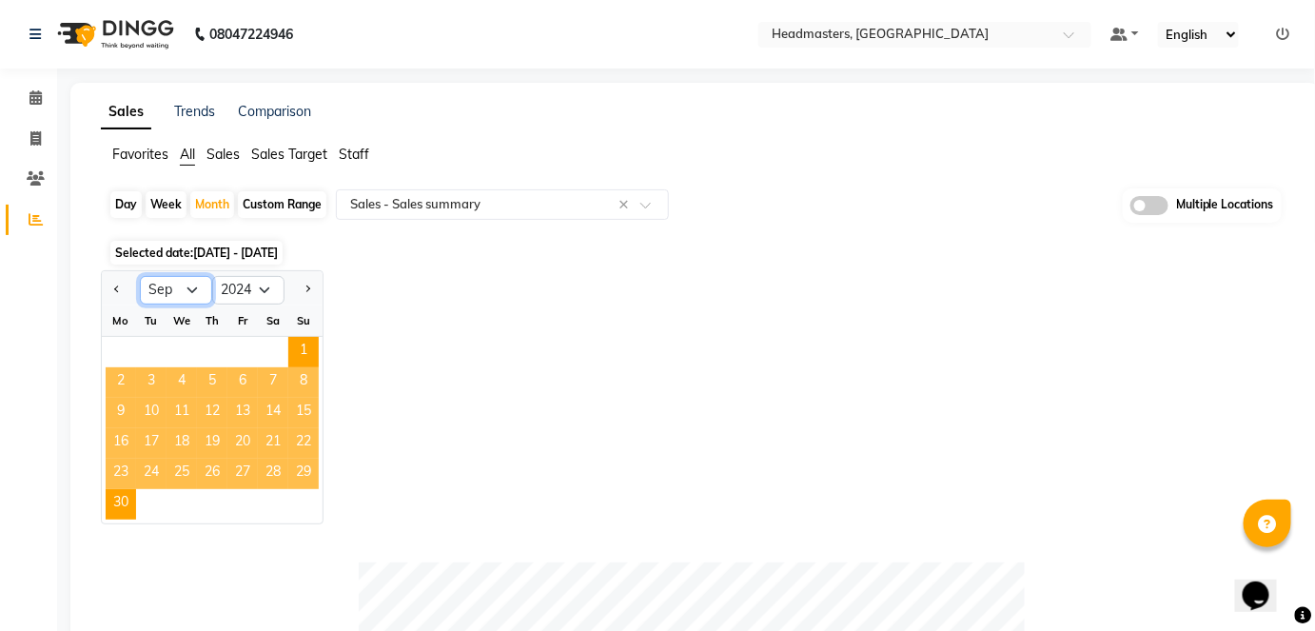
click at [177, 294] on select "Jan Feb Mar Apr May Jun Jul Aug Sep Oct Nov Dec" at bounding box center [176, 290] width 72 height 29
select select "10"
click at [140, 276] on select "Jan Feb Mar Apr May Jun Jul Aug Sep Oct Nov Dec" at bounding box center [176, 290] width 72 height 29
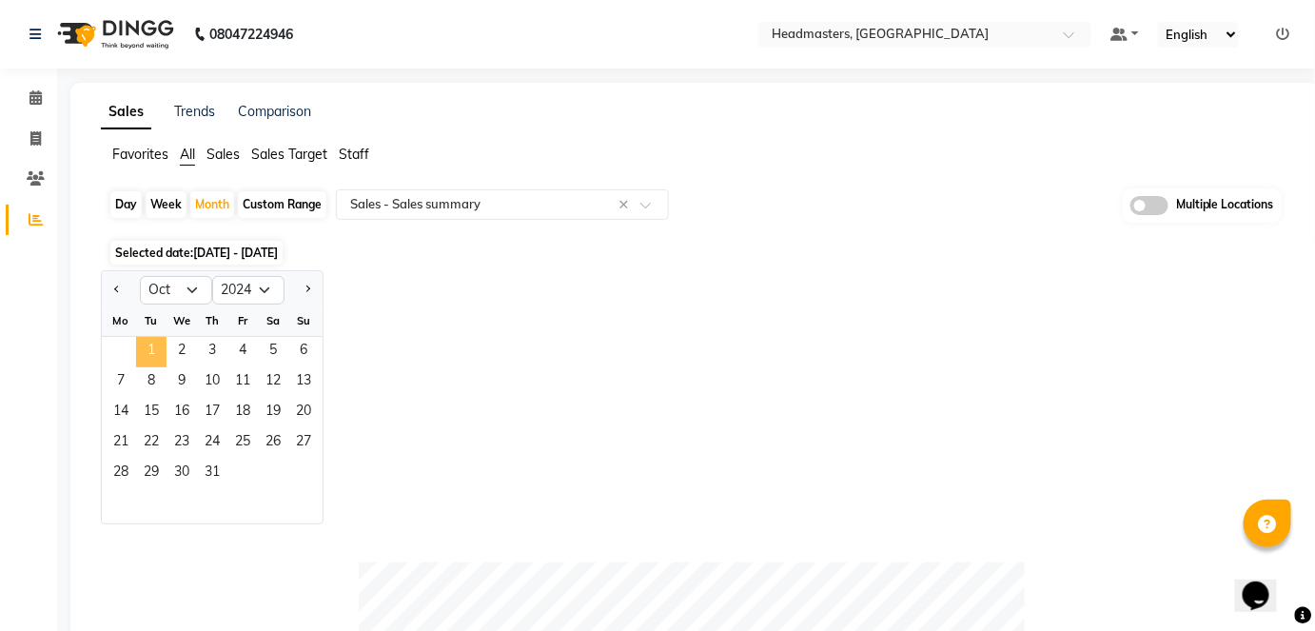
click at [137, 341] on span "1" at bounding box center [151, 352] width 30 height 30
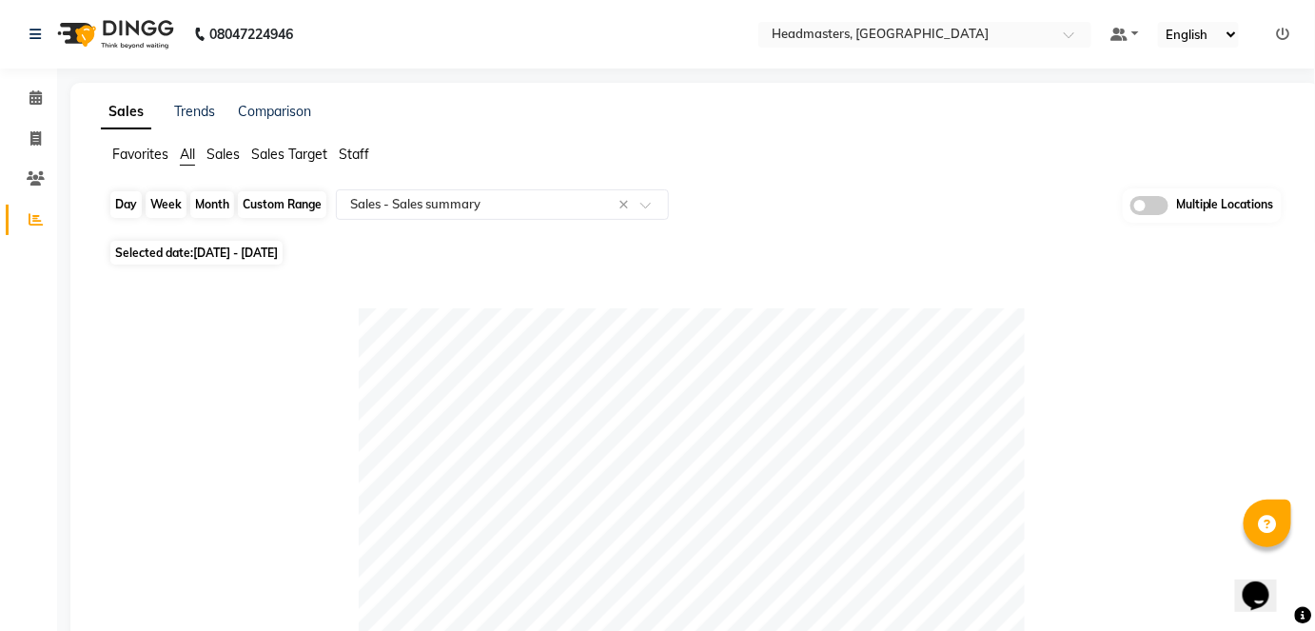
click at [207, 195] on div "Month" at bounding box center [212, 204] width 44 height 27
select select "10"
select select "2024"
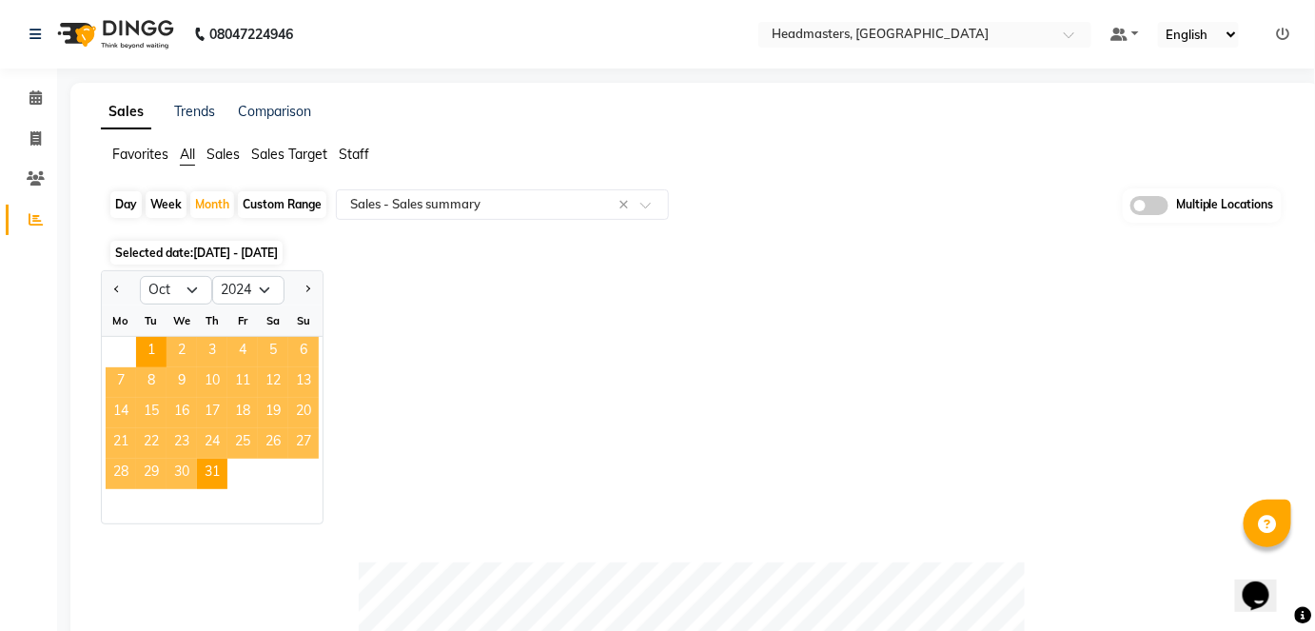
click at [131, 205] on div "Day" at bounding box center [125, 204] width 31 height 27
select select "10"
select select "2024"
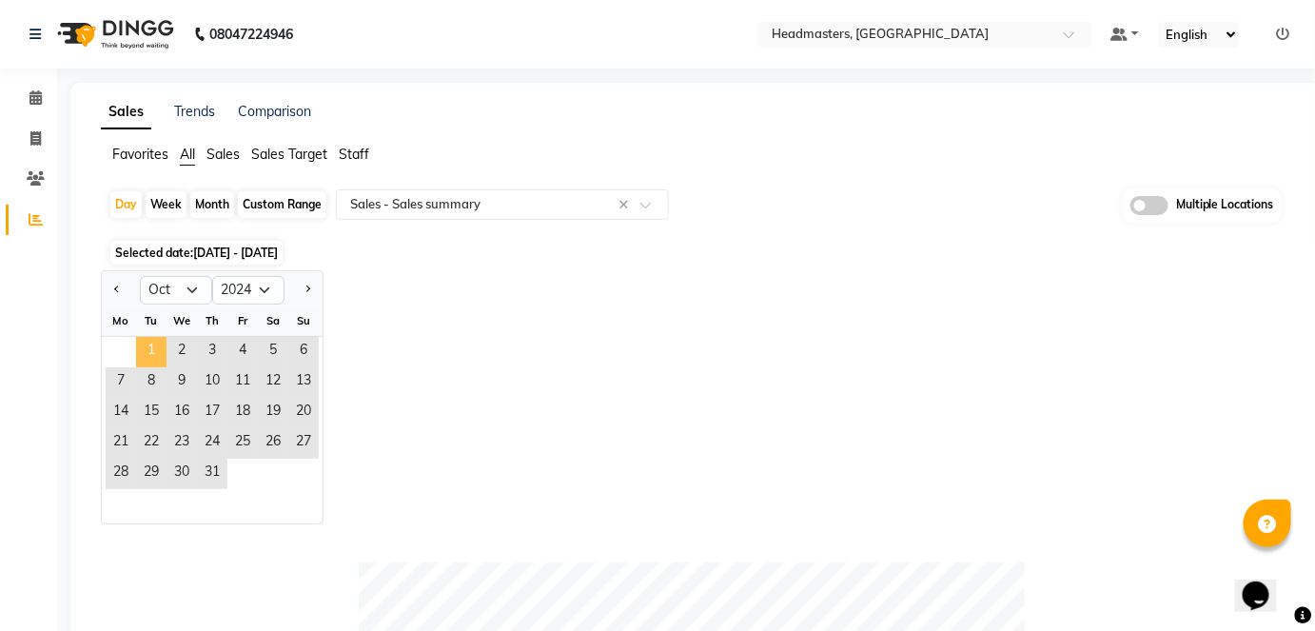
click at [141, 358] on span "1" at bounding box center [151, 352] width 30 height 30
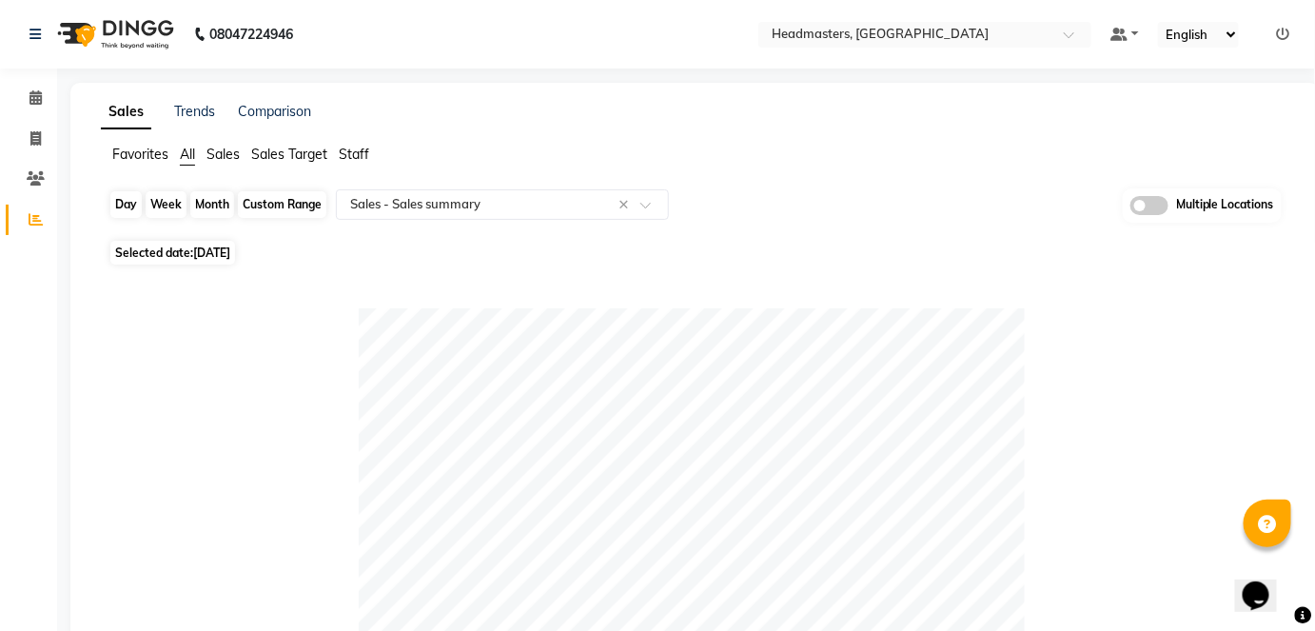
click at [127, 200] on div "Day" at bounding box center [125, 204] width 31 height 27
select select "10"
select select "2024"
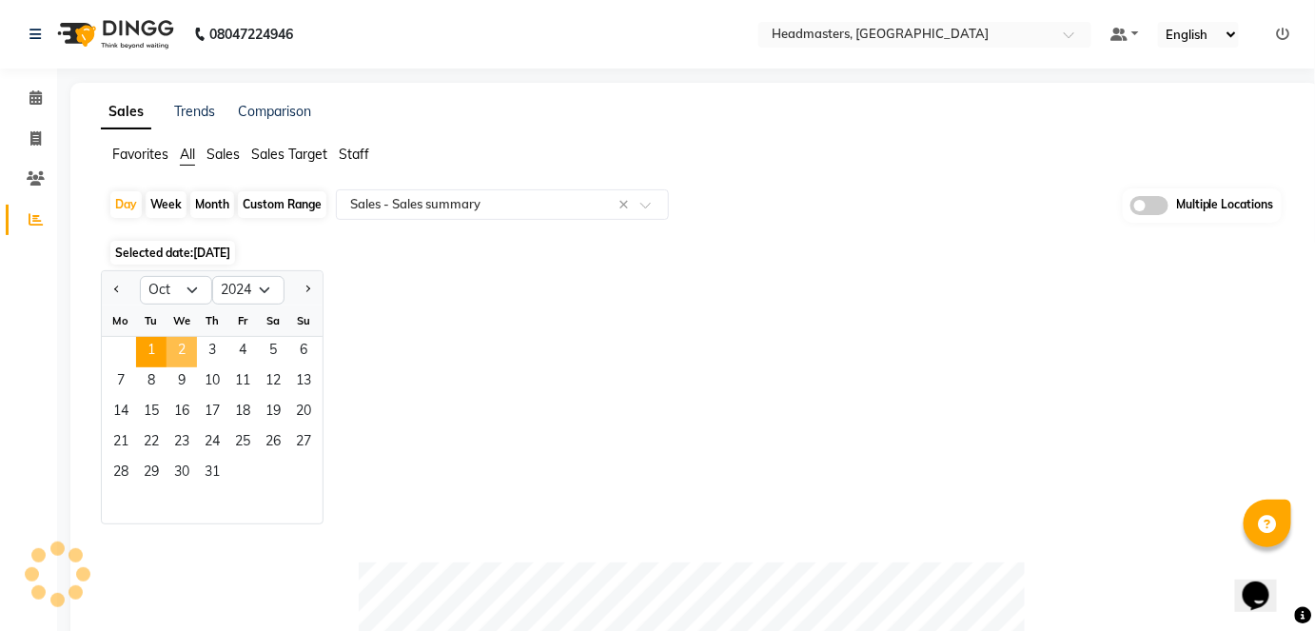
click at [175, 348] on span "2" at bounding box center [181, 352] width 30 height 30
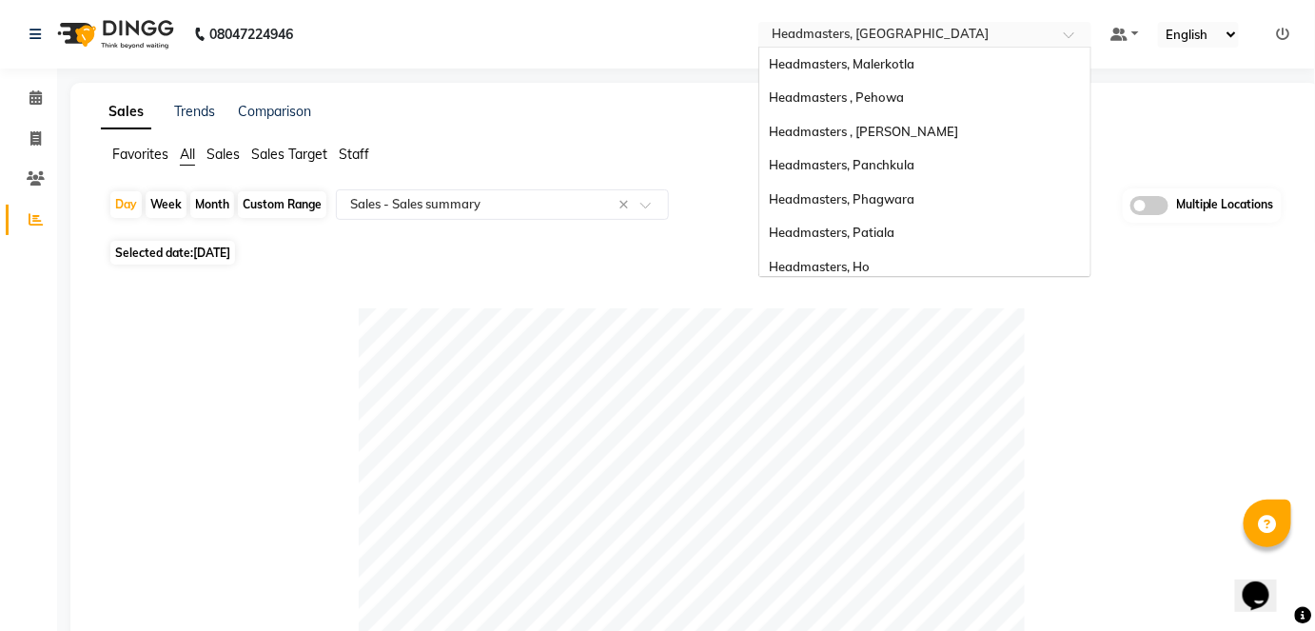
click at [946, 36] on input "text" at bounding box center [906, 36] width 276 height 19
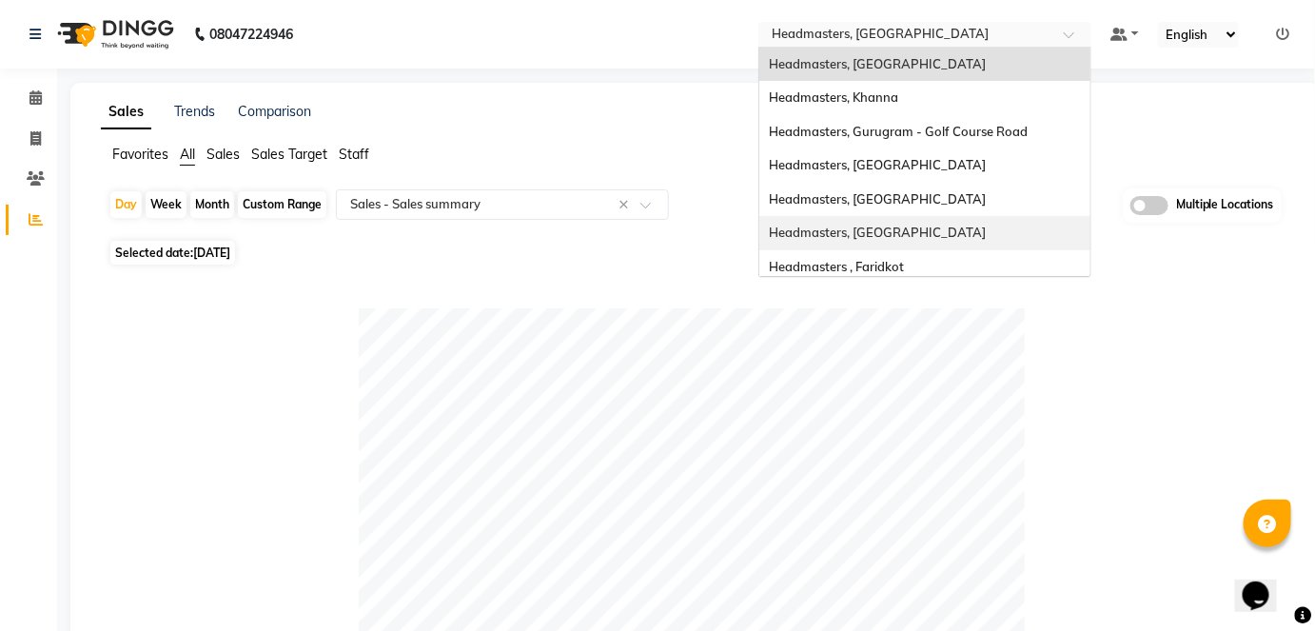
click at [1025, 242] on div "Headmasters, [GEOGRAPHIC_DATA]" at bounding box center [924, 233] width 331 height 34
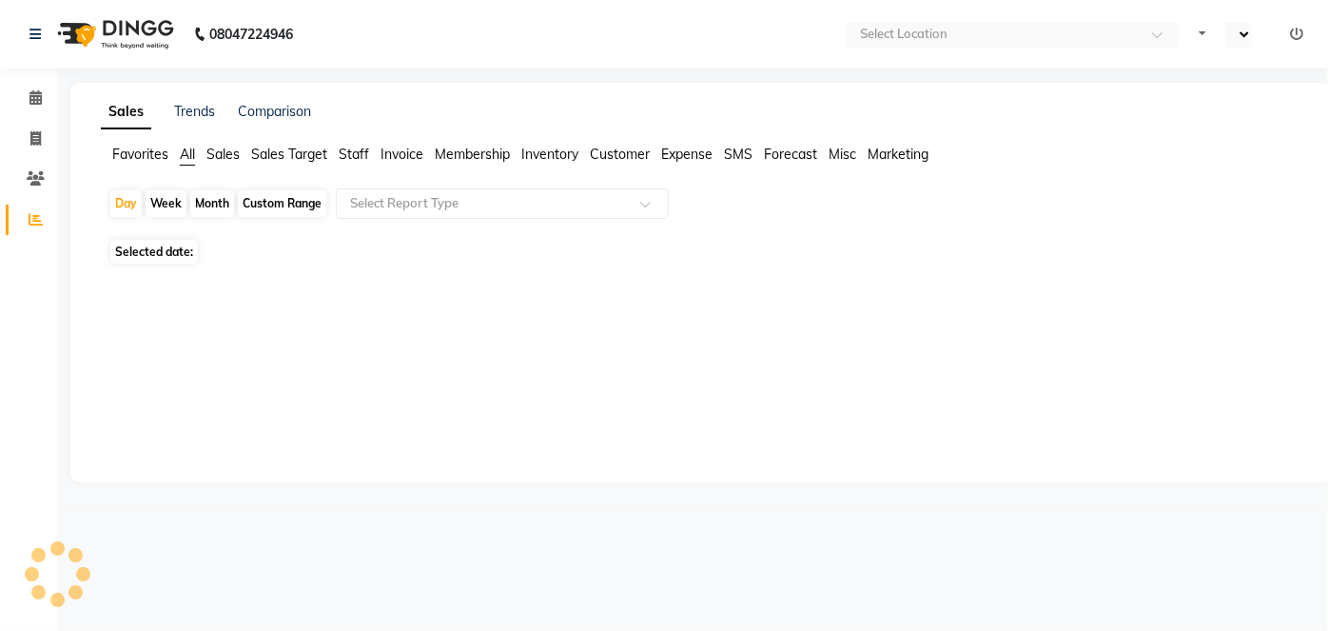
select select "en"
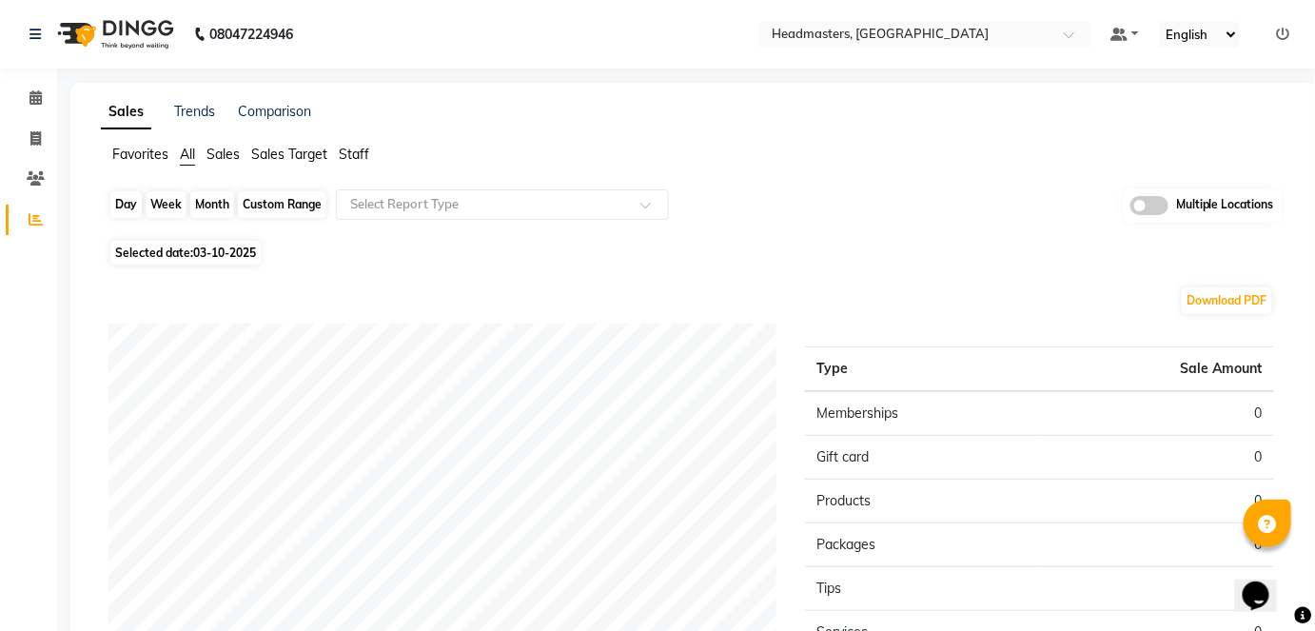
click at [116, 200] on div "Day" at bounding box center [125, 204] width 31 height 27
select select "10"
select select "2025"
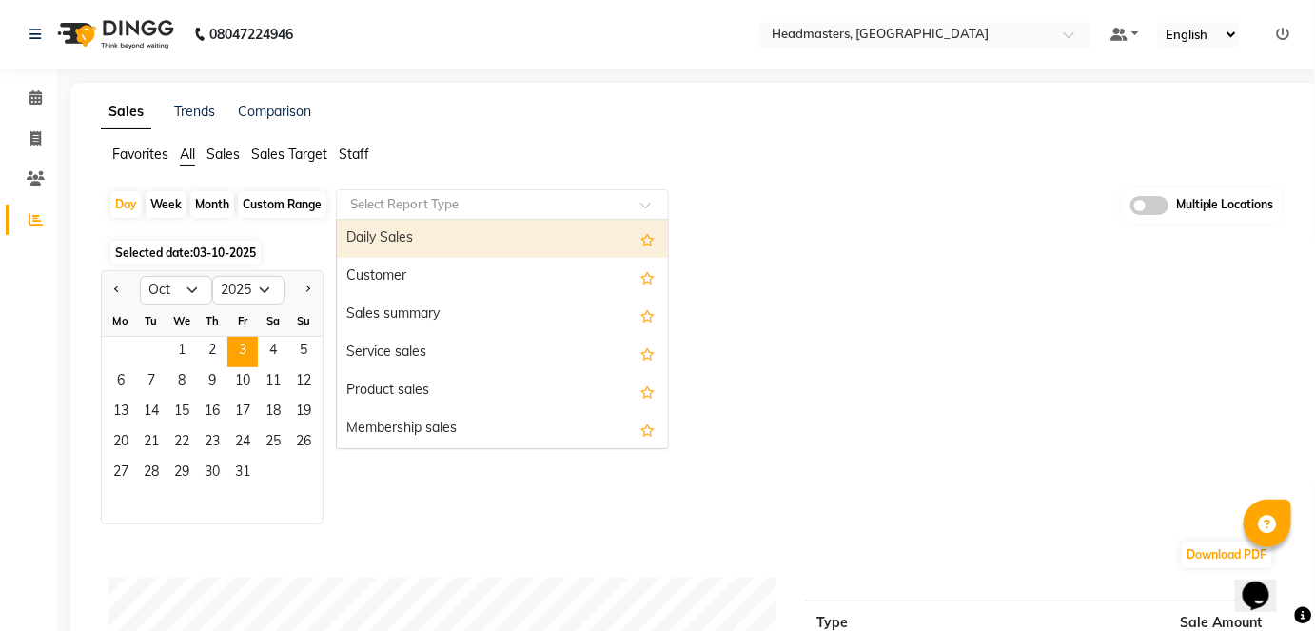
click at [463, 190] on div "Select Report Type" at bounding box center [502, 204] width 333 height 30
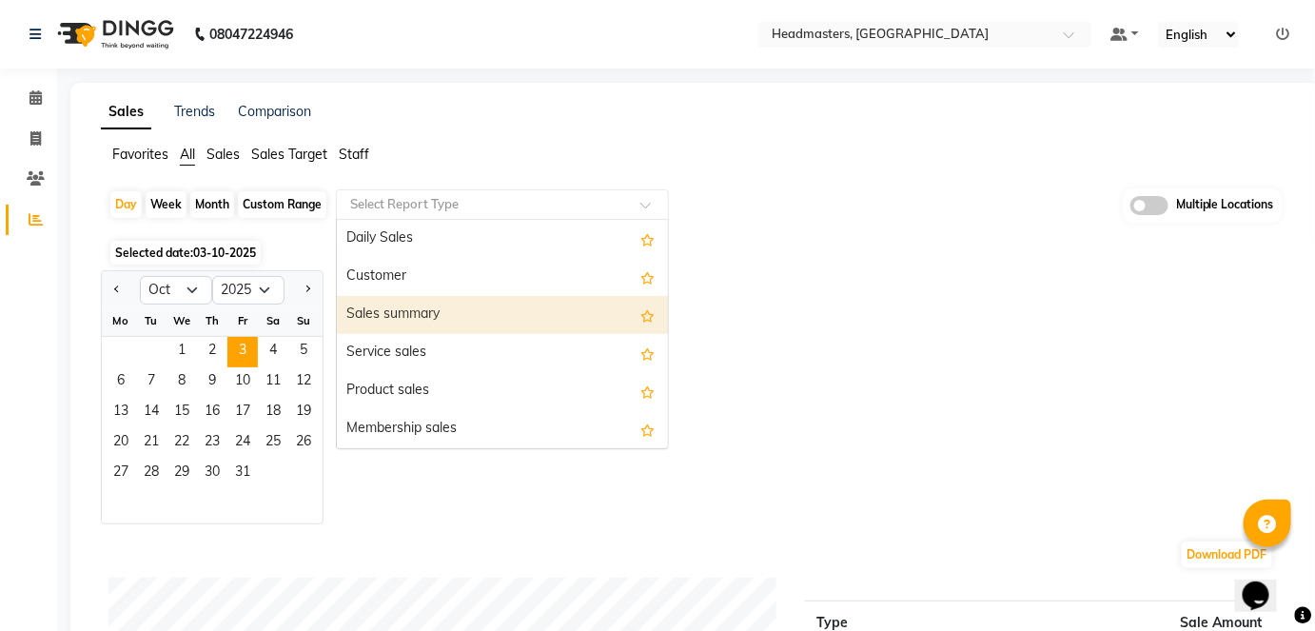
click at [550, 298] on div "Sales summary" at bounding box center [502, 315] width 331 height 38
select select "full_report"
select select "csv"
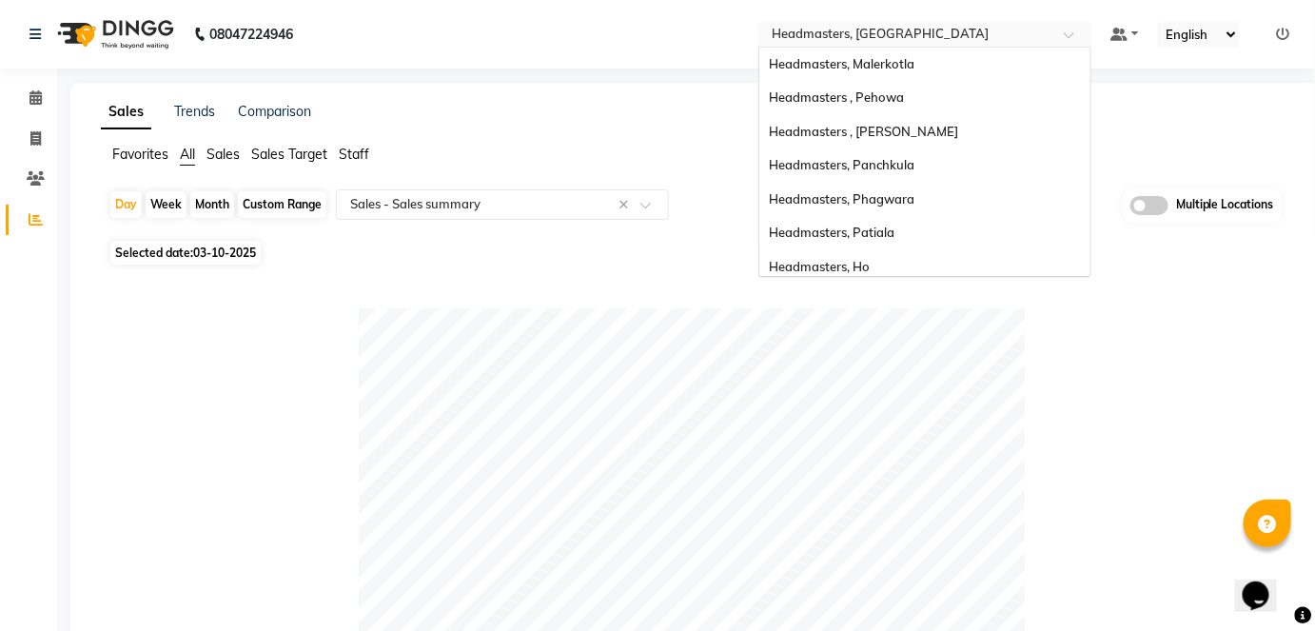
click at [867, 43] on input "text" at bounding box center [906, 36] width 276 height 19
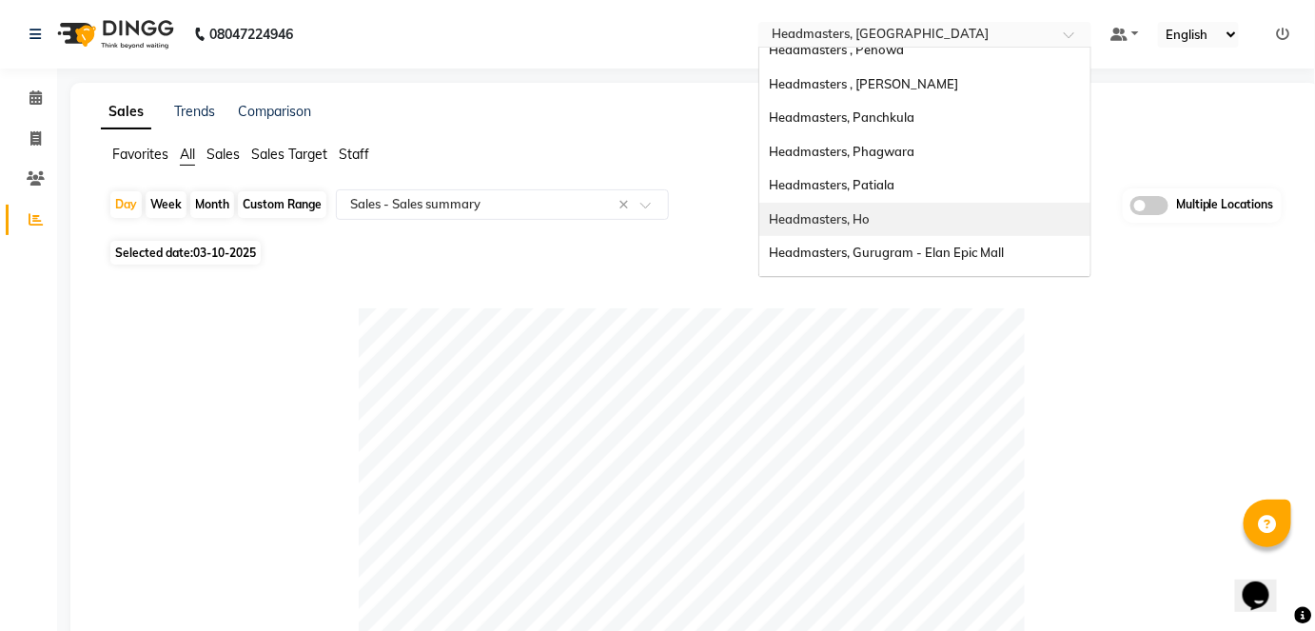
scroll to position [86, 0]
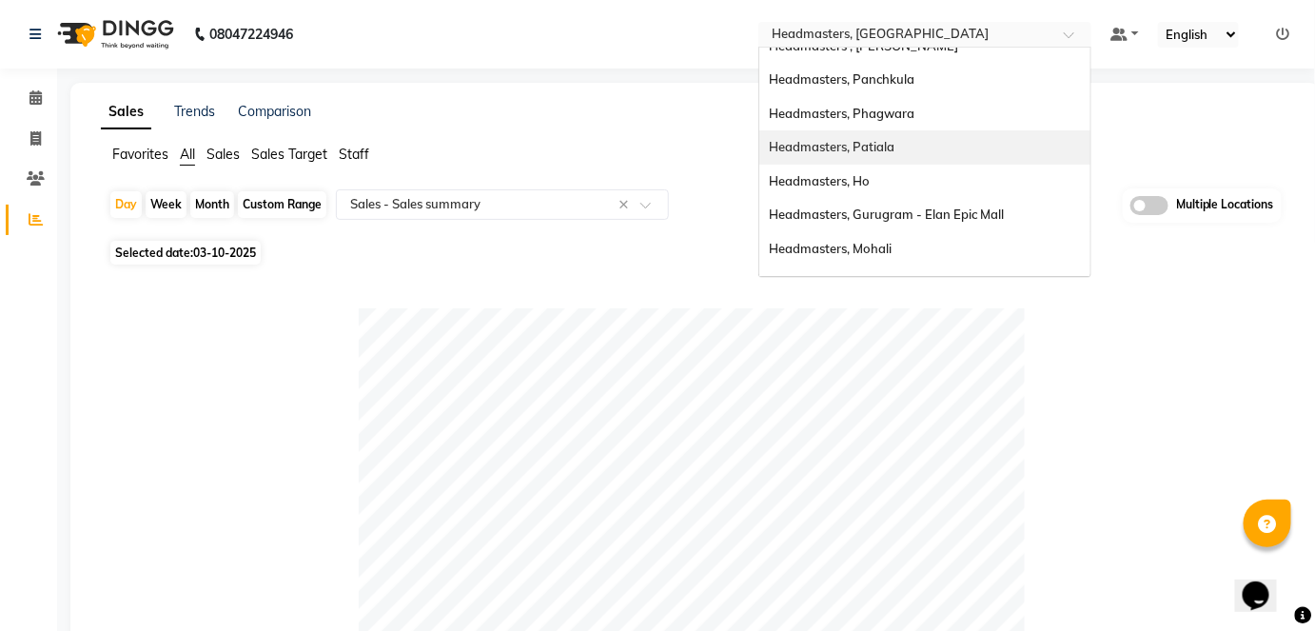
click at [950, 143] on div "Headmasters, Patiala" at bounding box center [924, 147] width 331 height 34
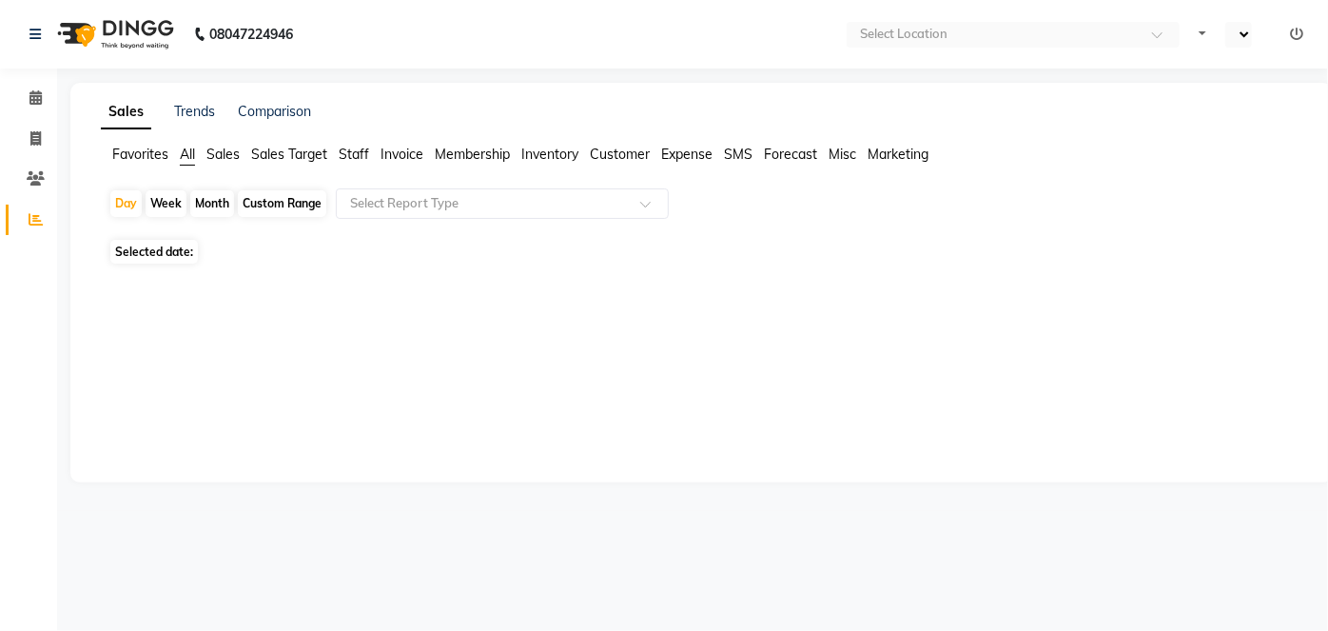
select select "en"
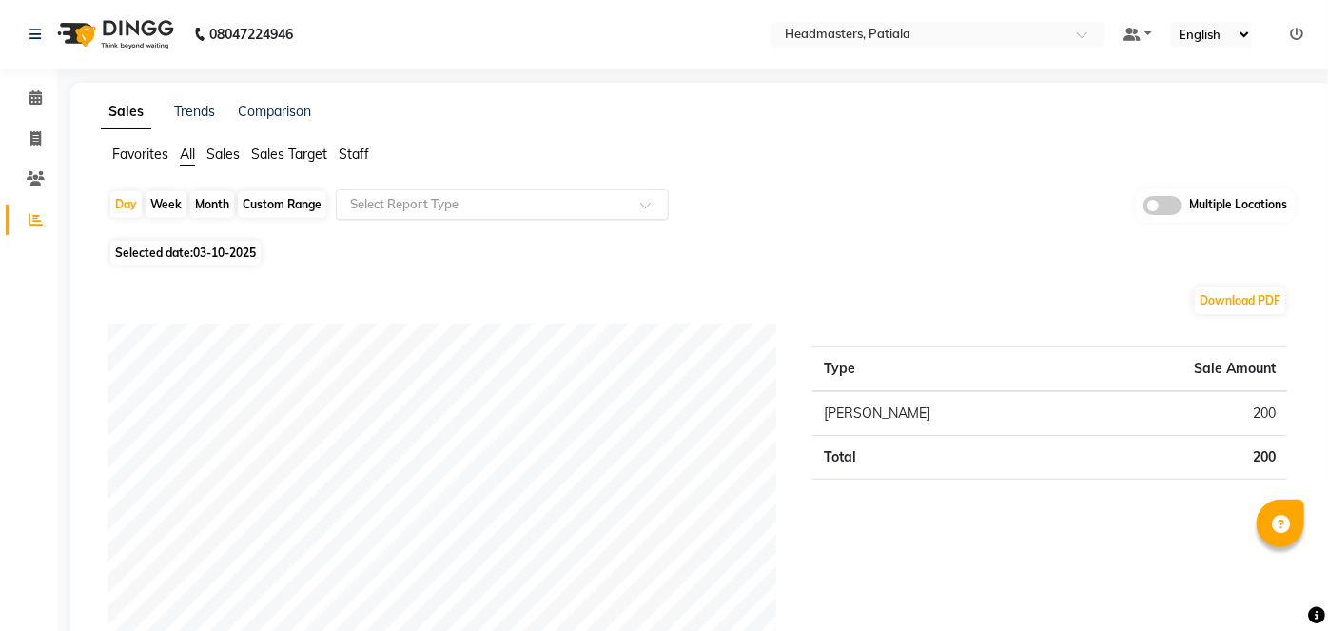
click at [426, 204] on input "text" at bounding box center [483, 204] width 274 height 19
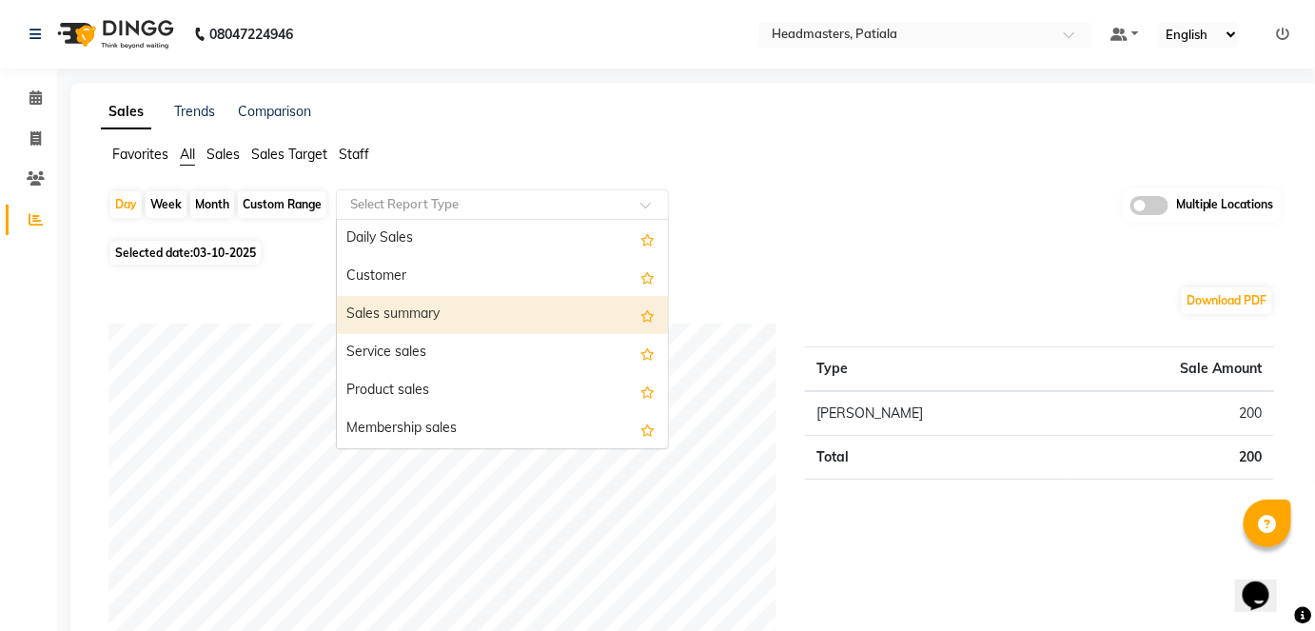
click at [425, 302] on div "Sales summary" at bounding box center [502, 315] width 331 height 38
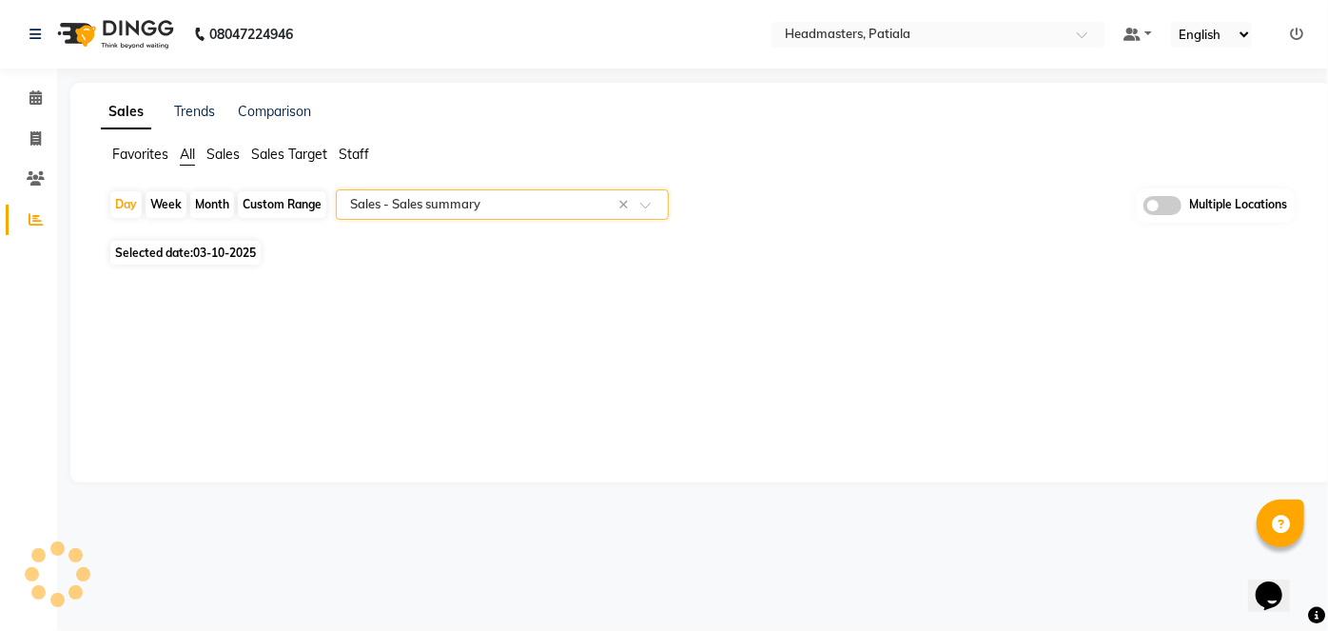
click at [202, 204] on div "Month" at bounding box center [212, 204] width 44 height 27
select select "10"
select select "2025"
select select "full_report"
select select "csv"
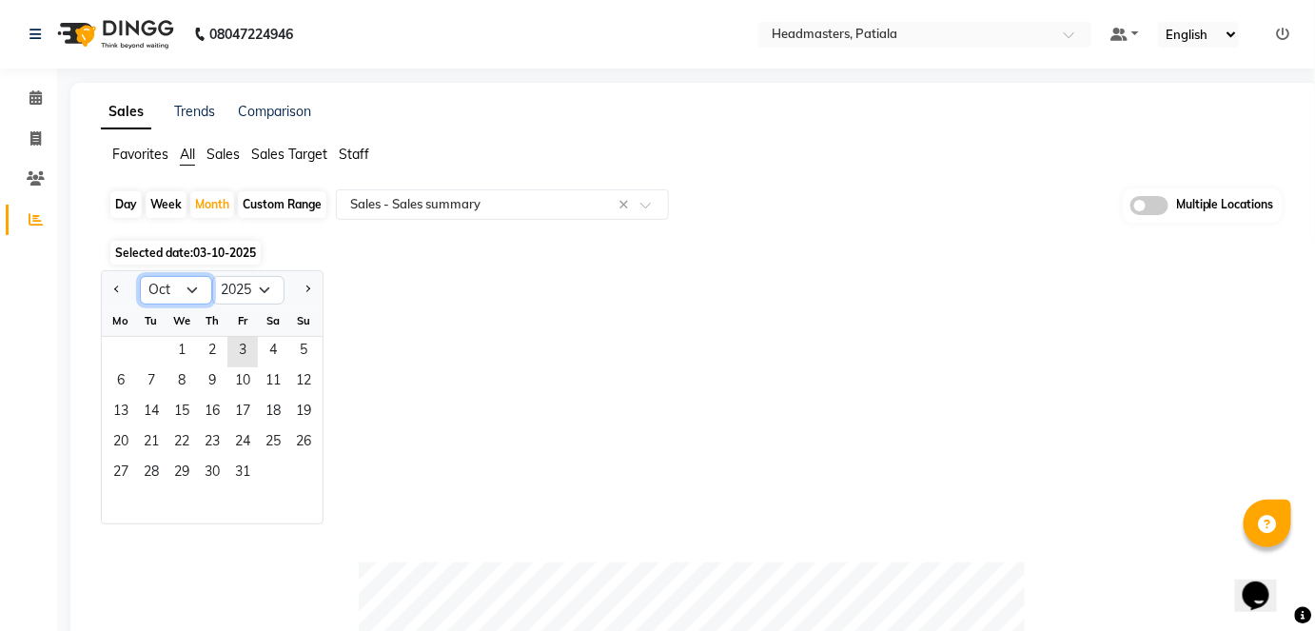
click at [195, 282] on select "Jan Feb Mar Apr May Jun [DATE] Aug Sep Oct Nov Dec" at bounding box center [176, 290] width 72 height 29
select select "9"
click at [140, 276] on select "Jan Feb Mar Apr May Jun [DATE] Aug Sep Oct Nov Dec" at bounding box center [176, 290] width 72 height 29
click at [125, 353] on span "1" at bounding box center [121, 352] width 30 height 30
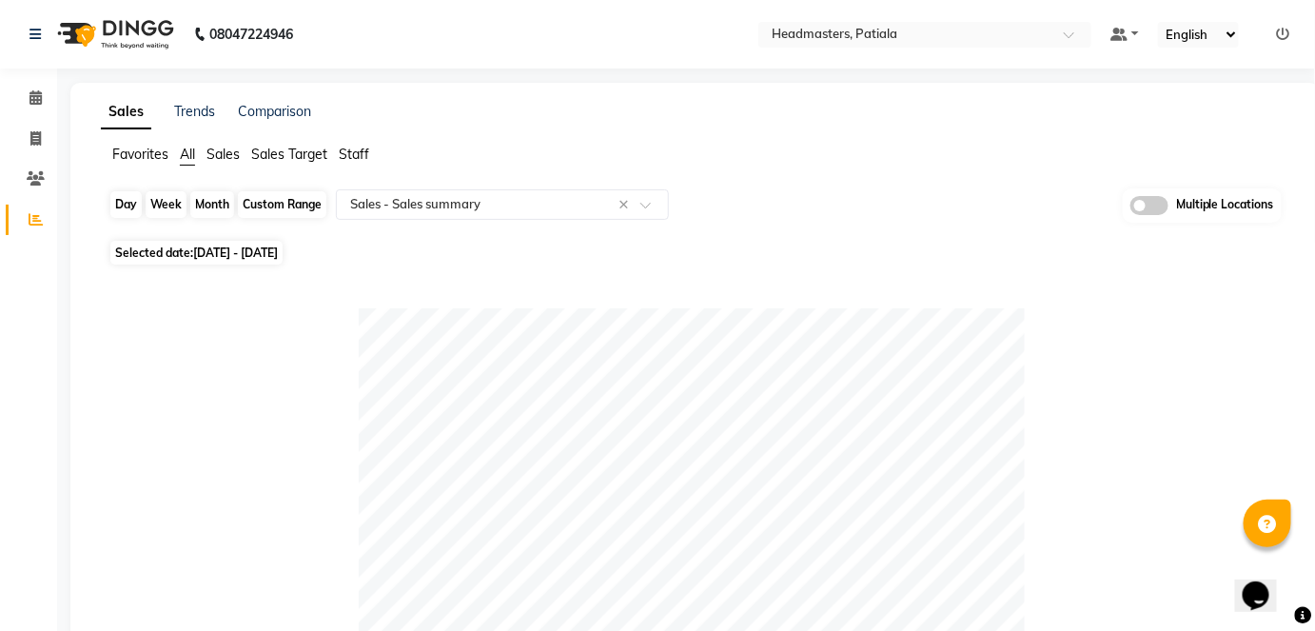
click at [208, 204] on div "Month" at bounding box center [212, 204] width 44 height 27
select select "9"
select select "2025"
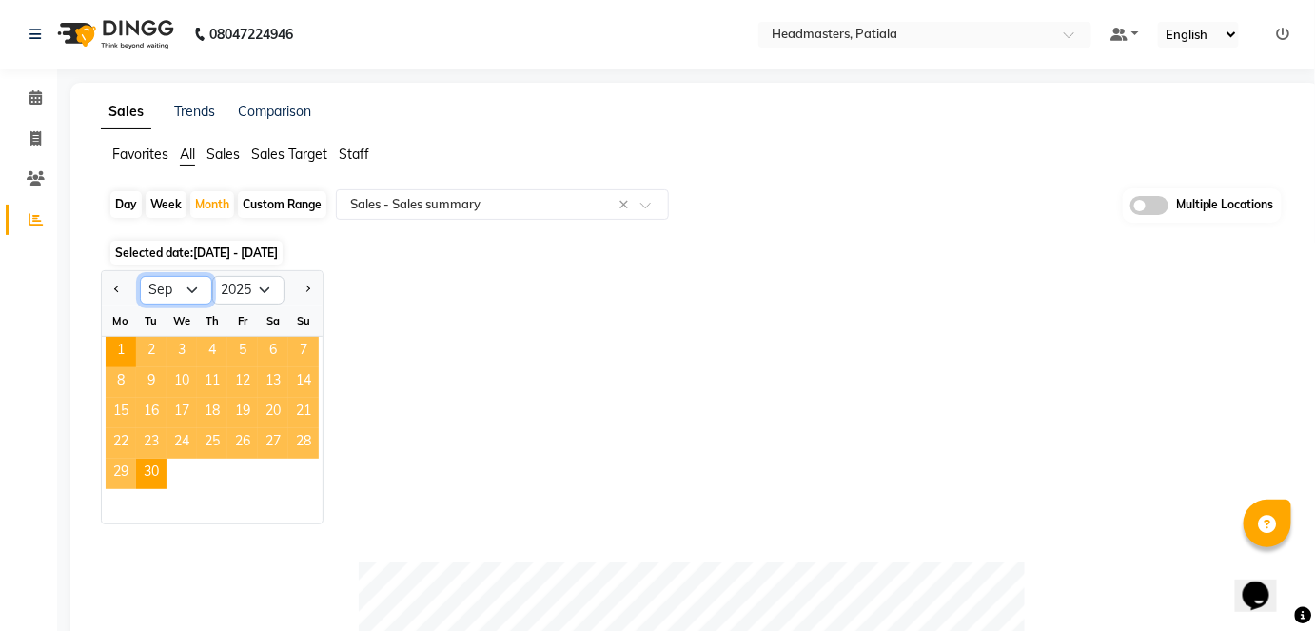
click at [183, 287] on select "Jan Feb Mar Apr May Jun [DATE] Aug Sep Oct Nov Dec" at bounding box center [176, 290] width 72 height 29
select select "8"
click at [140, 276] on select "Jan Feb Mar Apr May Jun [DATE] Aug Sep Oct Nov Dec" at bounding box center [176, 290] width 72 height 29
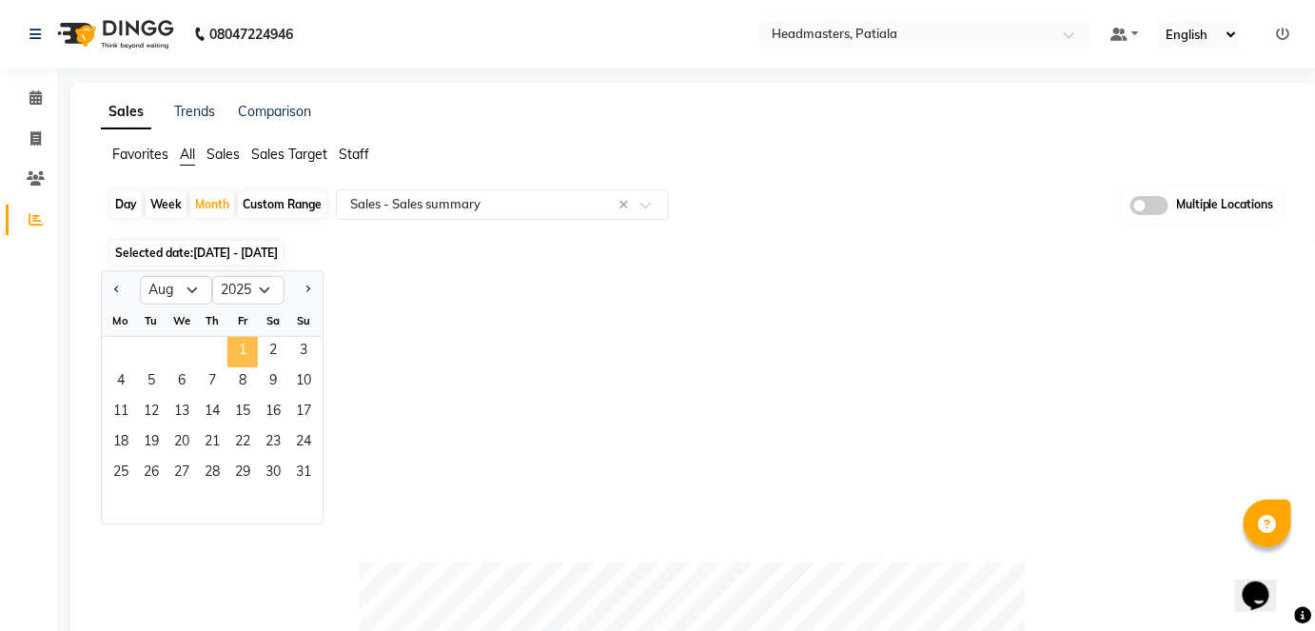
click at [247, 348] on span "1" at bounding box center [242, 352] width 30 height 30
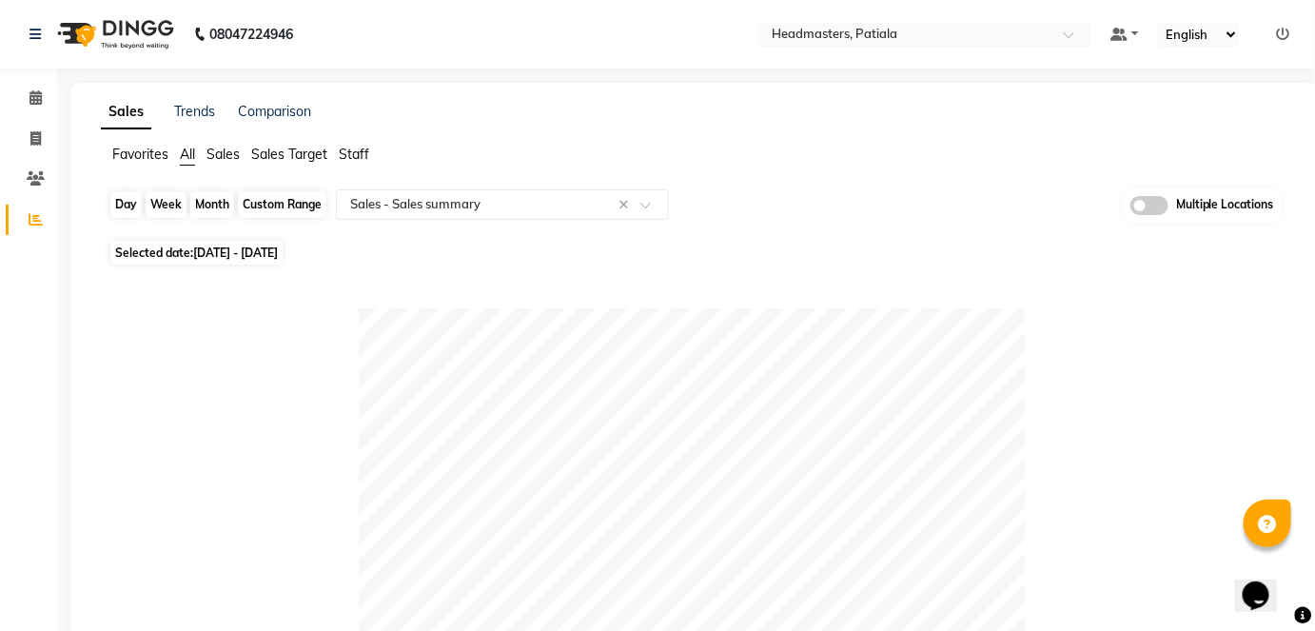
click at [198, 196] on div "Month" at bounding box center [212, 204] width 44 height 27
select select "8"
select select "2025"
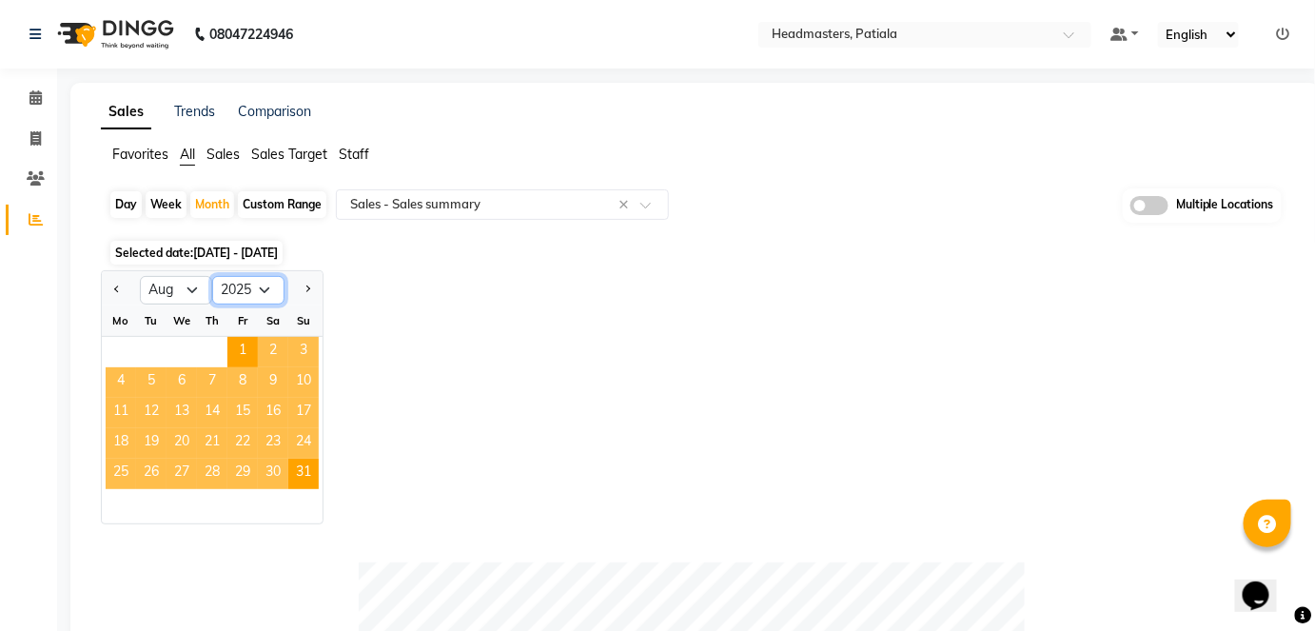
click at [264, 282] on select "2015 2016 2017 2018 2019 2020 2021 2022 2023 2024 2025 2026 2027 2028 2029 2030…" at bounding box center [248, 290] width 72 height 29
drag, startPoint x: 536, startPoint y: 367, endPoint x: 254, endPoint y: 320, distance: 285.5
click at [536, 365] on div "Jan Feb Mar Apr May Jun [DATE] Aug Sep Oct Nov [DATE] 2016 2017 2018 2019 2020 …" at bounding box center [695, 397] width 1188 height 254
click at [185, 289] on select "Jan Feb Mar Apr May Jun [DATE] Aug Sep Oct Nov Dec" at bounding box center [176, 290] width 72 height 29
select select "9"
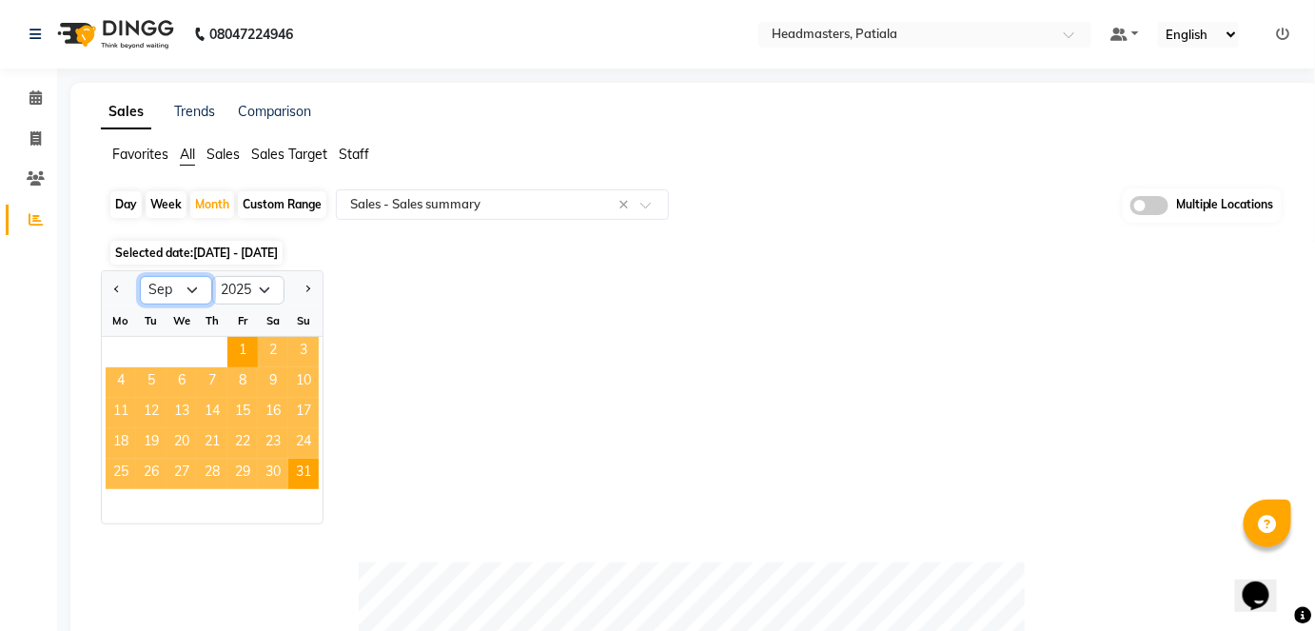
click at [140, 276] on select "Jan Feb Mar Apr May Jun [DATE] Aug Sep Oct Nov Dec" at bounding box center [176, 290] width 72 height 29
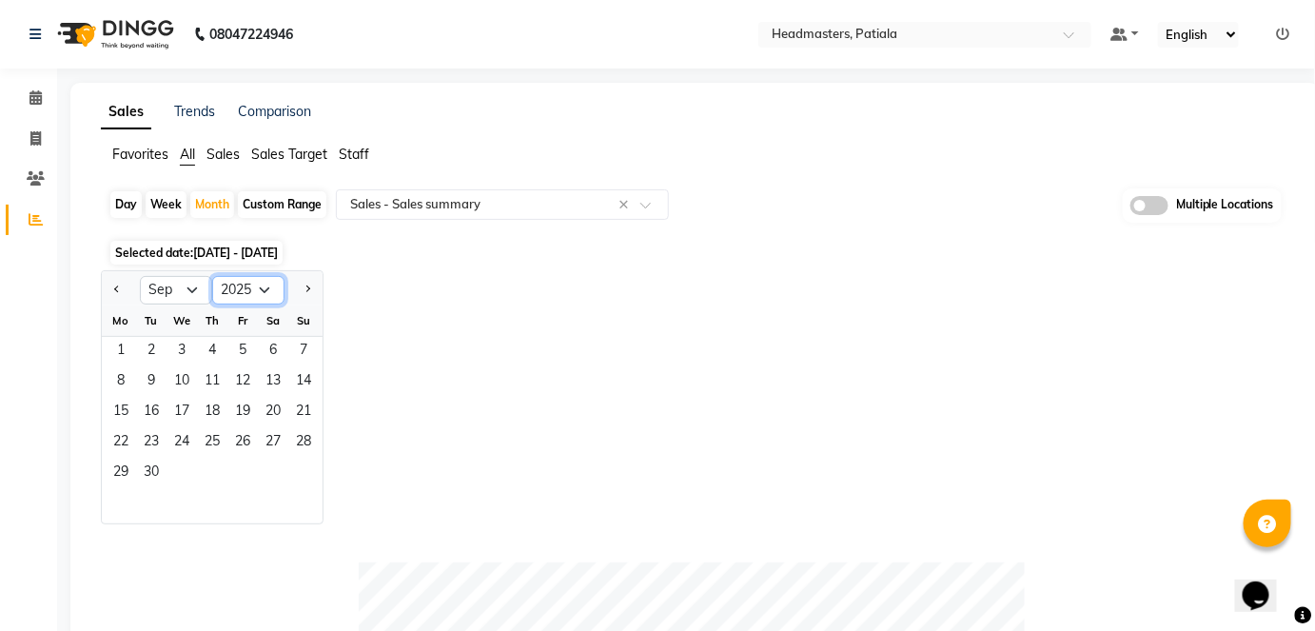
click at [266, 286] on select "2015 2016 2017 2018 2019 2020 2021 2022 2023 2024 2025 2026 2027 2028 2029 2030…" at bounding box center [248, 290] width 72 height 29
select select "2024"
click at [212, 276] on select "2015 2016 2017 2018 2019 2020 2021 2022 2023 2024 2025 2026 2027 2028 2029 2030…" at bounding box center [248, 290] width 72 height 29
click at [288, 345] on span "1" at bounding box center [303, 352] width 30 height 30
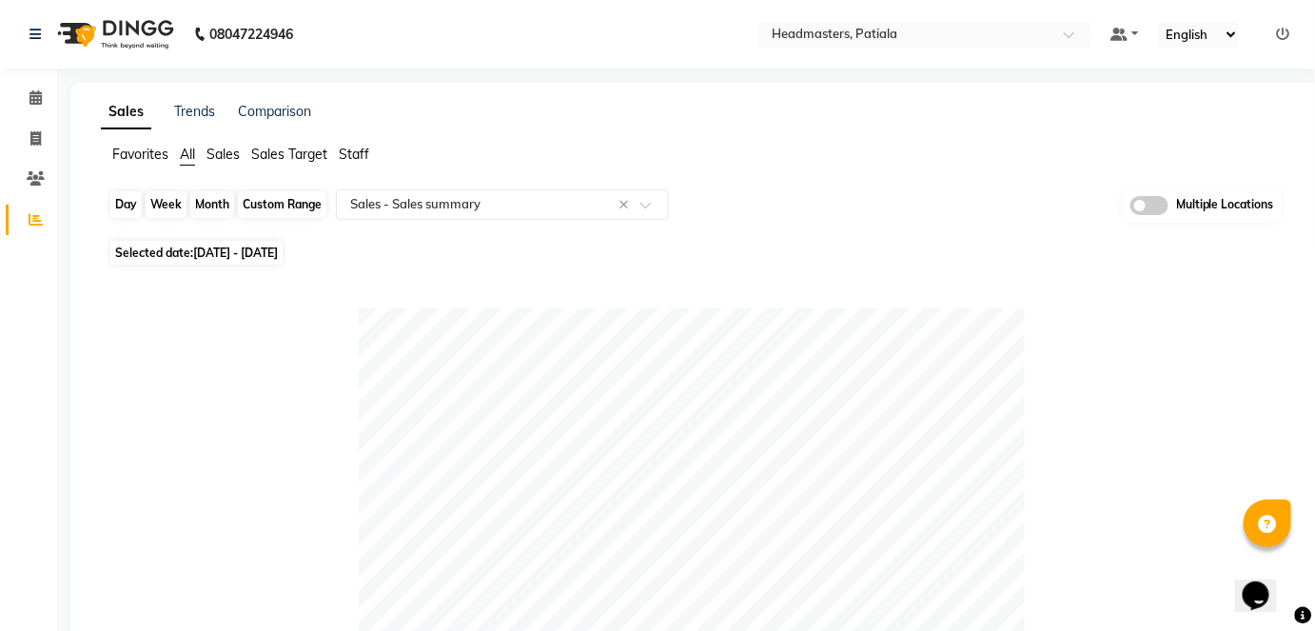
click at [198, 208] on div "Month" at bounding box center [212, 204] width 44 height 27
select select "9"
select select "2024"
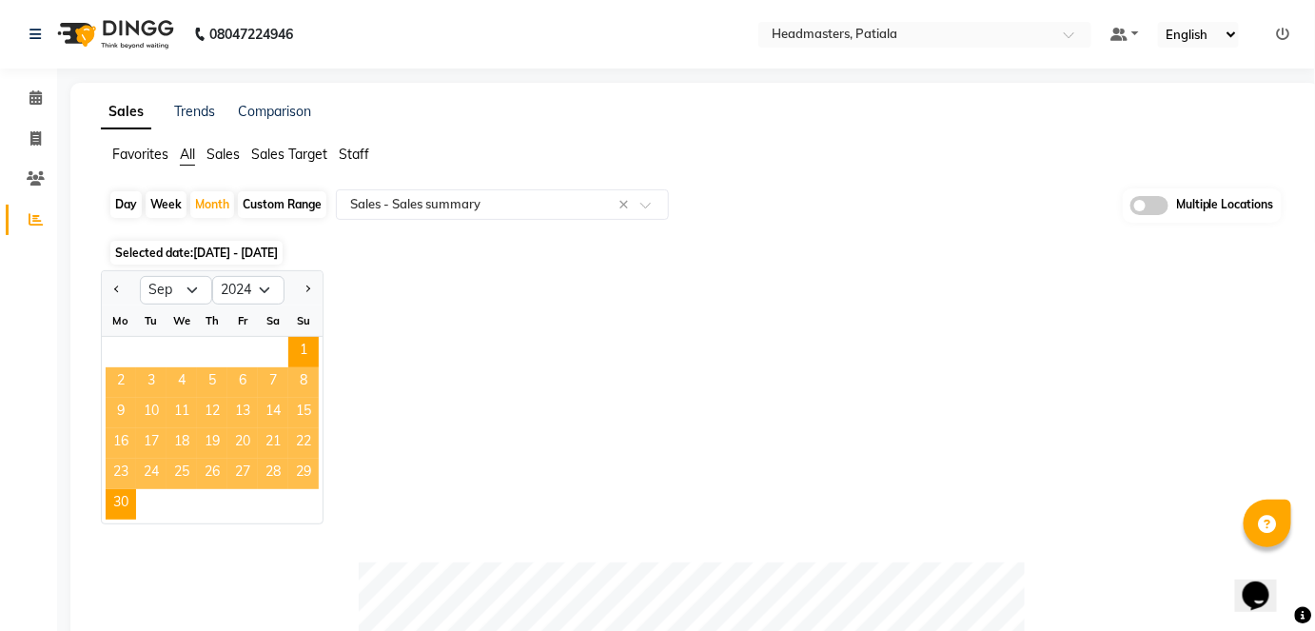
click at [432, 388] on div "Jan Feb Mar Apr May Jun Jul Aug Sep Oct Nov Dec 2014 2015 2016 2017 2018 2019 2…" at bounding box center [695, 397] width 1188 height 254
click at [127, 209] on div "Day" at bounding box center [125, 204] width 31 height 27
select select "9"
select select "2024"
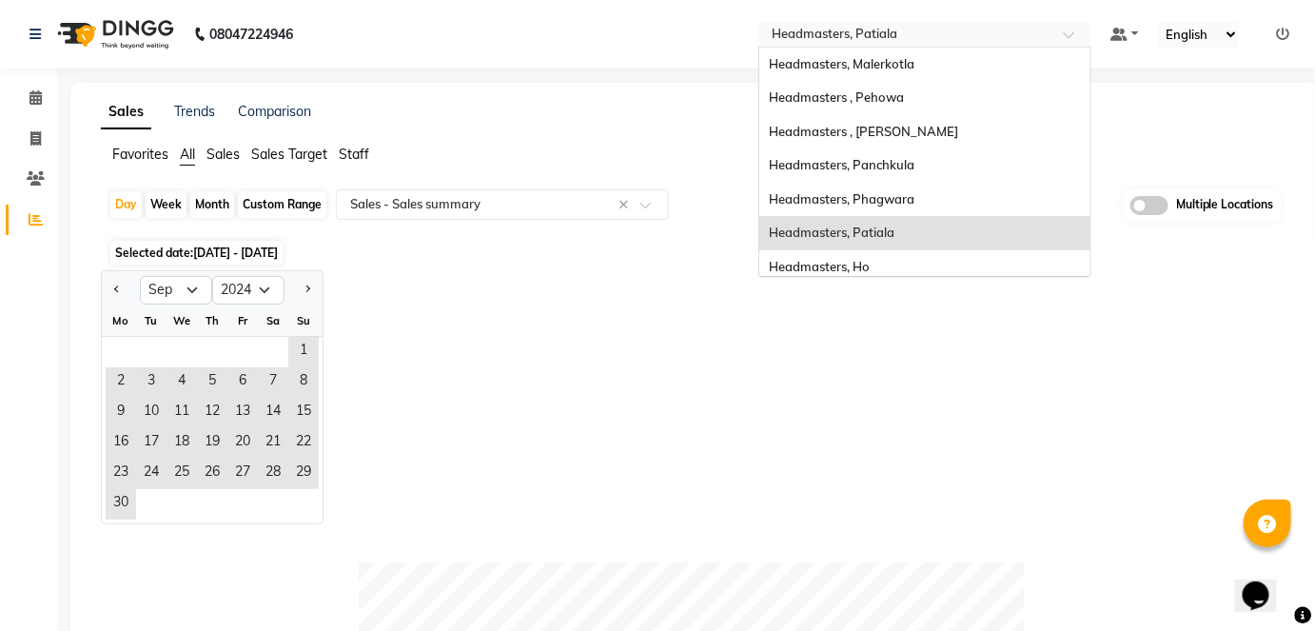
click at [890, 29] on input "text" at bounding box center [906, 36] width 276 height 19
click at [885, 73] on div "Headmasters, Malerkotla" at bounding box center [924, 65] width 331 height 34
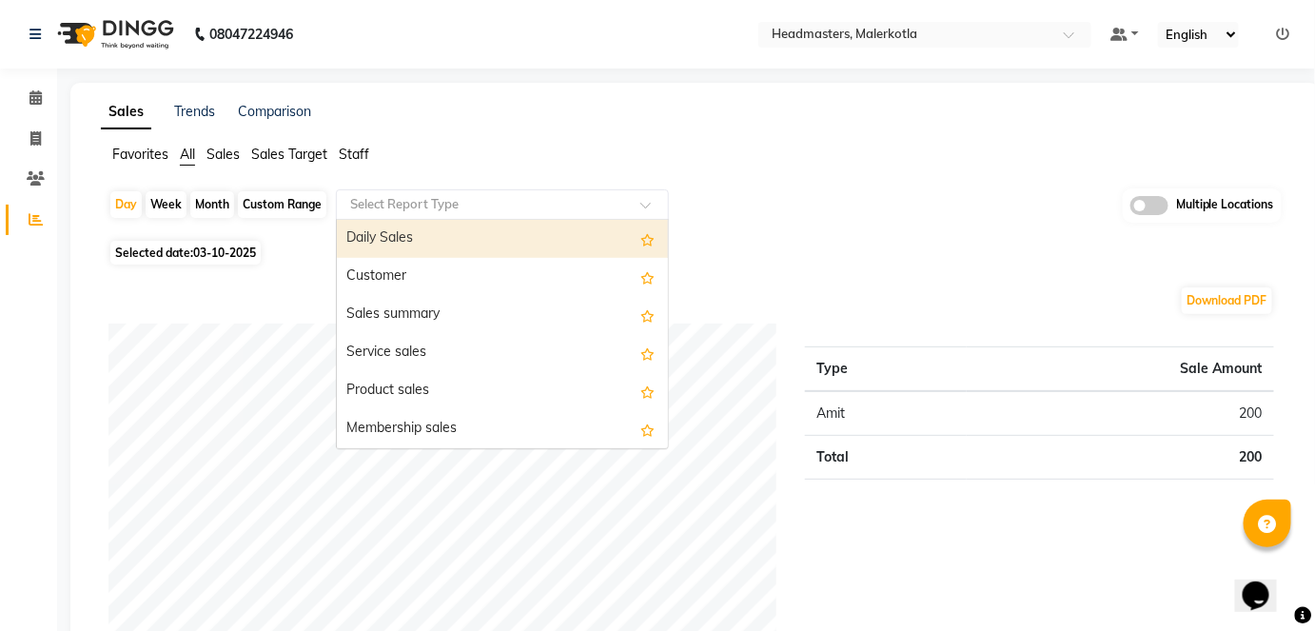
click at [472, 216] on div "Select Report Type" at bounding box center [502, 204] width 333 height 30
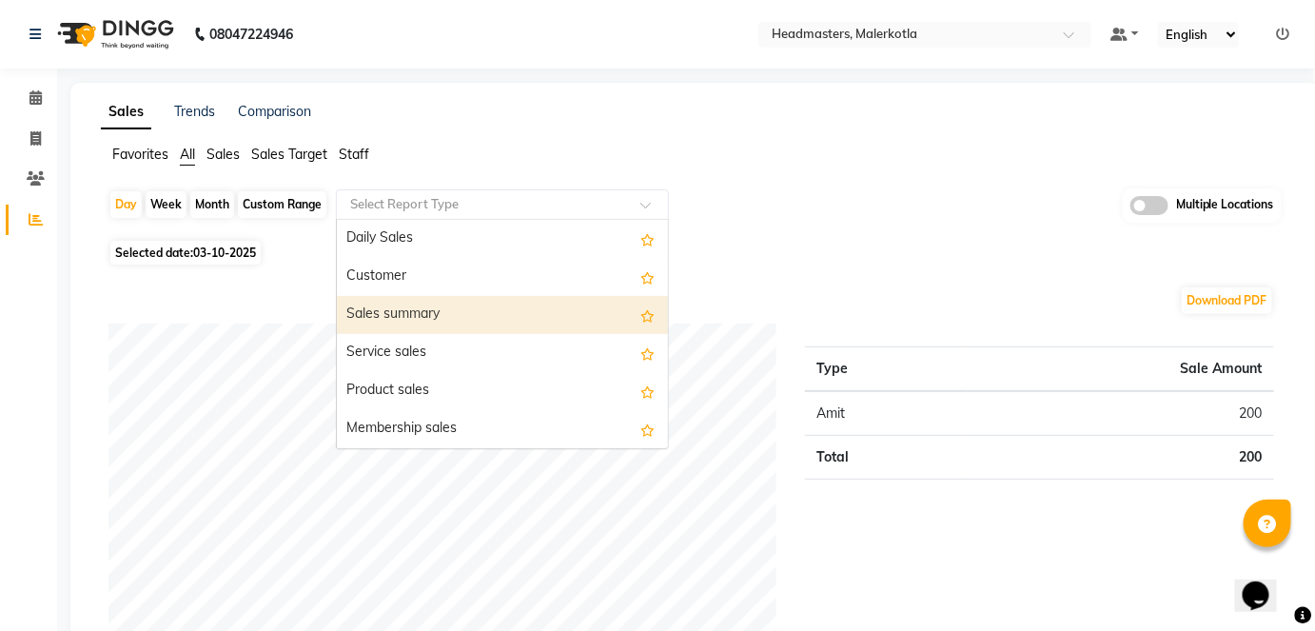
click at [487, 308] on div "Sales summary" at bounding box center [502, 315] width 331 height 38
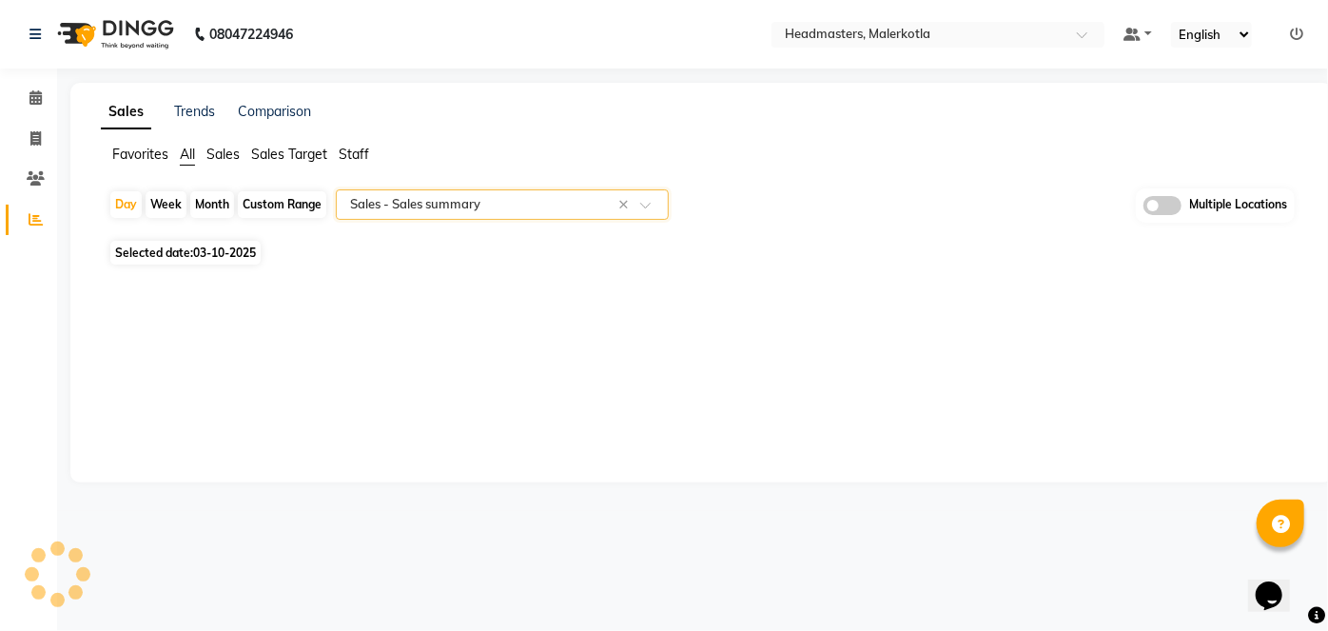
select select "full_report"
select select "csv"
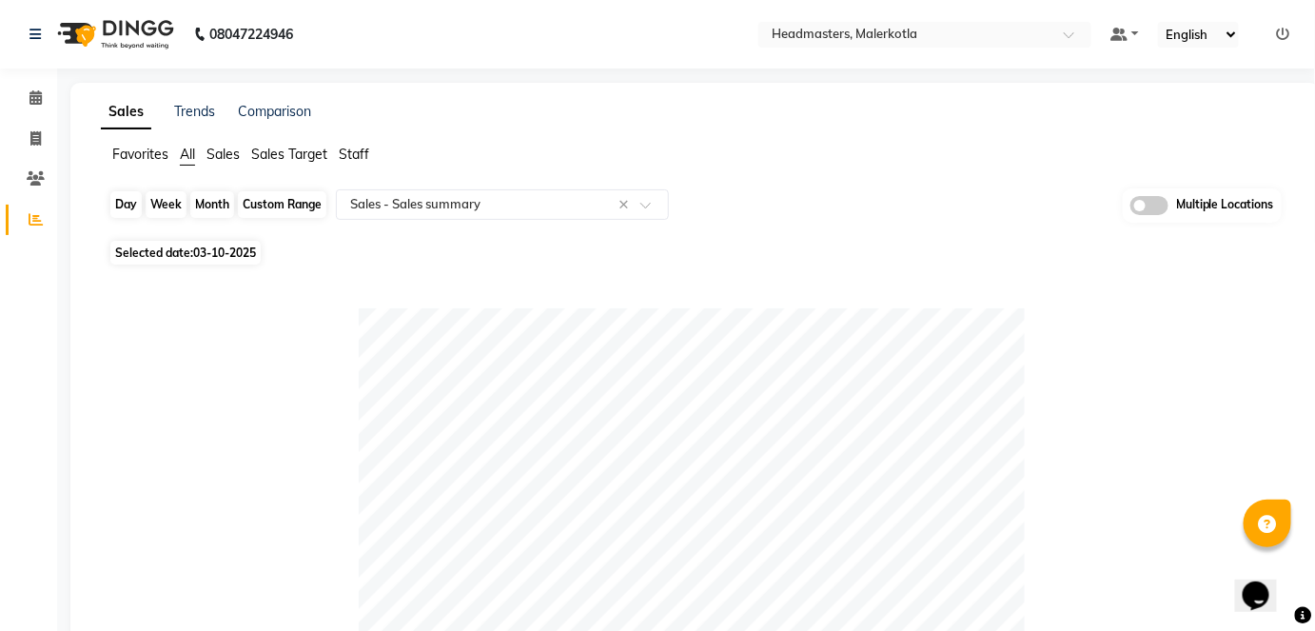
click at [114, 200] on div "Day" at bounding box center [125, 204] width 31 height 27
select select "10"
select select "2025"
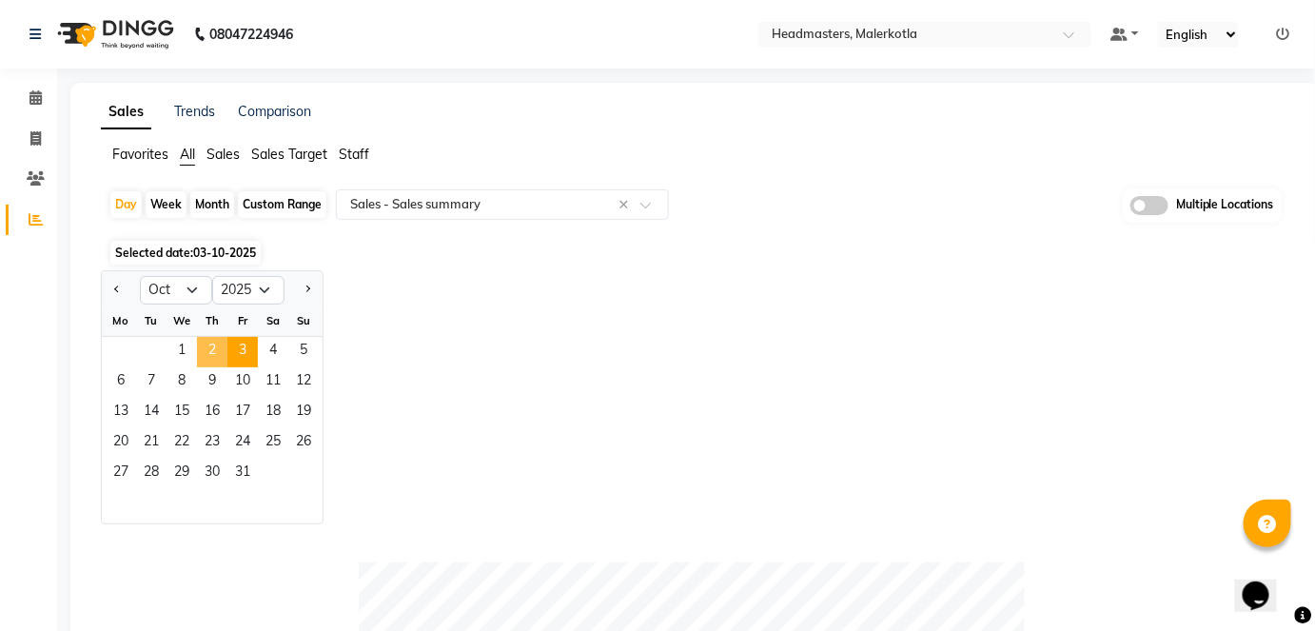
click at [213, 363] on span "2" at bounding box center [212, 352] width 30 height 30
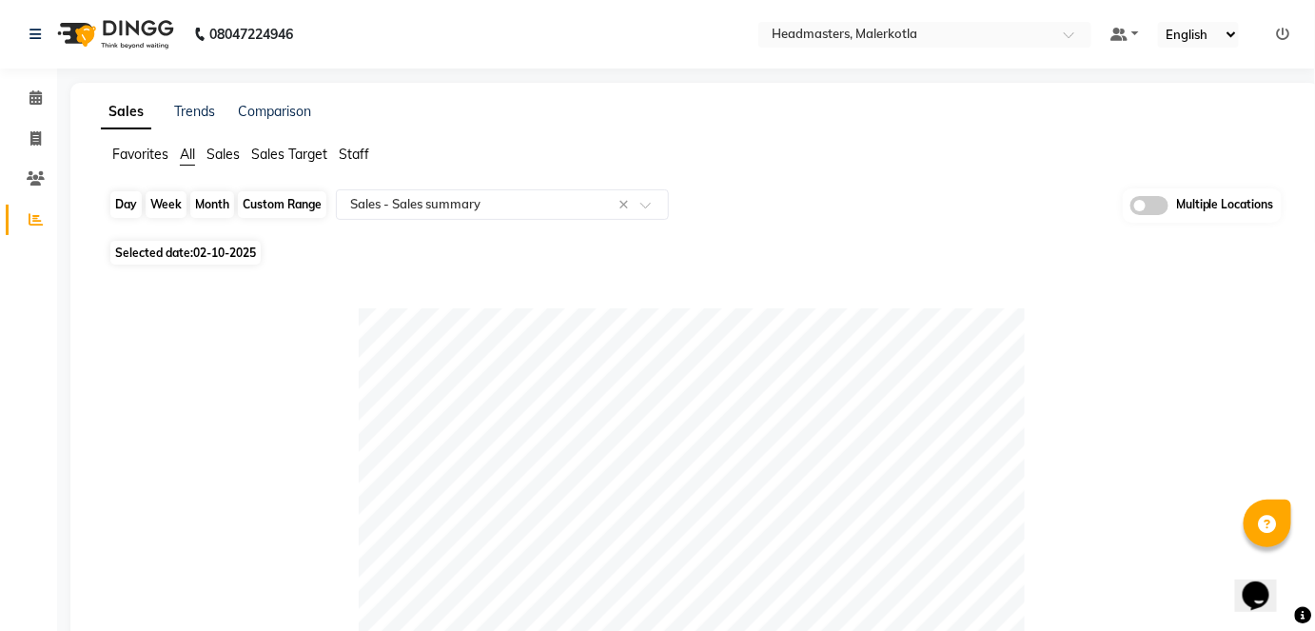
click at [111, 201] on div "Day" at bounding box center [125, 204] width 31 height 27
select select "10"
select select "2025"
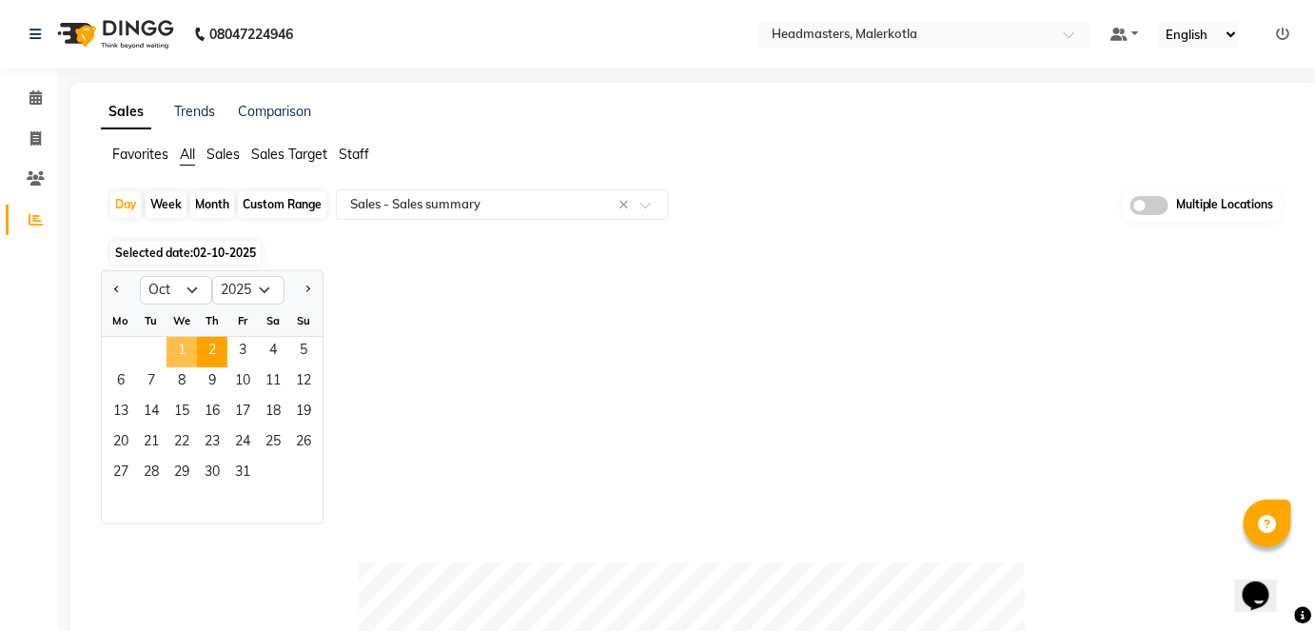
click at [195, 345] on span "1" at bounding box center [181, 352] width 30 height 30
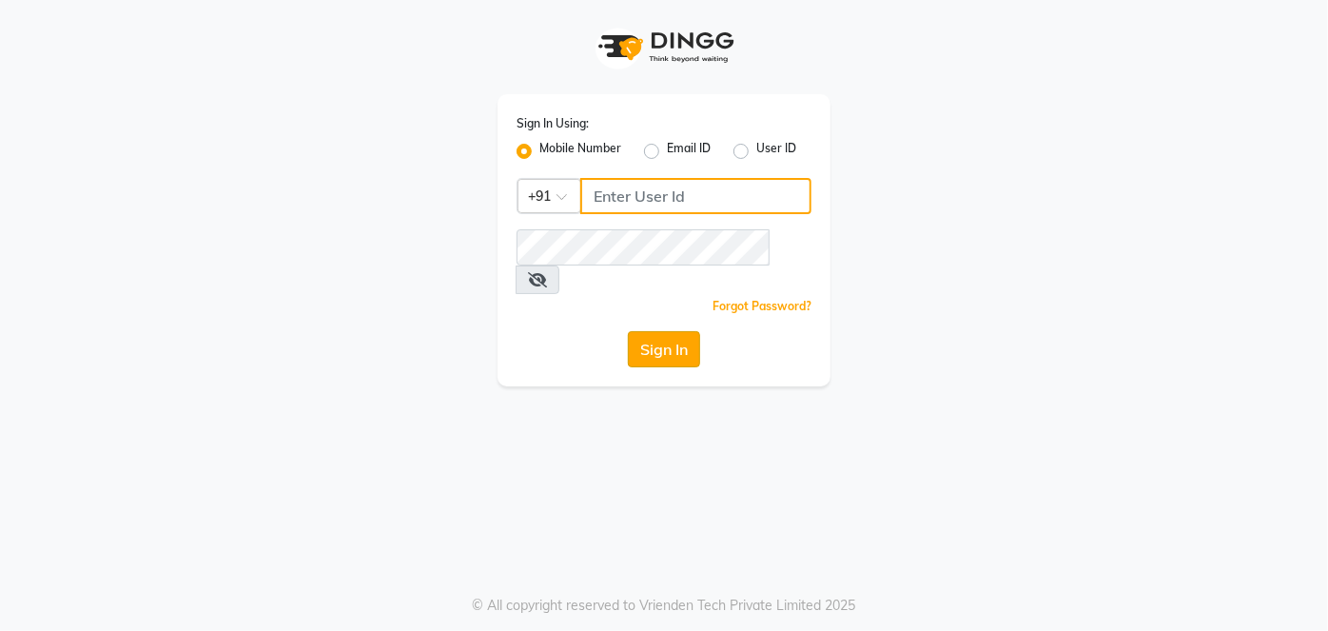
type input "9041155677"
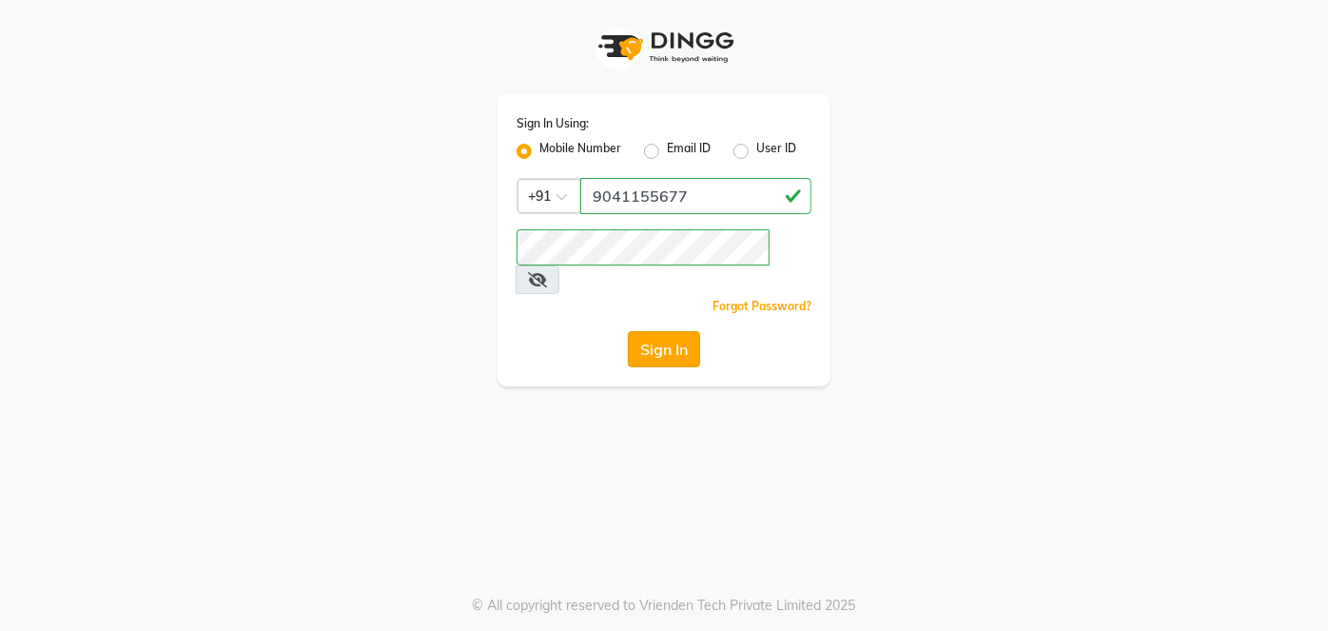
click at [672, 331] on button "Sign In" at bounding box center [664, 349] width 72 height 36
